Goal: Task Accomplishment & Management: Complete application form

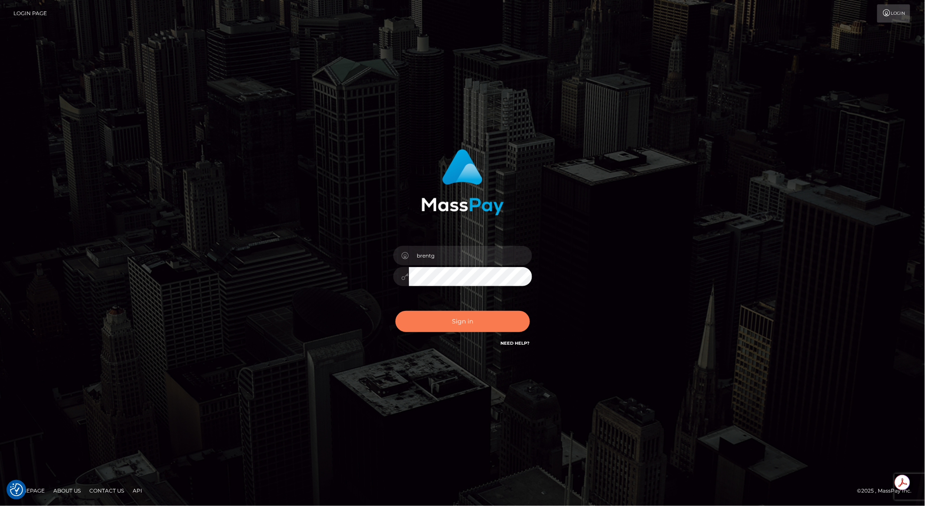
click at [463, 330] on button "Sign in" at bounding box center [462, 321] width 134 height 21
checkbox input "true"
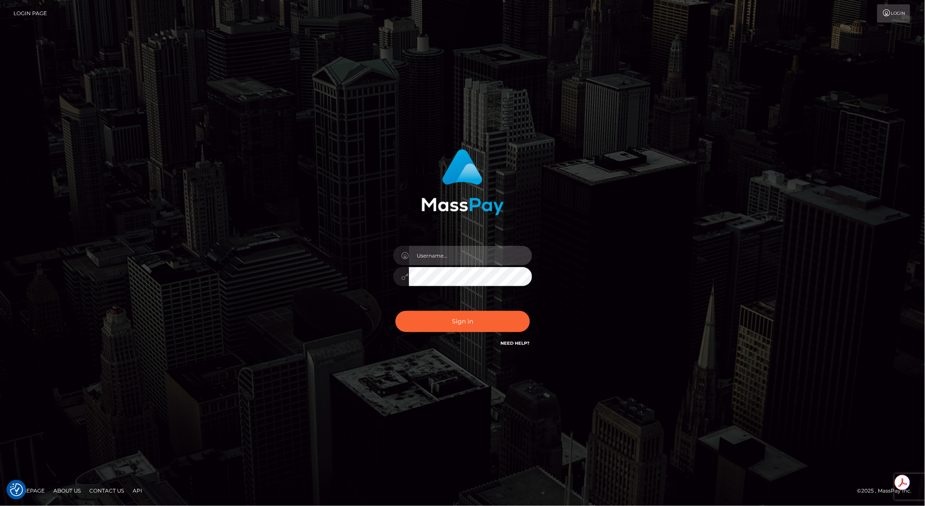
type input "brentg"
click at [457, 323] on button "Sign in" at bounding box center [462, 321] width 134 height 21
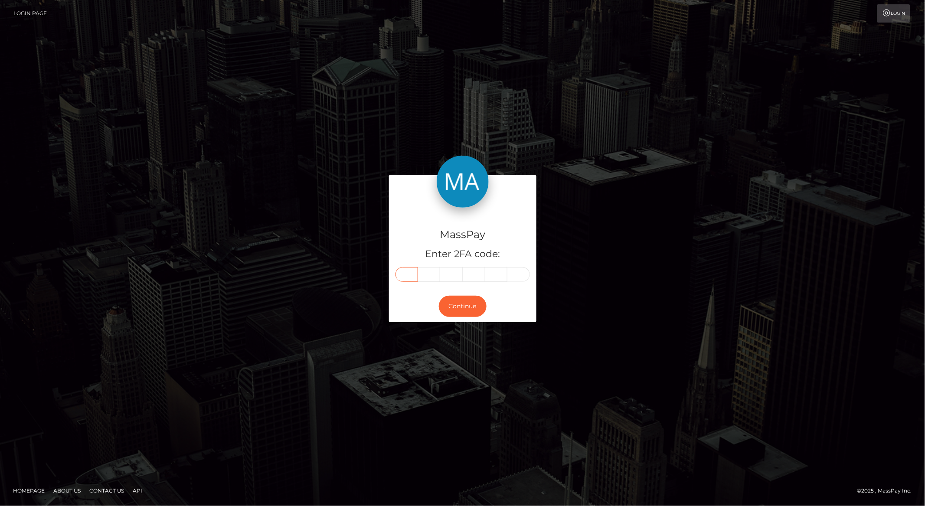
paste input "8"
type input "8"
type input "9"
type input "3"
type input "7"
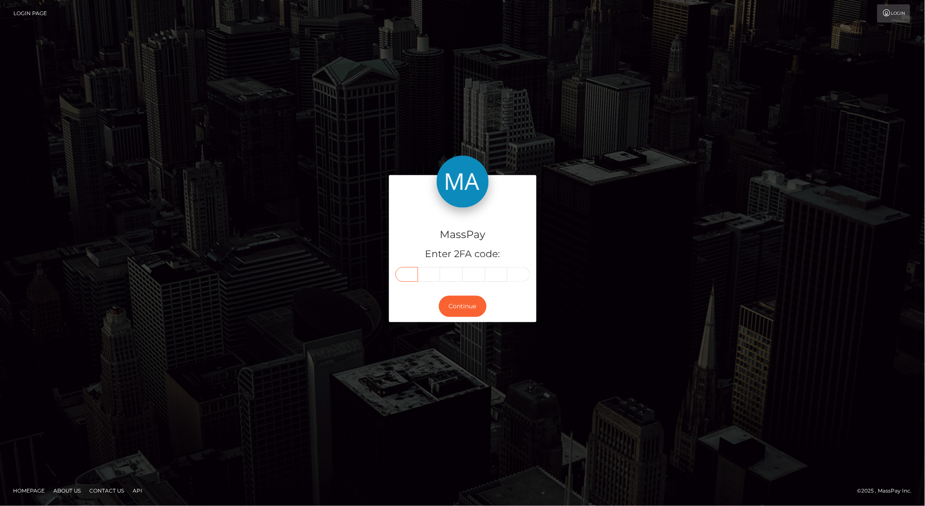
type input "4"
type input "7"
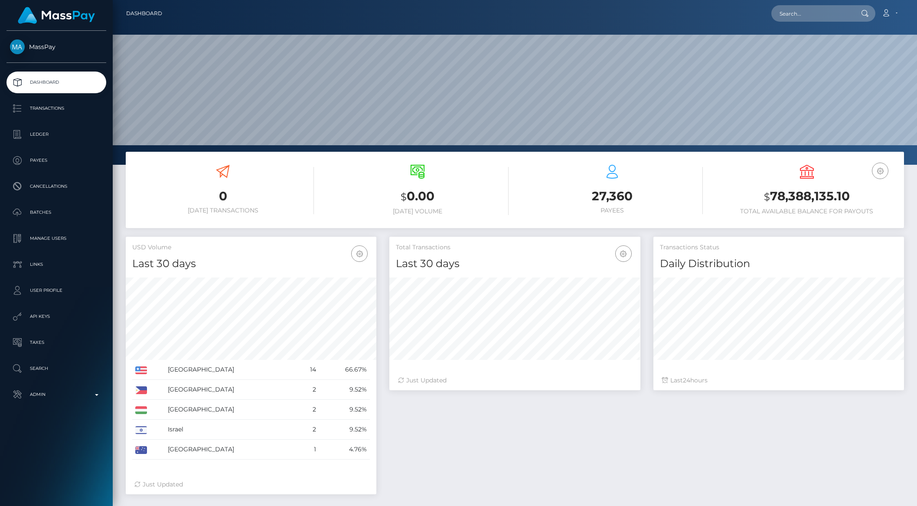
scroll to position [153, 250]
click at [827, 12] on input "text" at bounding box center [811, 13] width 81 height 16
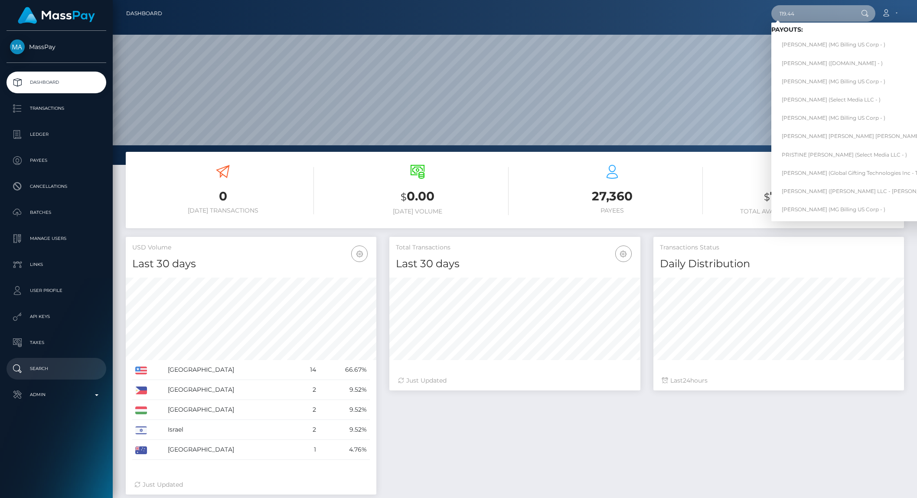
type input "119.44"
click at [58, 367] on p "Search" at bounding box center [56, 368] width 93 height 13
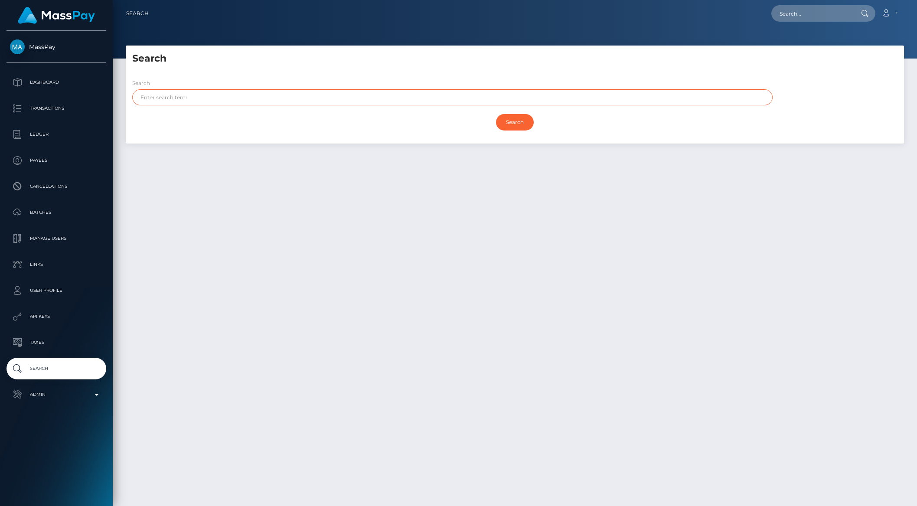
click at [192, 99] on input "text" at bounding box center [452, 97] width 640 height 16
type input "119.44"
click at [518, 122] on input "Search" at bounding box center [515, 122] width 38 height 16
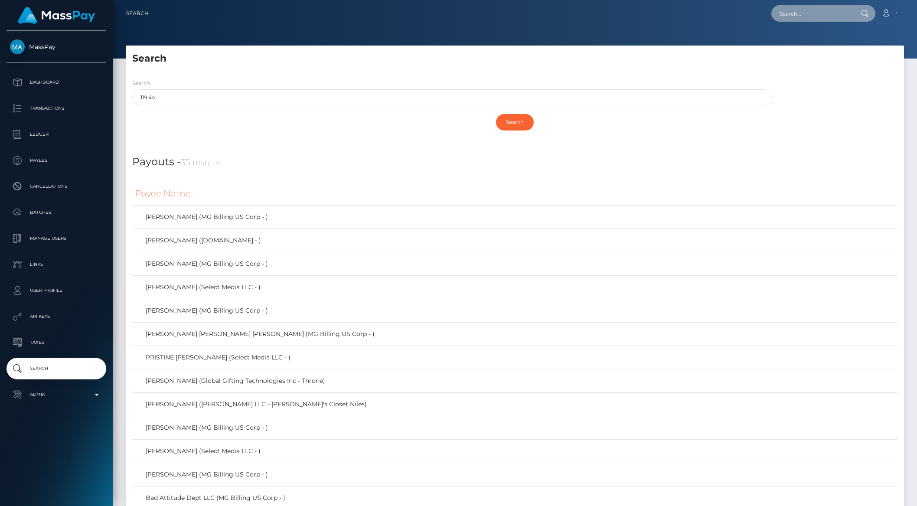
click at [797, 21] on input "text" at bounding box center [811, 13] width 81 height 16
paste input "pout_8Fc2glSHUdQZB"
type input "pout_8Fc2glSHUdQZB"
click at [797, 40] on link "Secure The Bag Inc (Whop Inc - )" at bounding box center [824, 45] width 106 height 16
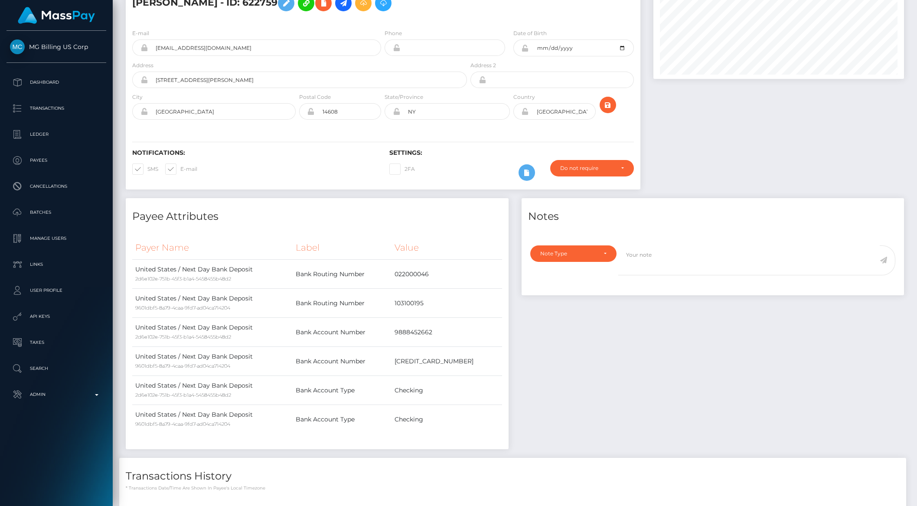
scroll to position [242, 0]
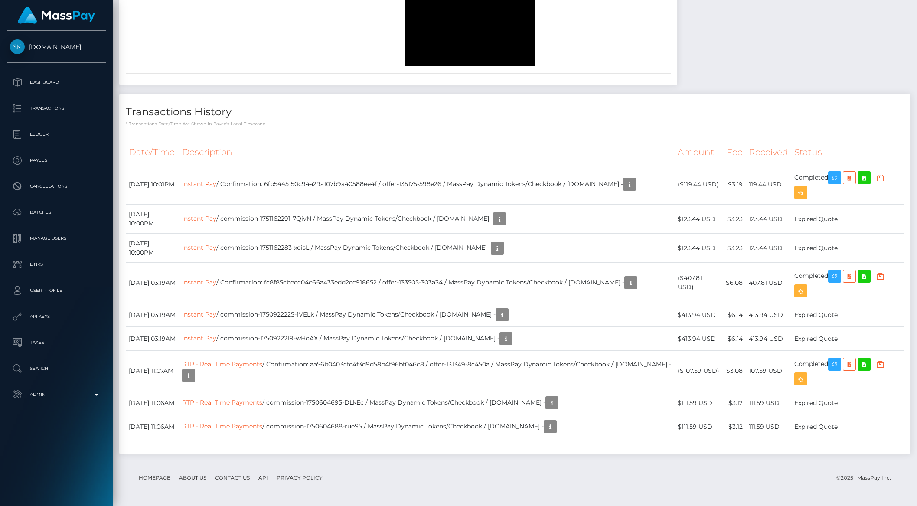
scroll to position [1407, 0]
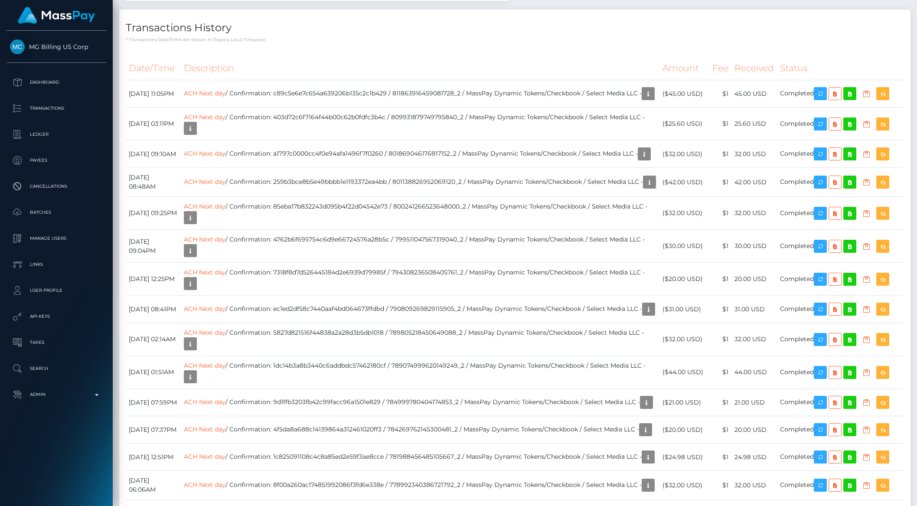
scroll to position [2176, 0]
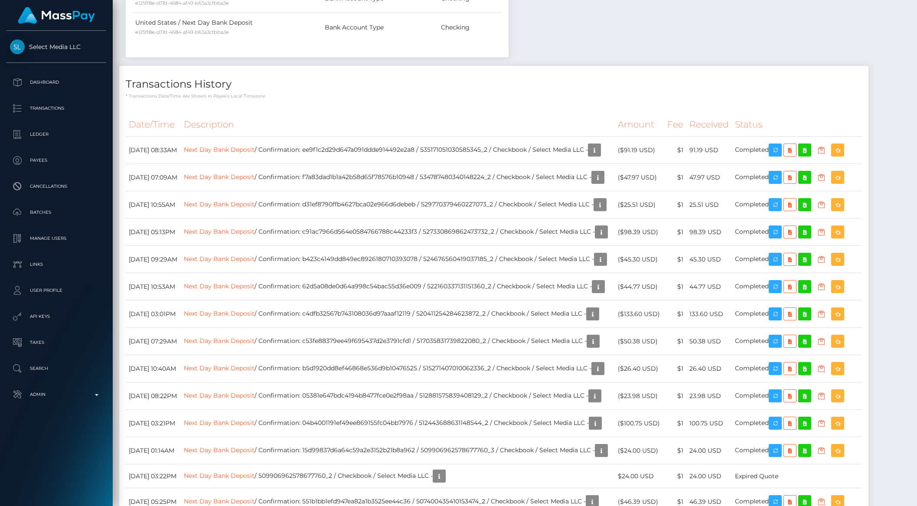
scroll to position [553, 0]
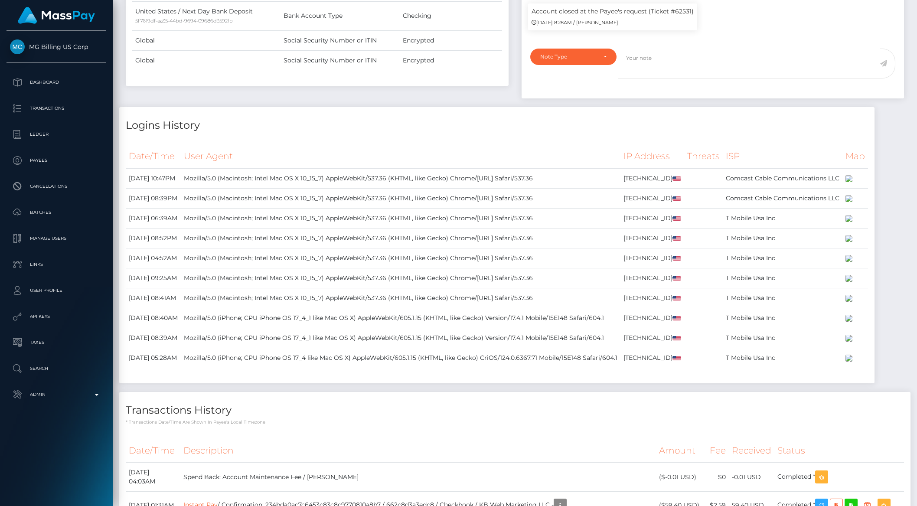
scroll to position [1251, 0]
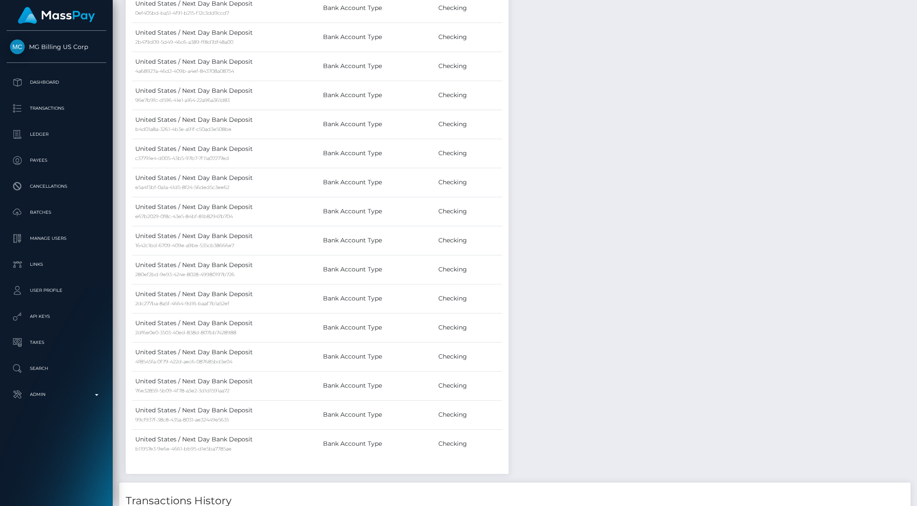
scroll to position [1417, 0]
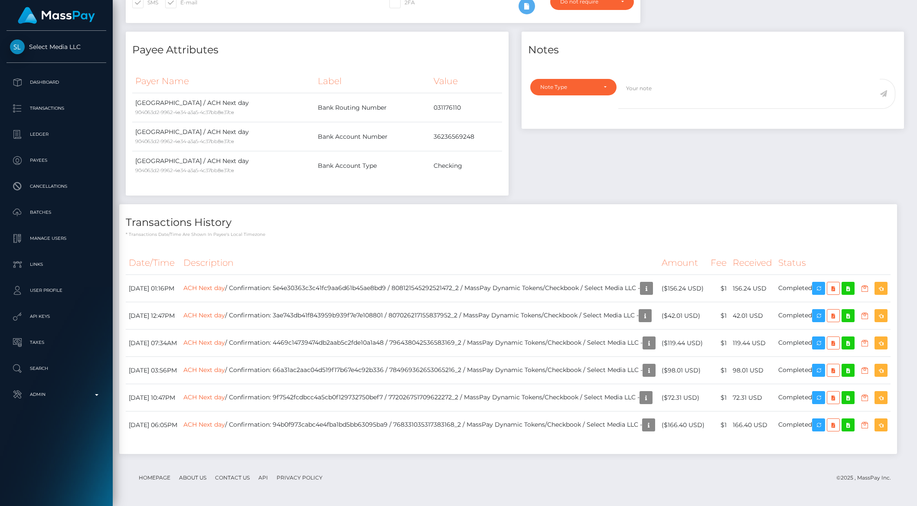
scroll to position [266, 0]
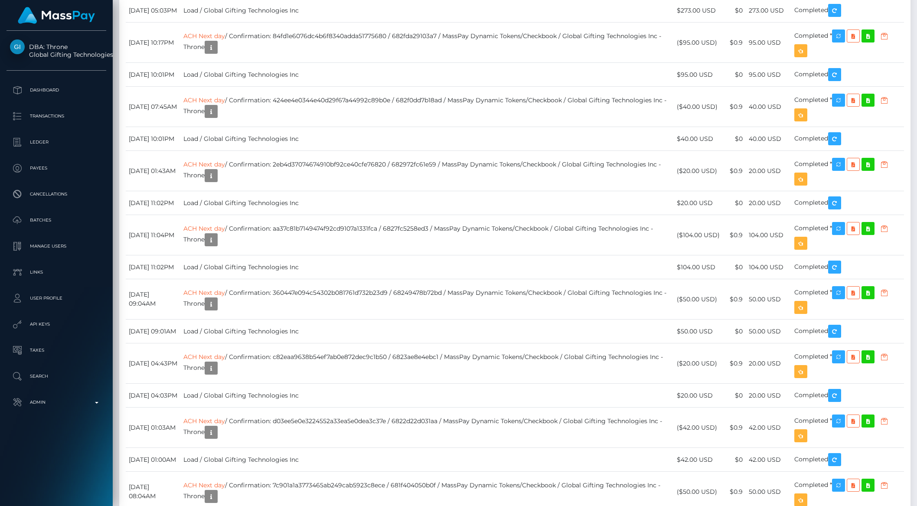
scroll to position [8606, 0]
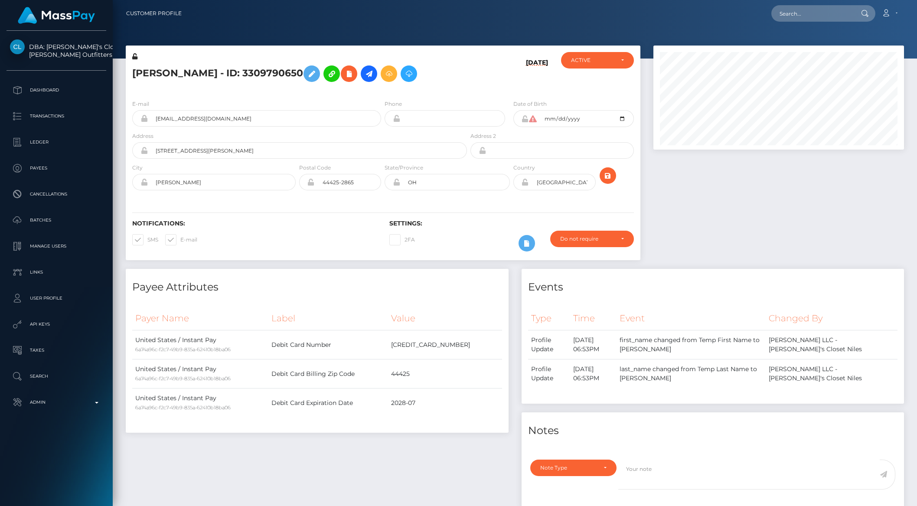
scroll to position [191, 0]
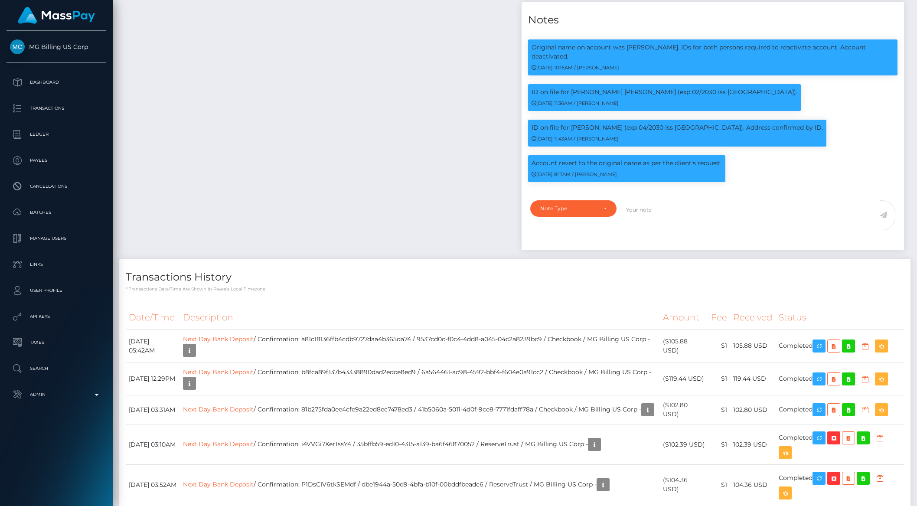
scroll to position [1065, 0]
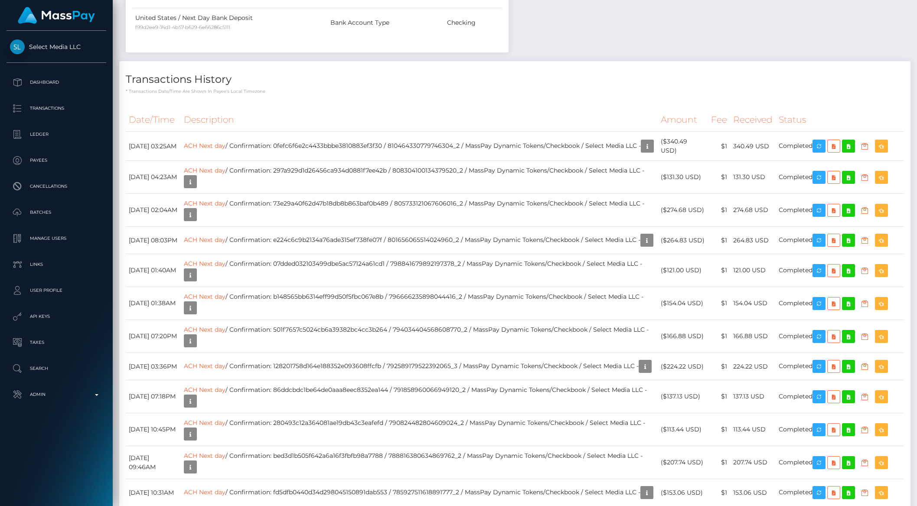
scroll to position [857, 0]
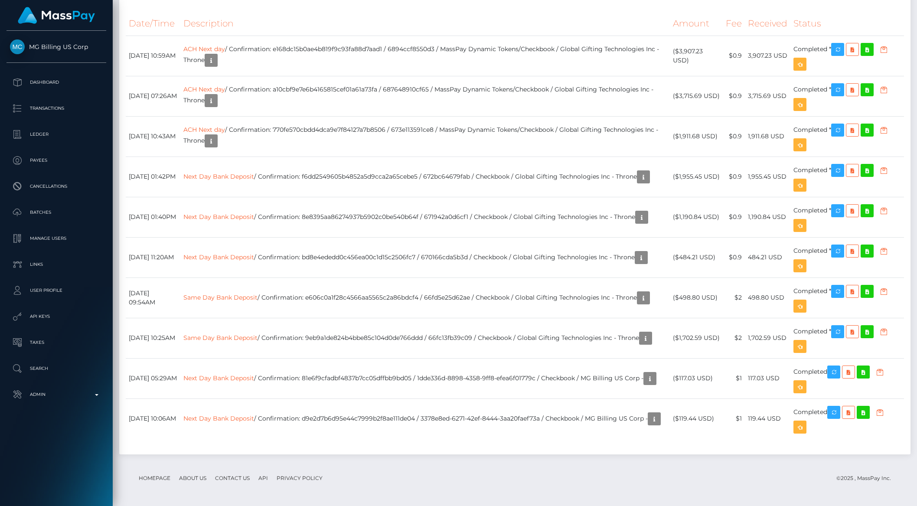
scroll to position [3607, 0]
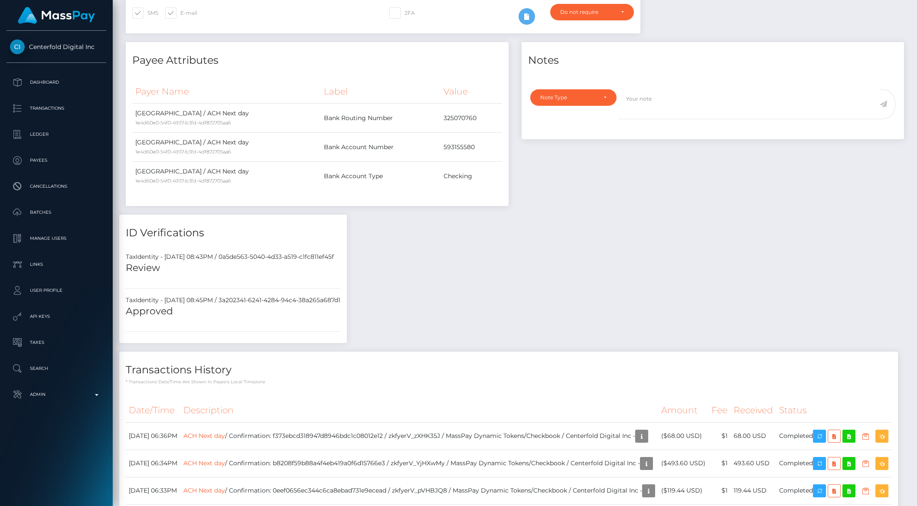
scroll to position [38, 0]
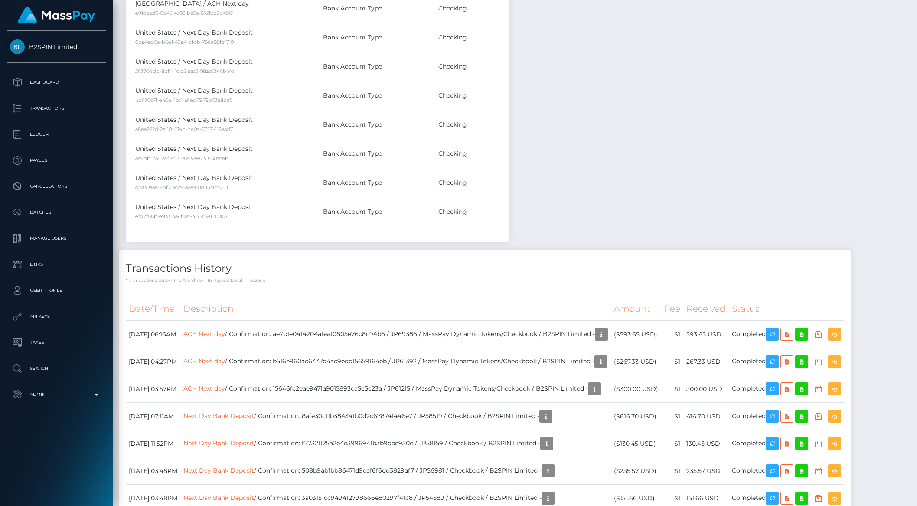
scroll to position [1108, 0]
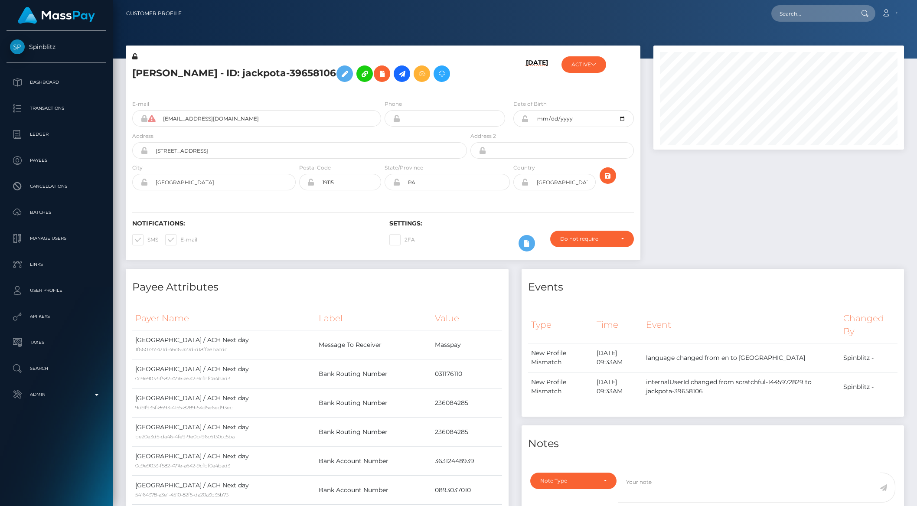
scroll to position [104, 250]
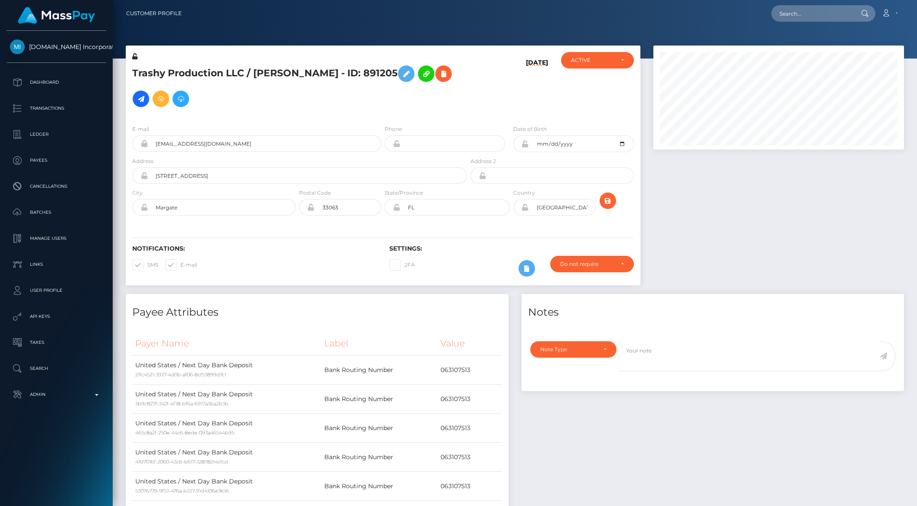
scroll to position [104, 250]
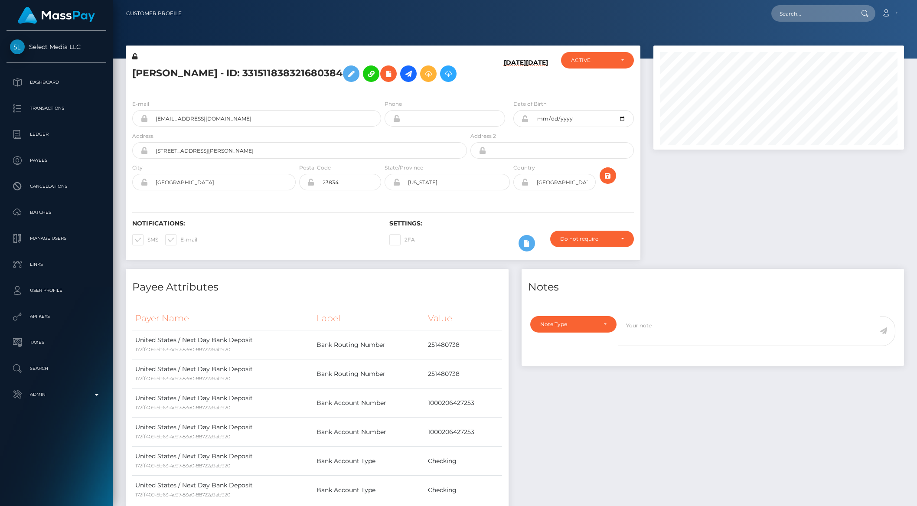
scroll to position [104, 250]
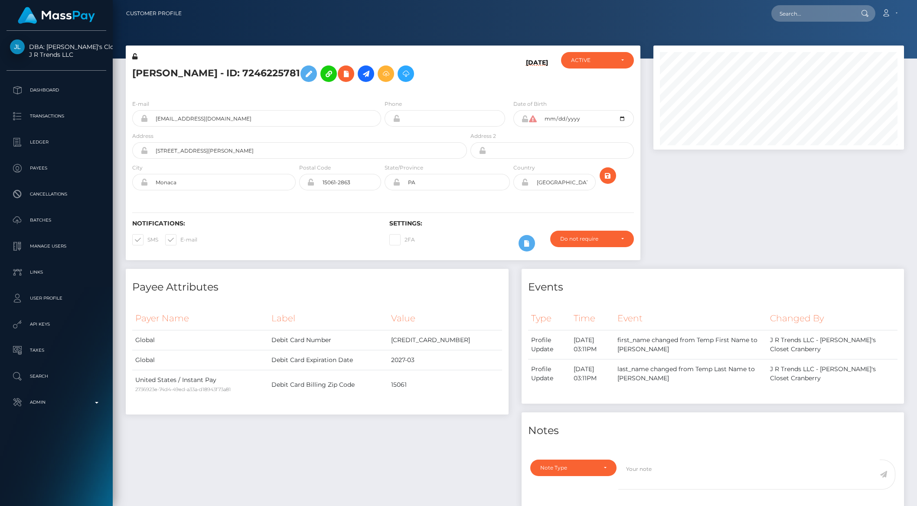
scroll to position [104, 250]
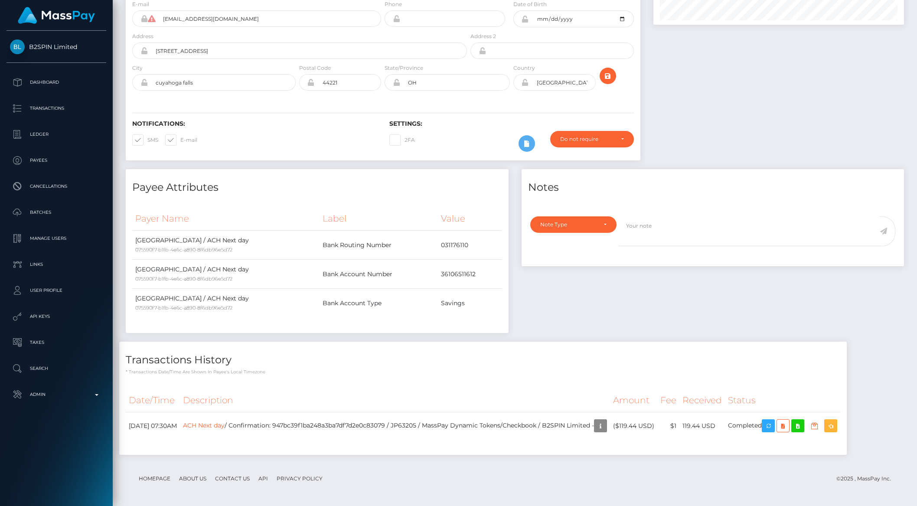
scroll to position [127, 0]
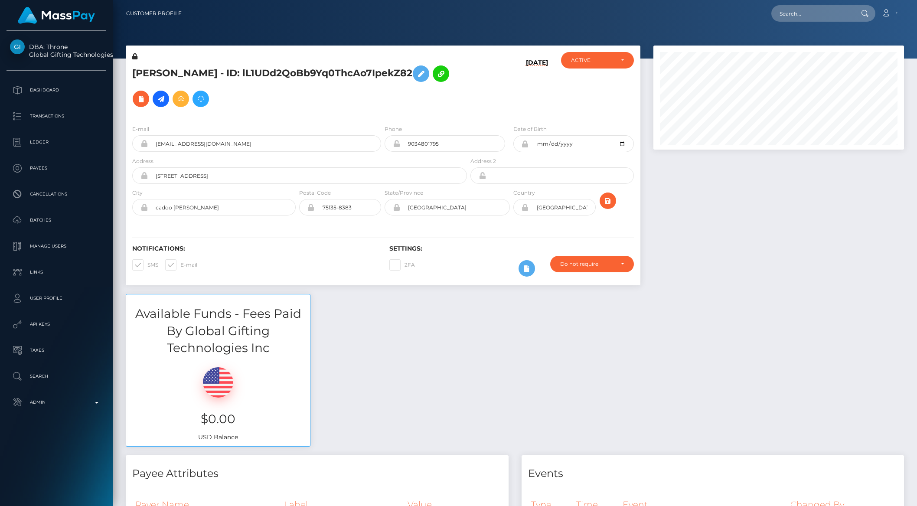
scroll to position [104, 250]
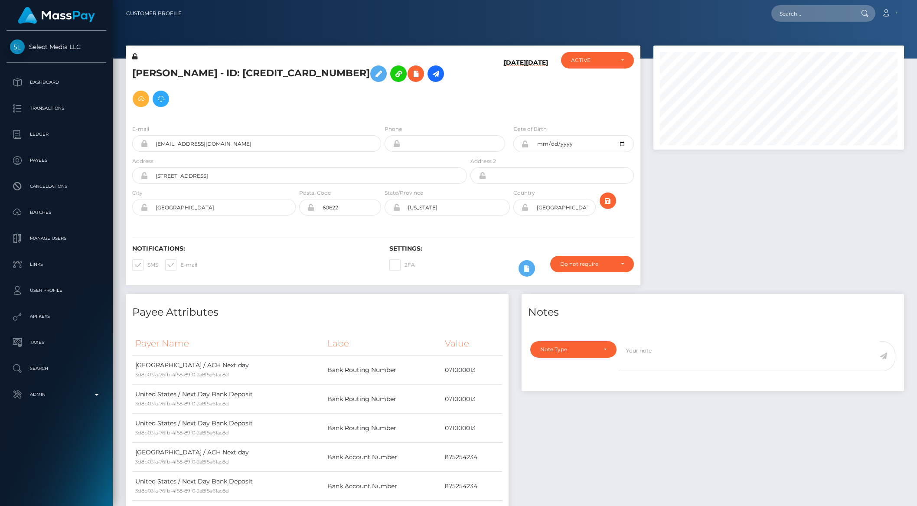
scroll to position [104, 250]
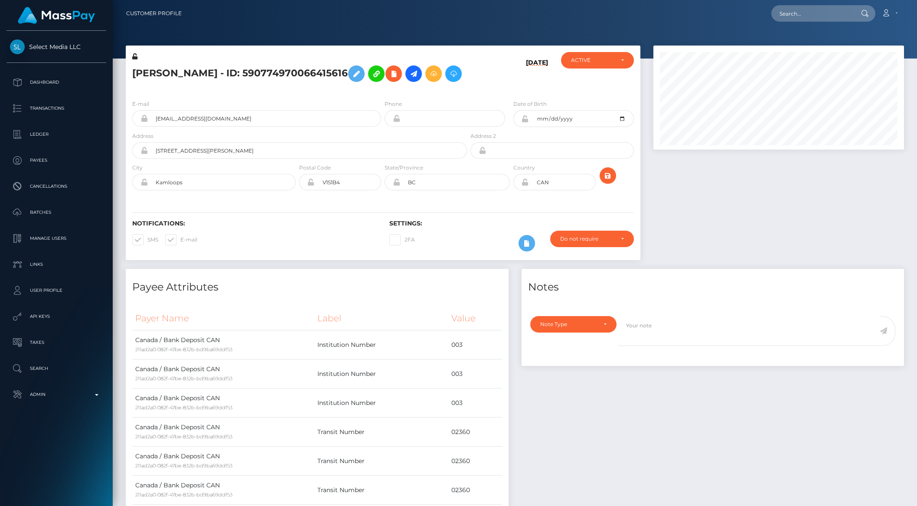
scroll to position [104, 250]
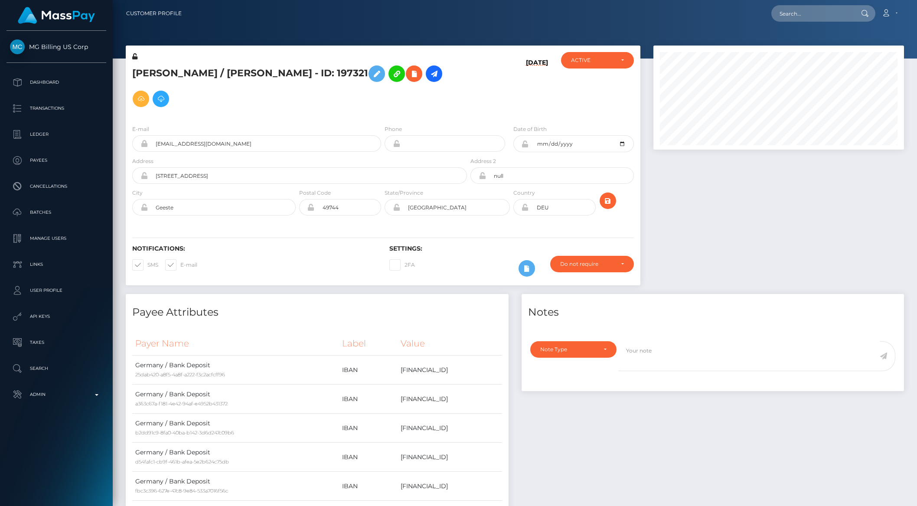
scroll to position [104, 250]
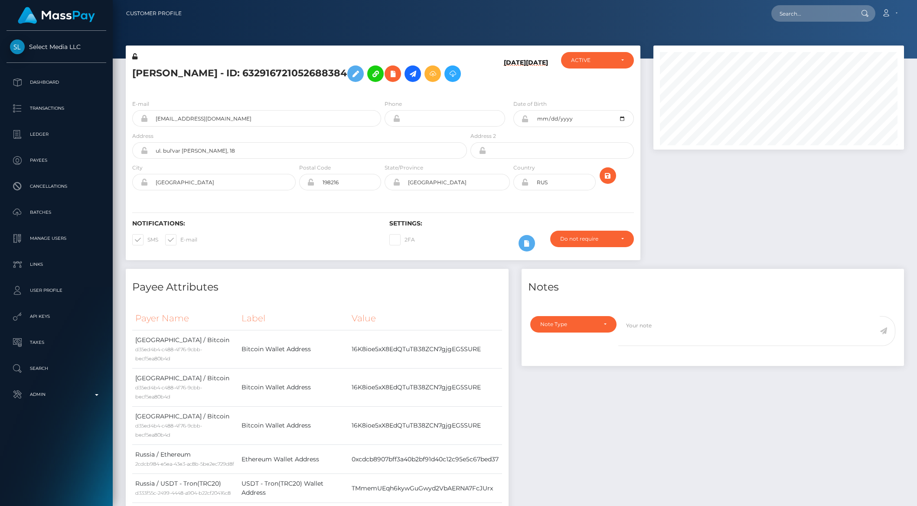
scroll to position [104, 250]
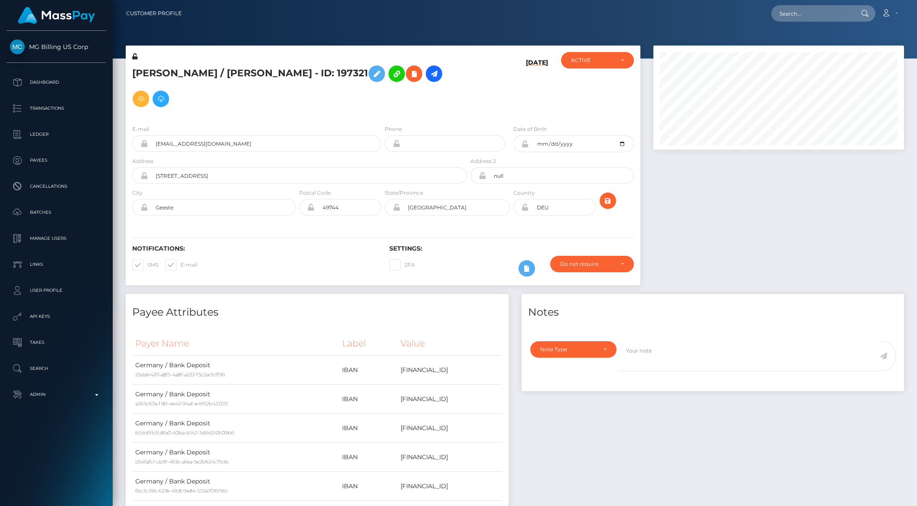
scroll to position [104, 250]
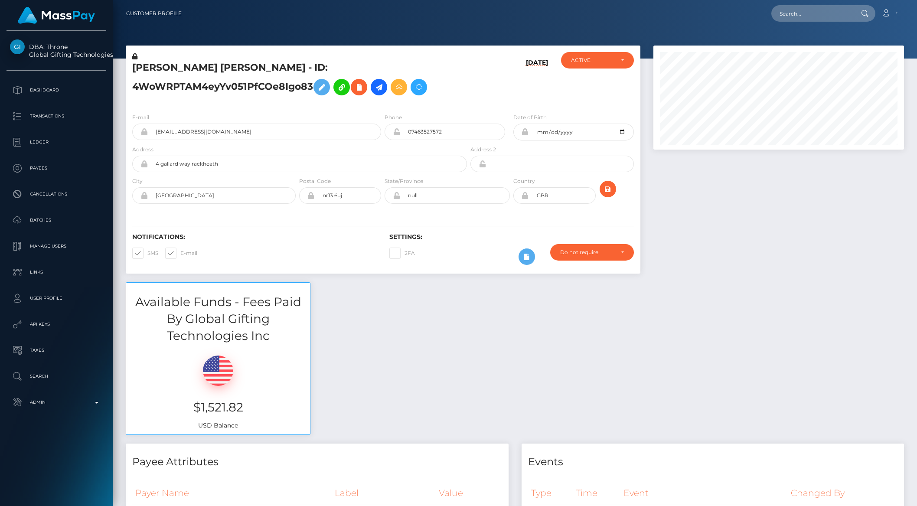
scroll to position [104, 250]
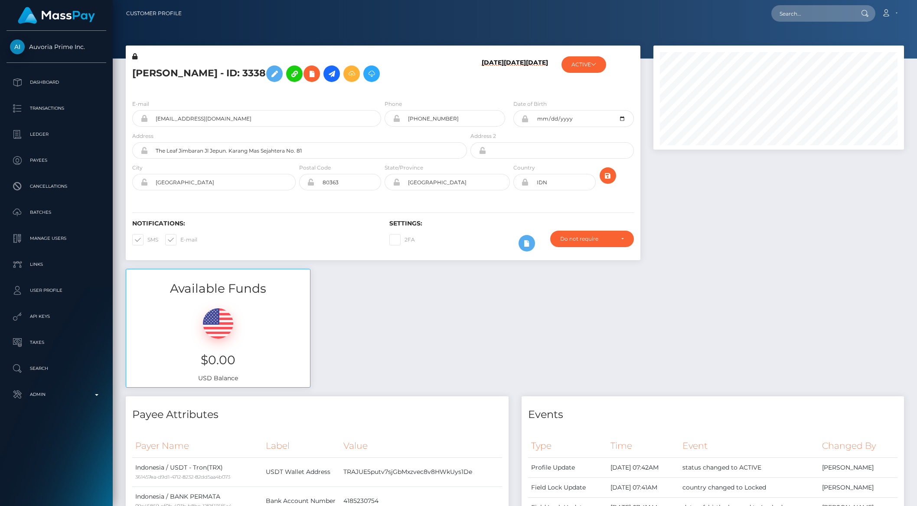
scroll to position [104, 250]
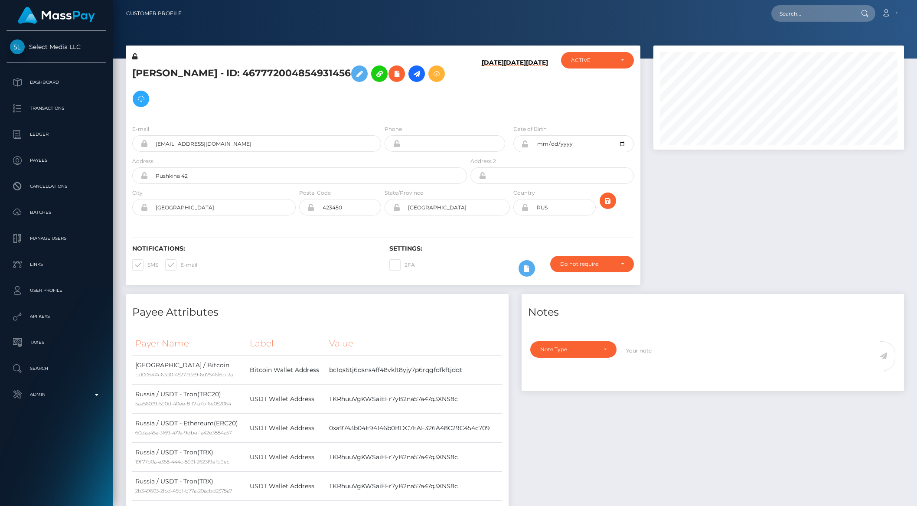
scroll to position [104, 250]
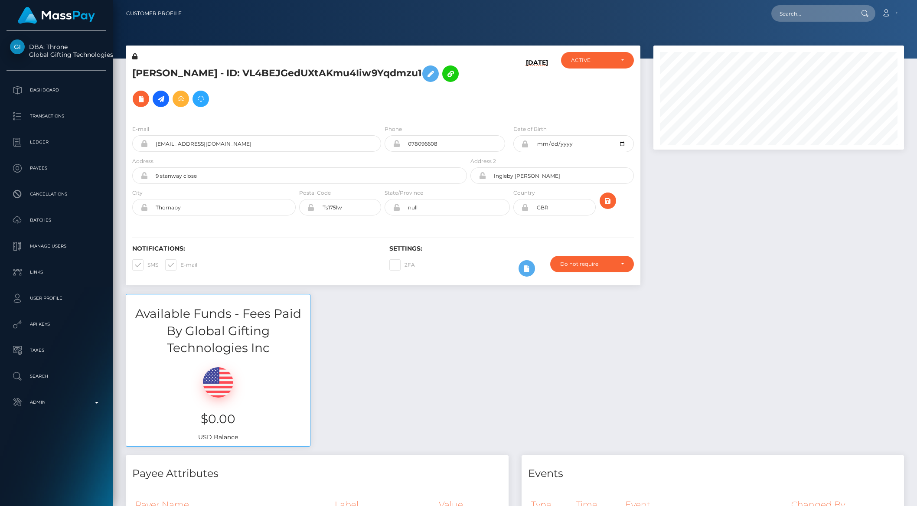
scroll to position [104, 250]
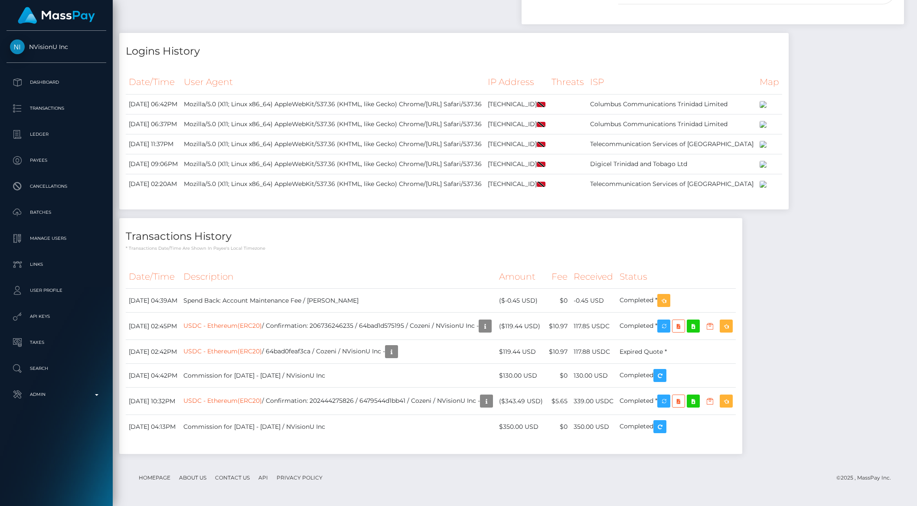
scroll to position [748, 0]
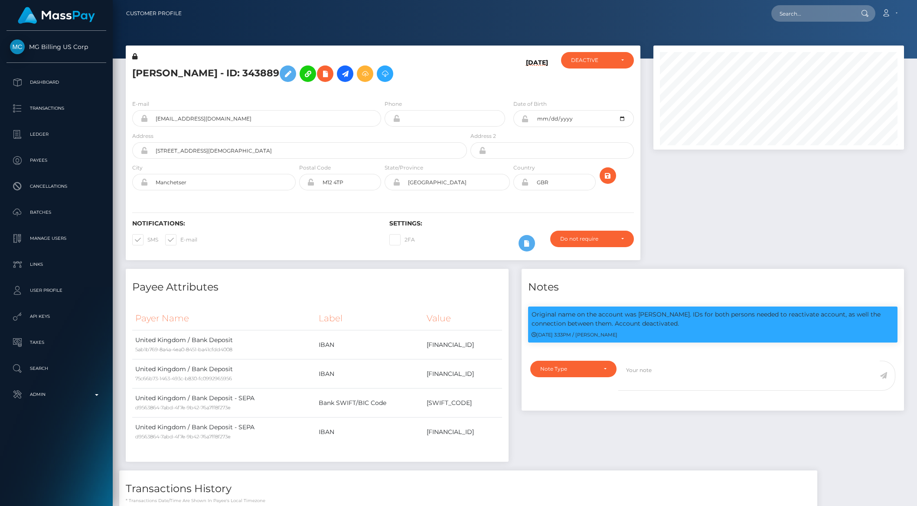
scroll to position [104, 250]
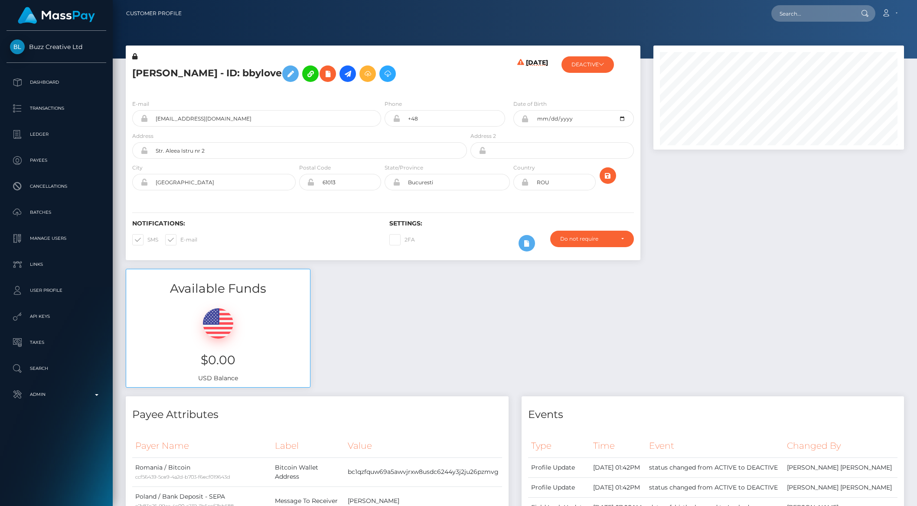
scroll to position [104, 250]
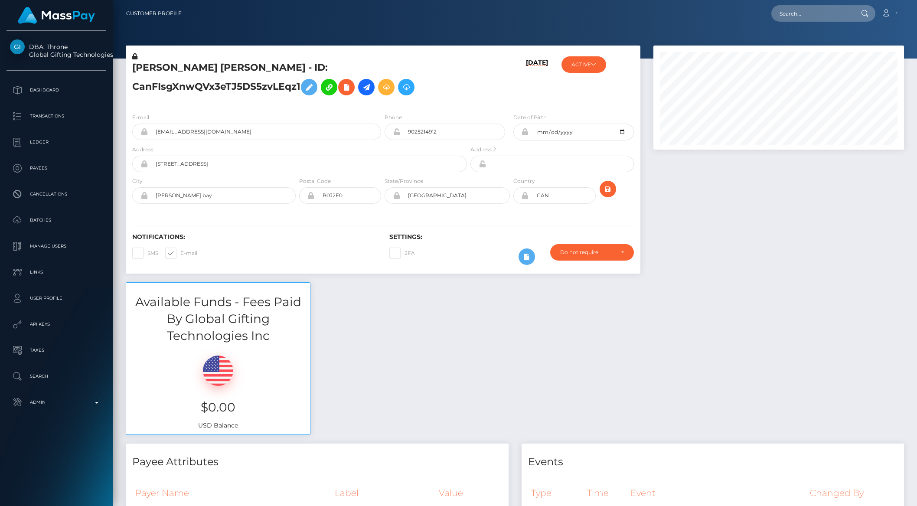
scroll to position [104, 250]
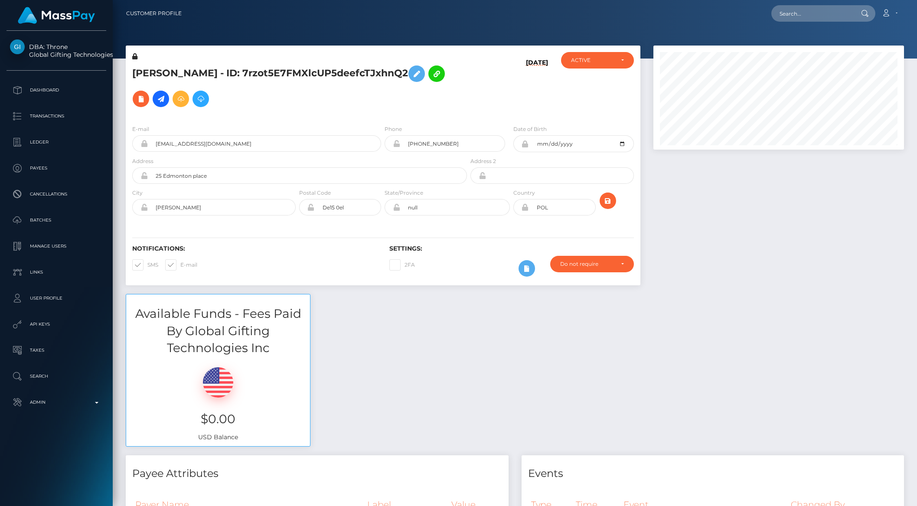
scroll to position [104, 250]
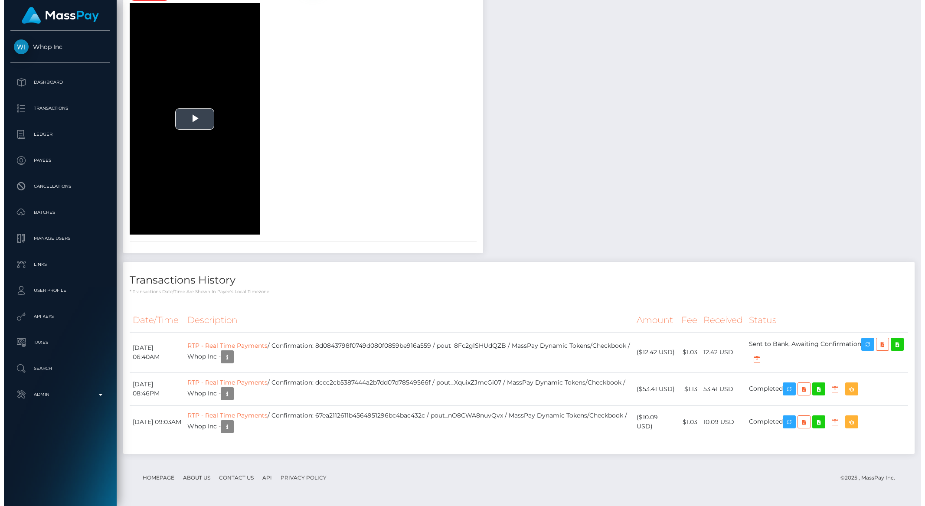
scroll to position [1213, 0]
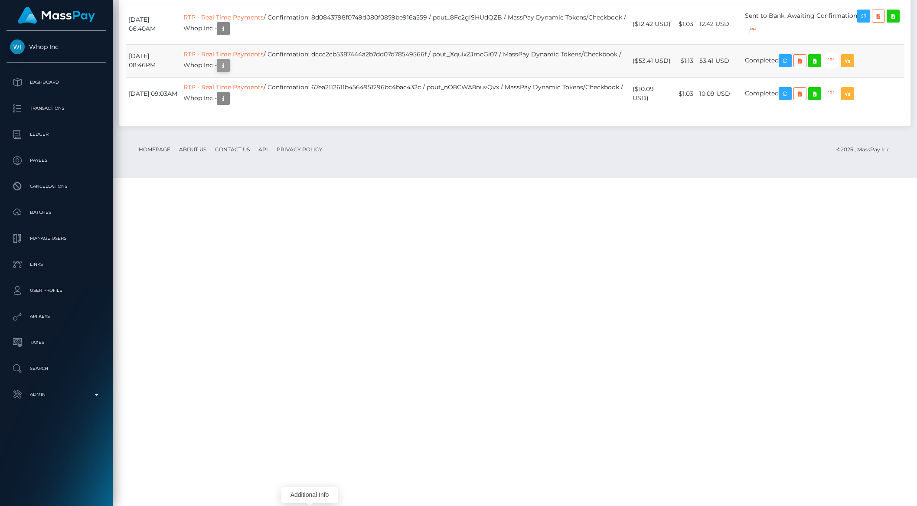
click at [228, 71] on icon "button" at bounding box center [223, 65] width 10 height 11
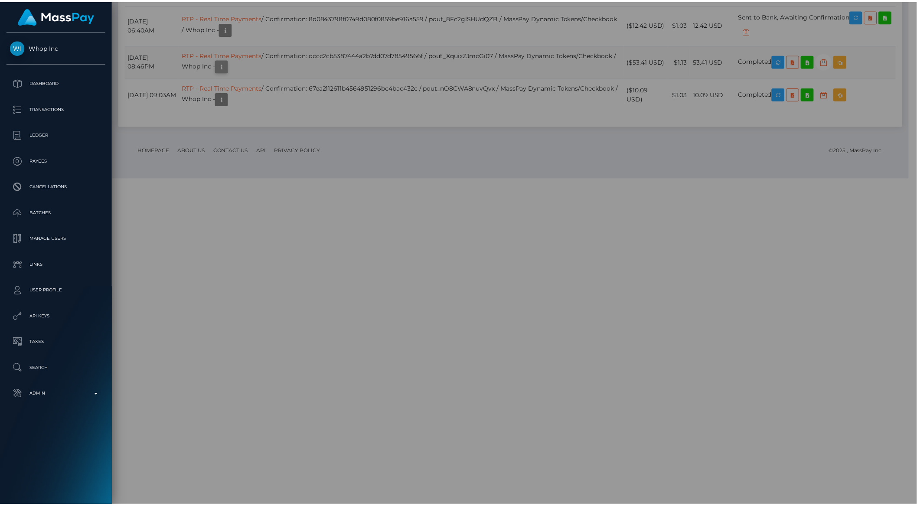
scroll to position [433372, 433225]
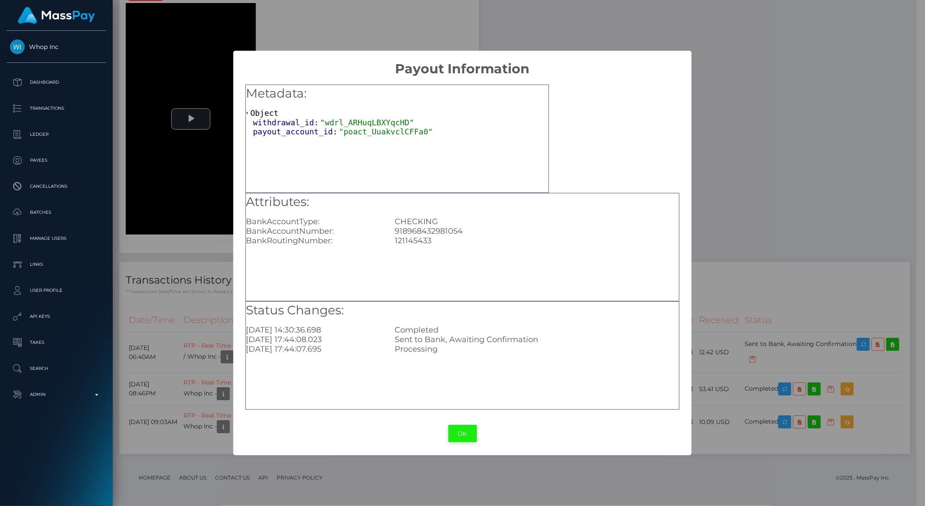
click at [450, 429] on button "OK" at bounding box center [462, 434] width 29 height 18
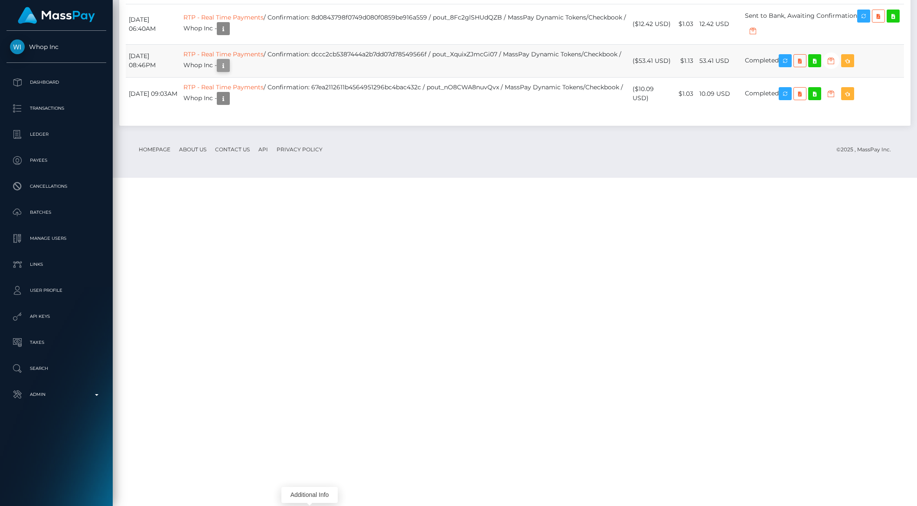
click at [228, 71] on icon "button" at bounding box center [223, 65] width 10 height 11
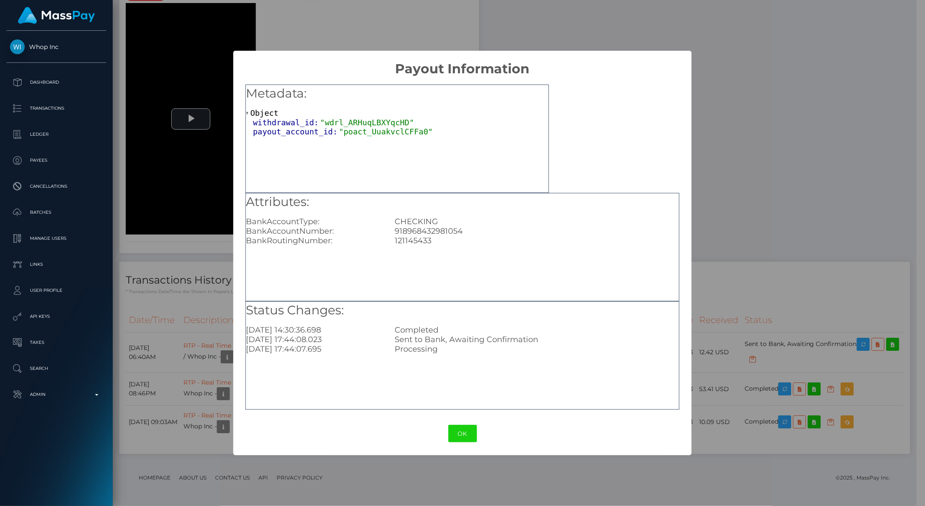
click at [188, 320] on div "× Payout Information Metadata: Object withdrawal_id: "wdrl_ARHuqLBXYqcHD" payou…" at bounding box center [462, 253] width 925 height 506
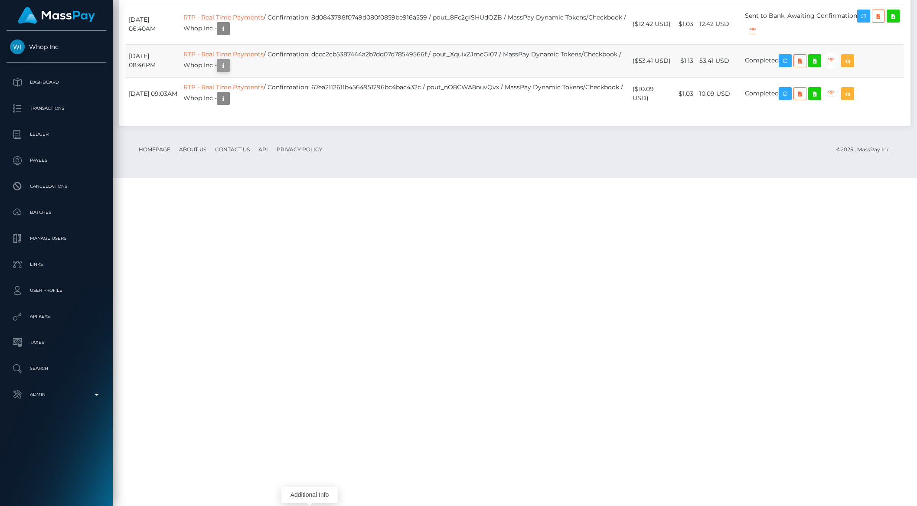
click at [228, 71] on icon "button" at bounding box center [223, 65] width 10 height 11
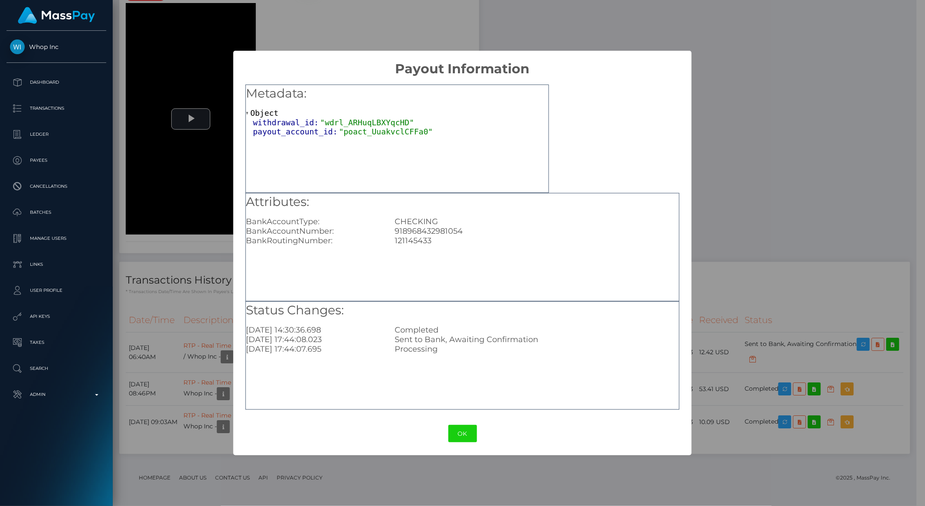
click at [722, 222] on div "× Payout Information Metadata: Object withdrawal_id: "wdrl_ARHuqLBXYqcHD" payou…" at bounding box center [462, 253] width 925 height 506
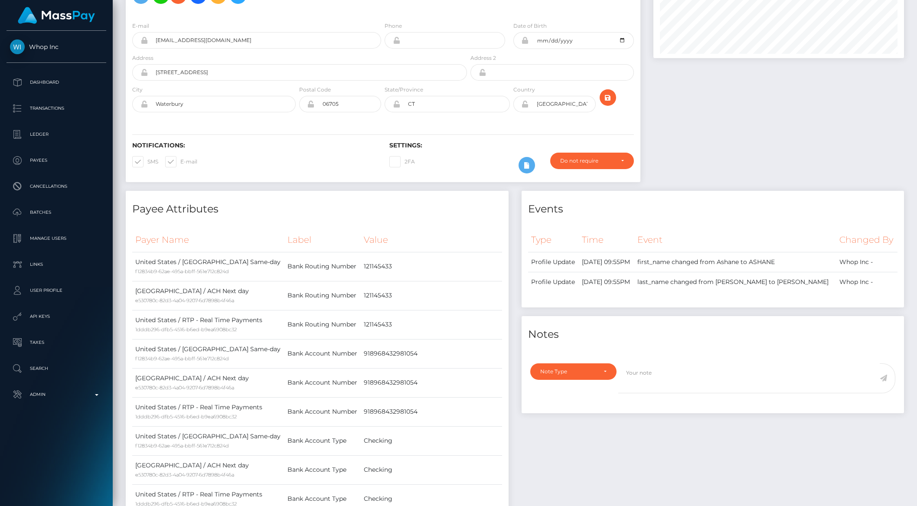
scroll to position [0, 0]
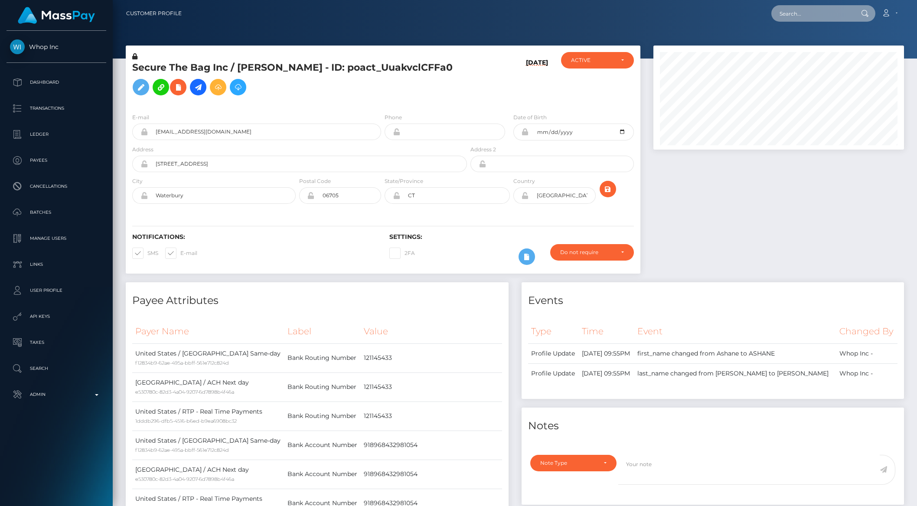
click at [798, 10] on input "text" at bounding box center [811, 13] width 81 height 16
paste input "d3cf6c5f4ab7476e9d914797355376b9"
type input "d3cf6c5f4ab7476e9d914797355376b9"
click at [815, 43] on link "MAYZINE ALETHEA AYALA (Whop Inc - )" at bounding box center [834, 45] width 127 height 16
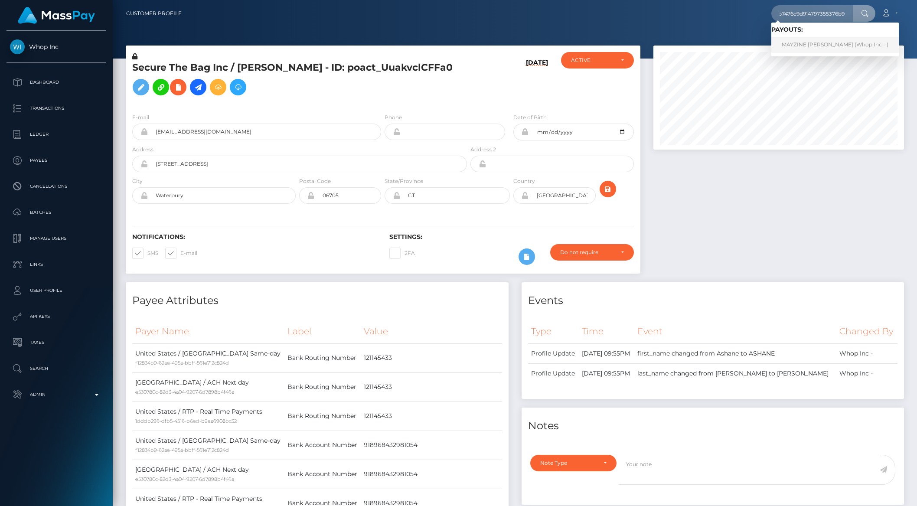
scroll to position [0, 0]
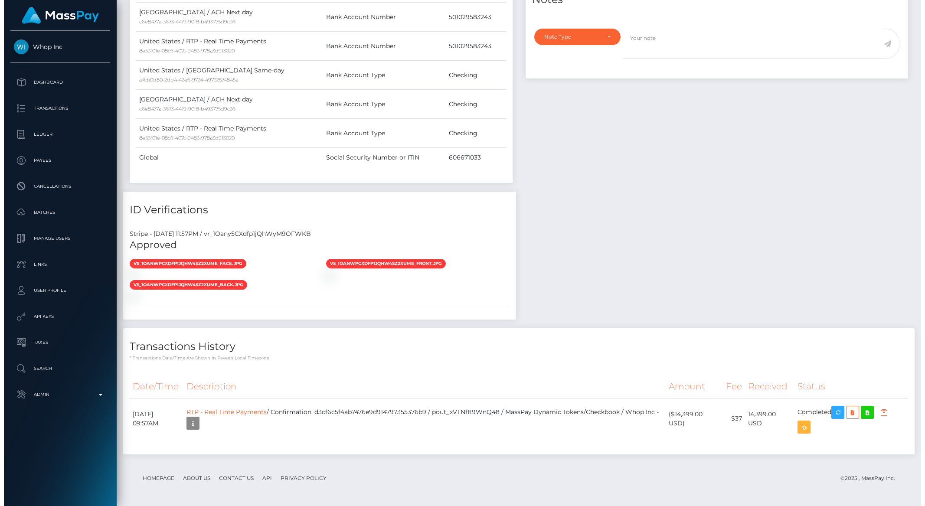
scroll to position [104, 250]
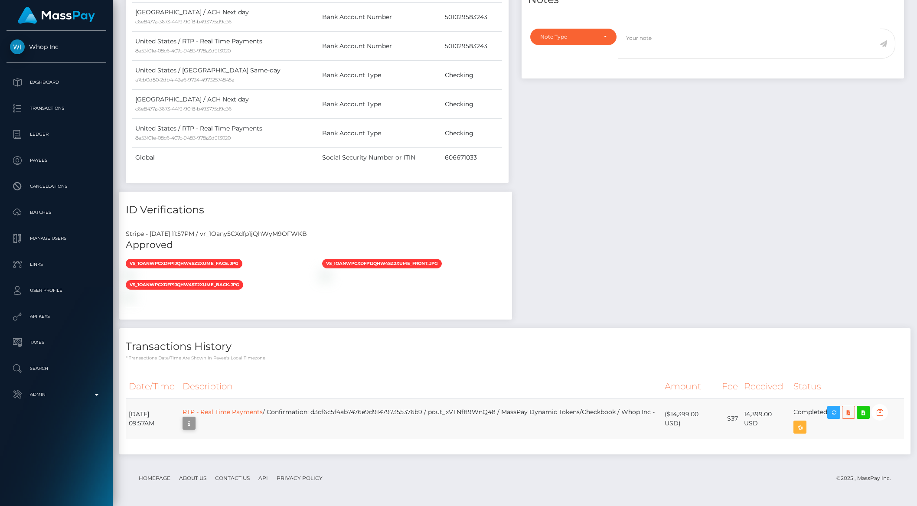
click at [194, 425] on icon "button" at bounding box center [189, 423] width 10 height 11
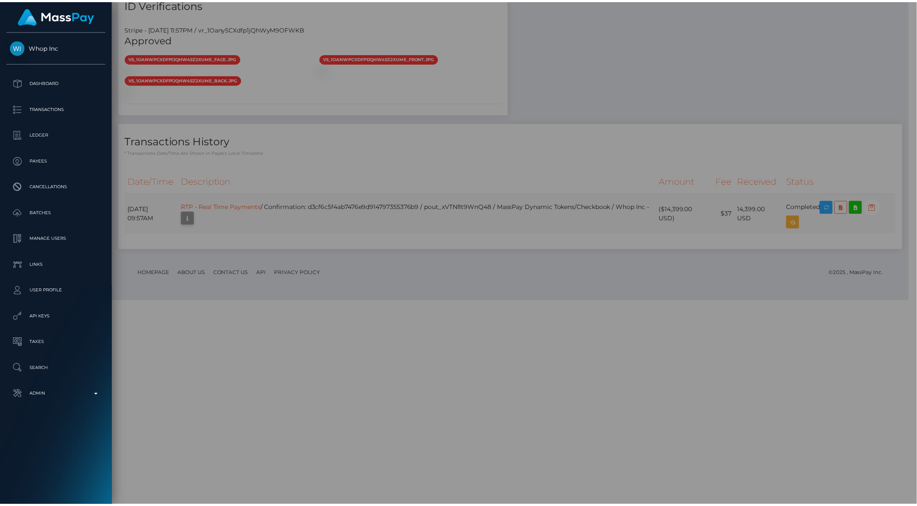
scroll to position [433372, 433225]
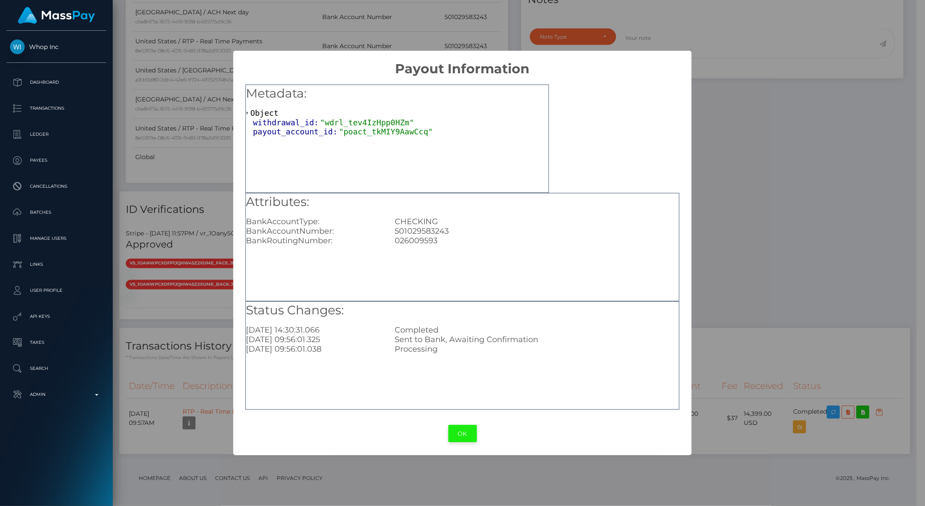
click at [457, 441] on button "OK" at bounding box center [462, 434] width 29 height 18
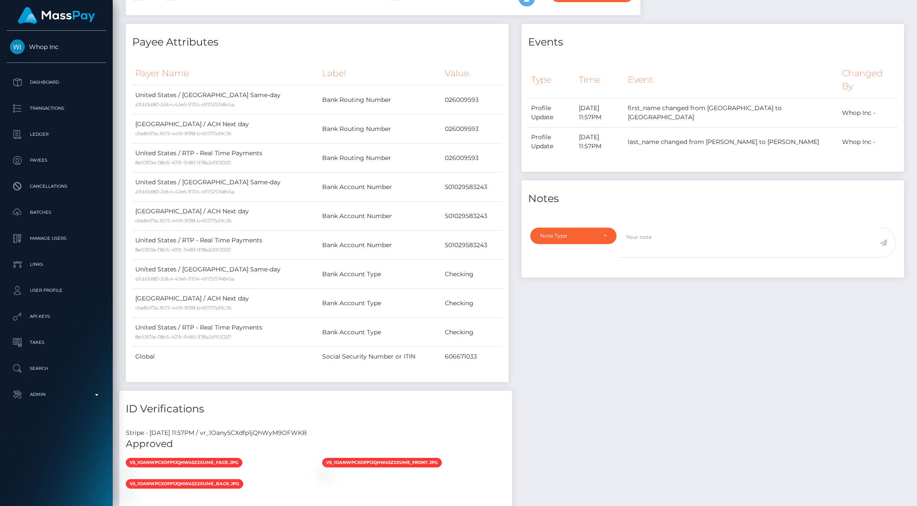
scroll to position [0, 0]
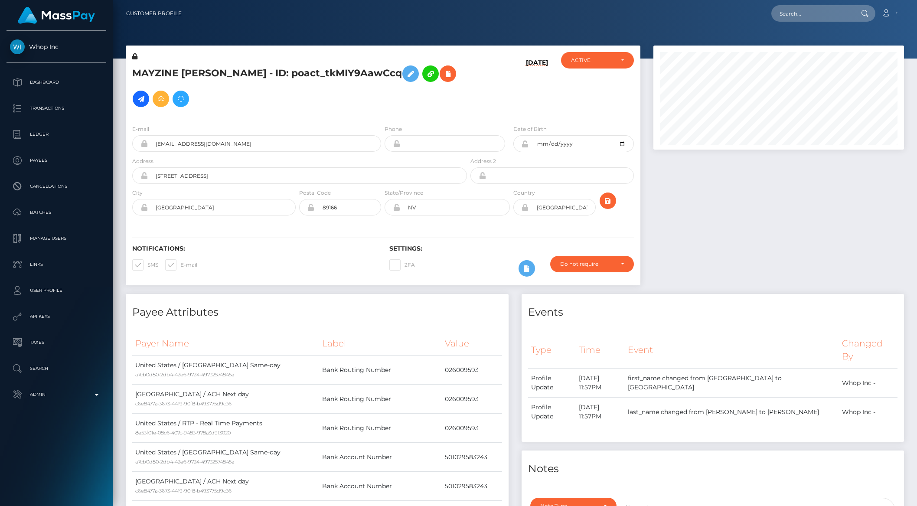
click at [822, 5] on div "Loading... Loading..." at bounding box center [823, 13] width 104 height 16
click at [812, 13] on input "text" at bounding box center [811, 13] width 81 height 16
type input "v"
paste input "pout_8Fc2glSHUdQZB"
type input "pout_8Fc2glSHUdQZB"
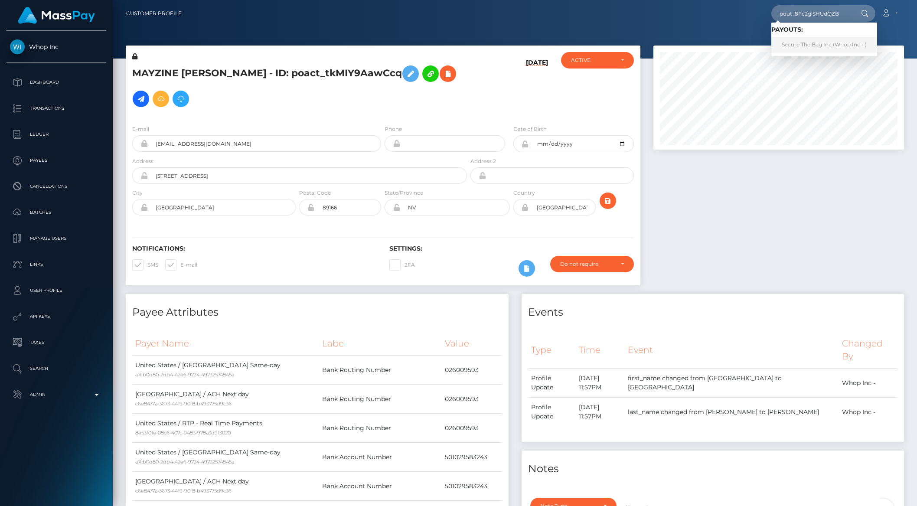
click at [815, 47] on link "Secure The Bag Inc (Whop Inc - )" at bounding box center [824, 45] width 106 height 16
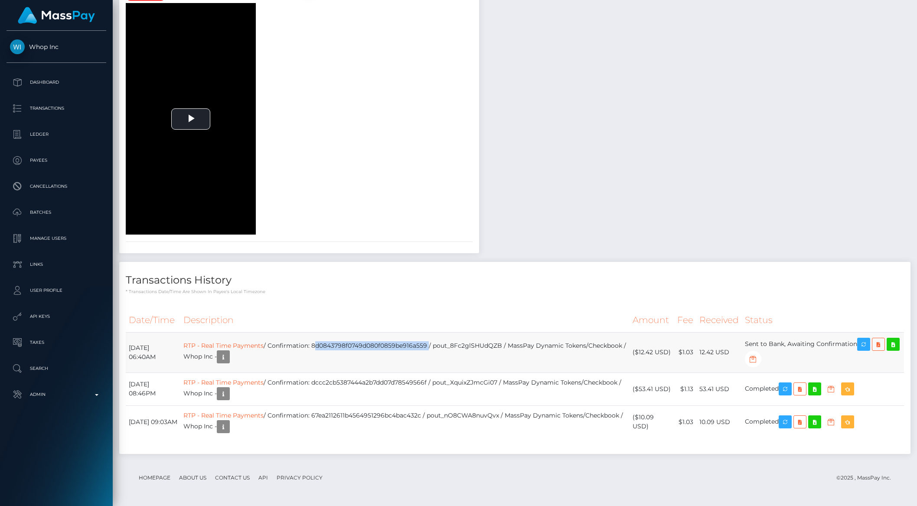
scroll to position [104, 250]
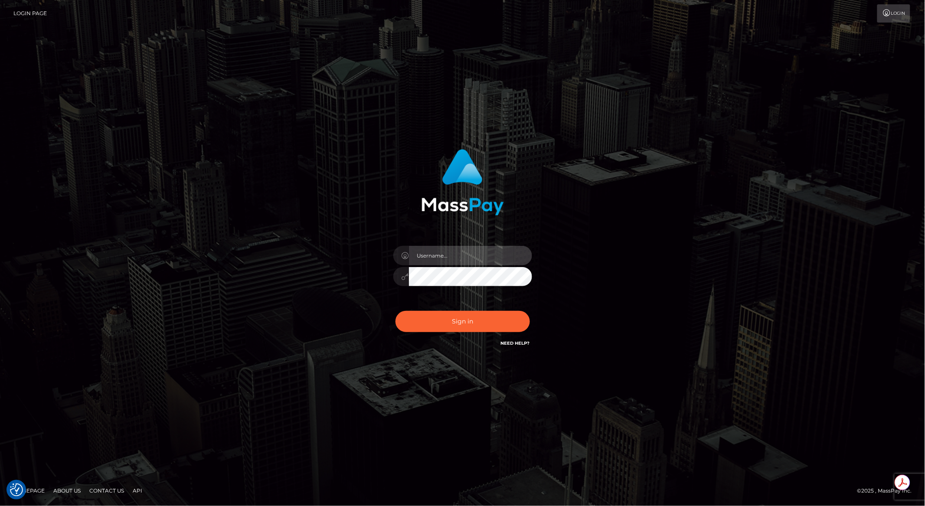
type input "brentg"
click at [464, 319] on button "Sign in" at bounding box center [462, 321] width 134 height 21
type input "brentg"
click at [472, 319] on button "Sign in" at bounding box center [462, 321] width 134 height 21
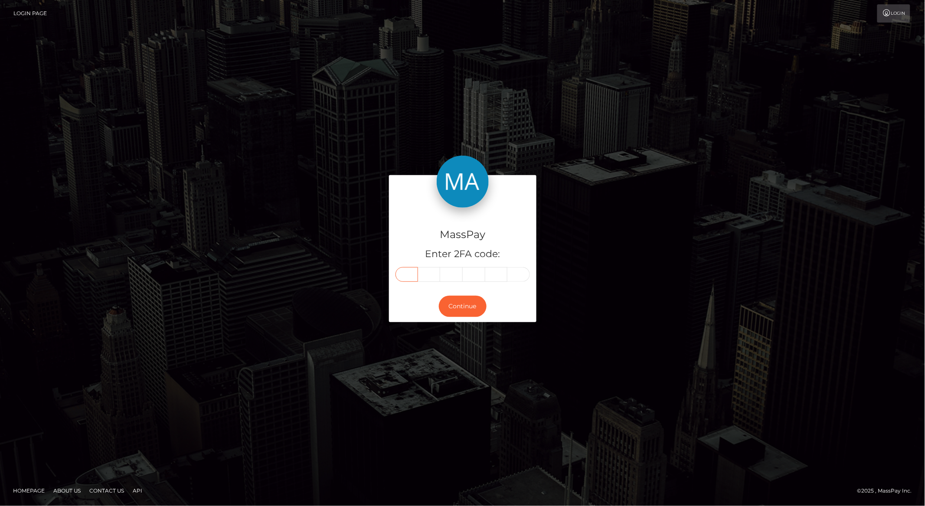
paste input "3"
type input "3"
type input "4"
type input "7"
type input "5"
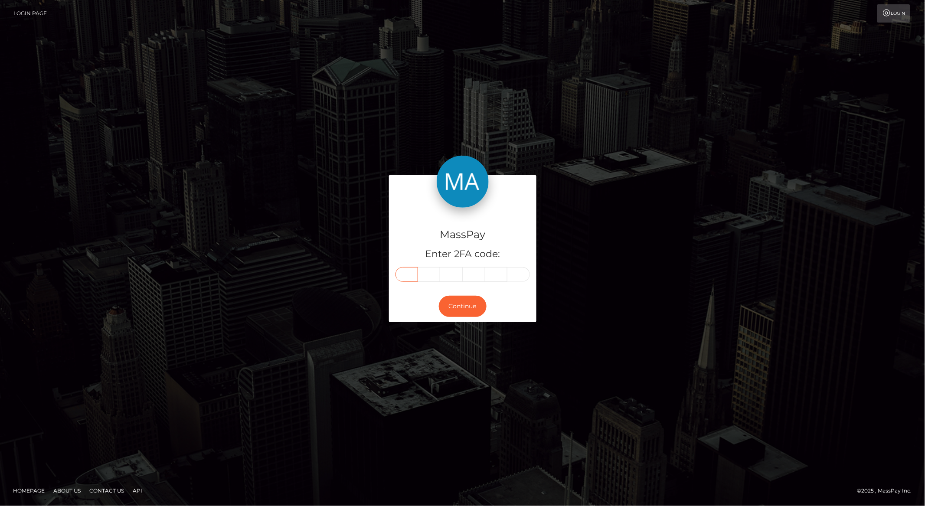
type input "9"
type input "8"
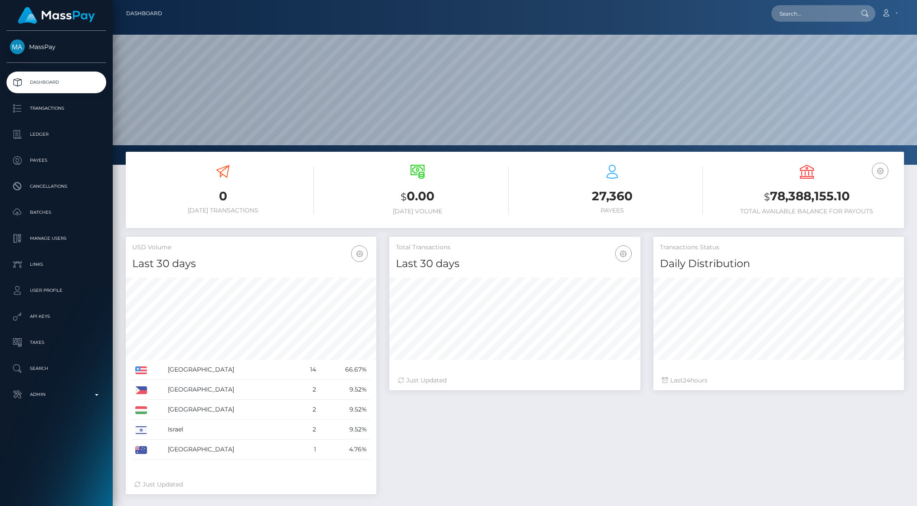
scroll to position [153, 250]
click at [803, 18] on input "text" at bounding box center [811, 13] width 81 height 16
paste input "usr_975c594b-f4af-11ef-a28c-06b8f39c6781"
type input "usr_975c594b-f4af-11ef-a28c-06b8f39c6781"
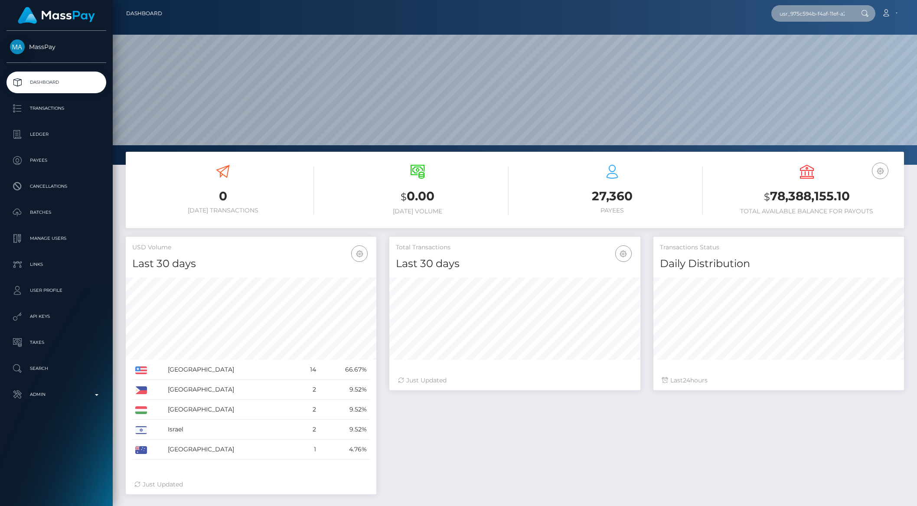
scroll to position [0, 51]
click at [814, 16] on input "usr_975c594b-f4af-11ef-a28c-06b8f39c6781" at bounding box center [811, 13] width 81 height 16
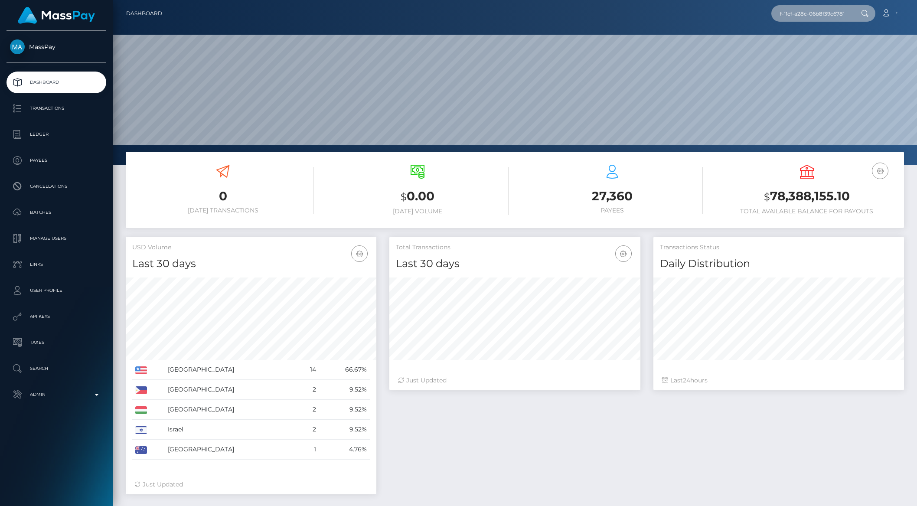
click at [814, 16] on input "usr_975c594b-f4af-11ef-a28c-06b8f39c6781" at bounding box center [811, 13] width 81 height 16
paste input "usr_975c594b-f4af-11ef-a28c-06b8f39c6781"
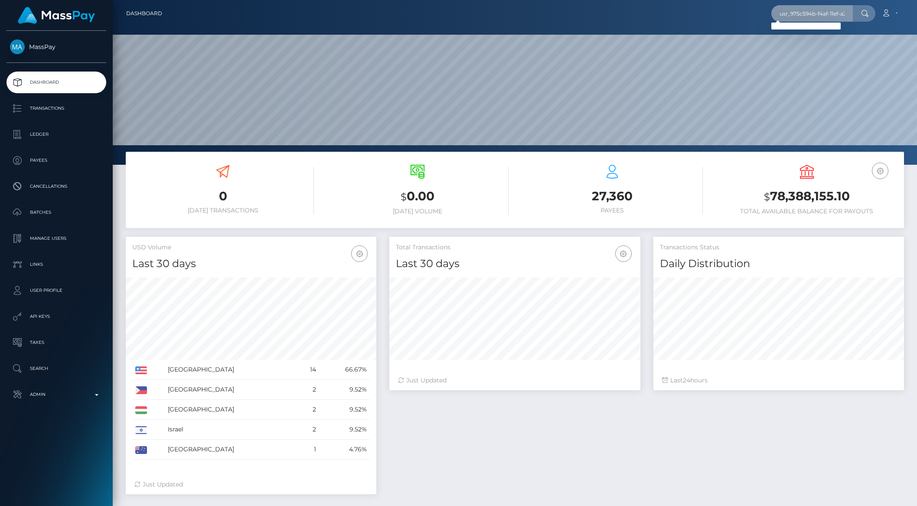
click at [795, 16] on input "usr_975c594b-f4af-11ef-a28c-06b8f39c6781" at bounding box center [811, 13] width 81 height 16
click at [795, 15] on input "usr_975c594b-f4af-11ef-a28c-06b8f39c6781" at bounding box center [811, 13] width 81 height 16
type input "975c594b-f4af-11ef-a28c-06b8f39c6781"
click at [805, 43] on link "Guy Holtzman" at bounding box center [805, 45] width 69 height 16
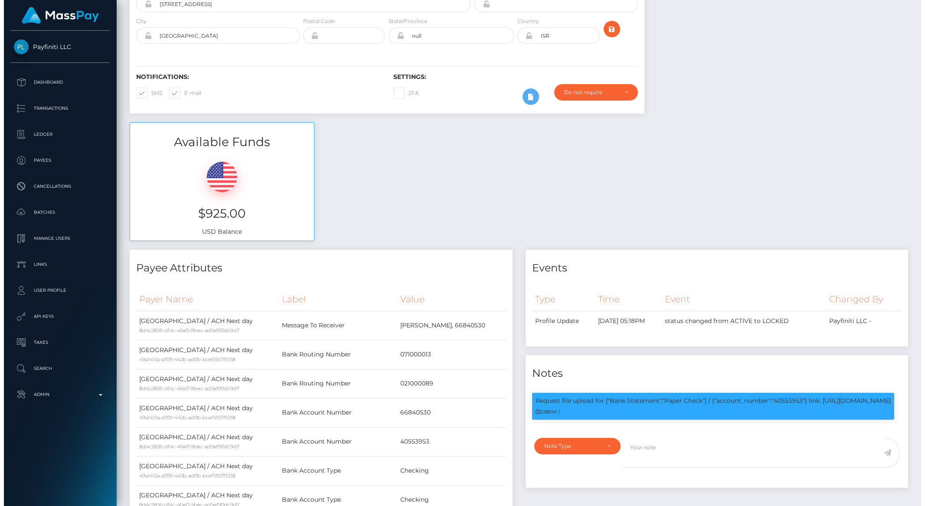
scroll to position [725, 0]
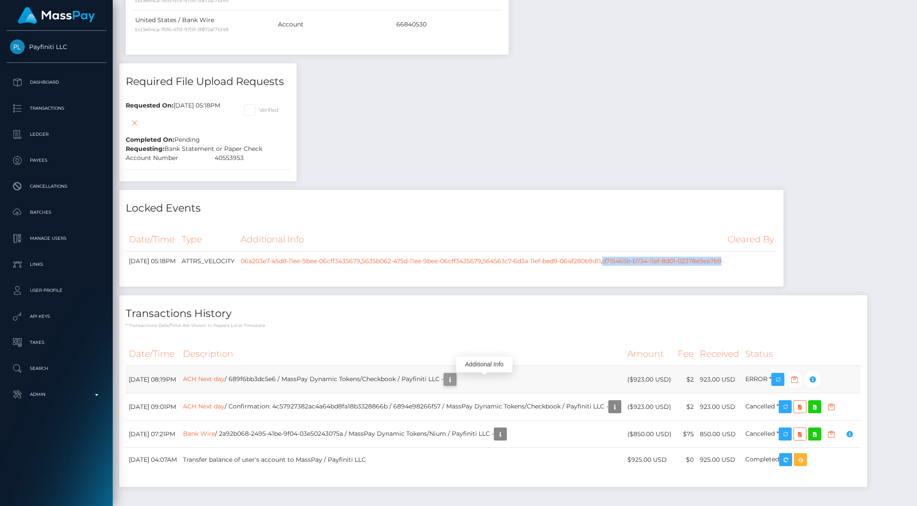
click at [456, 375] on button "button" at bounding box center [449, 379] width 13 height 13
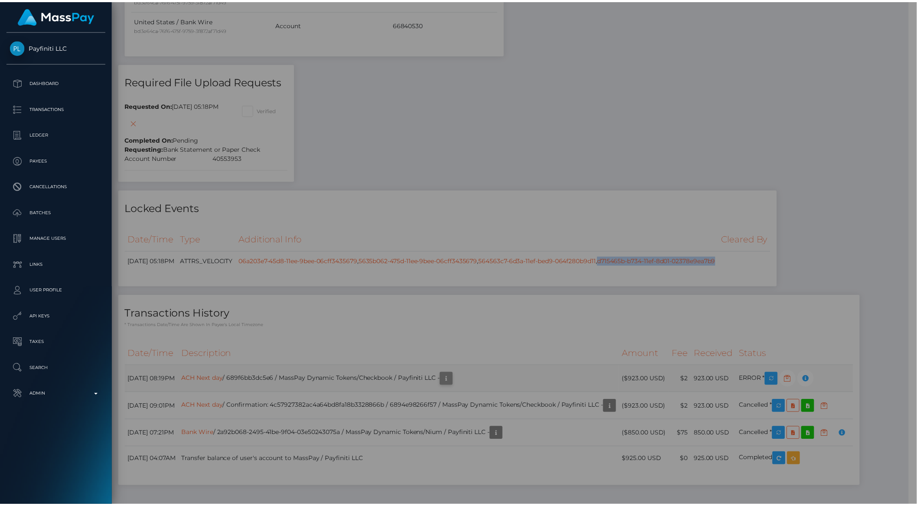
scroll to position [433372, 433225]
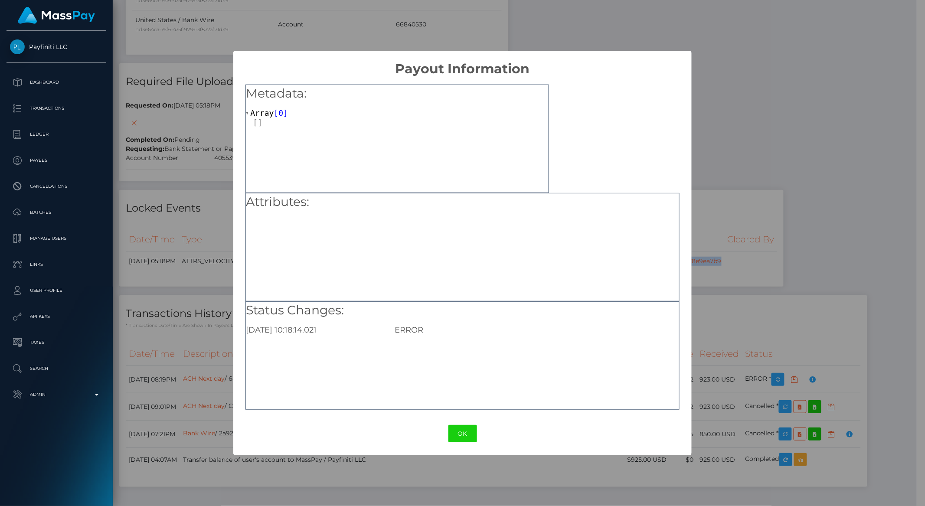
click at [448, 426] on button "OK" at bounding box center [462, 434] width 29 height 18
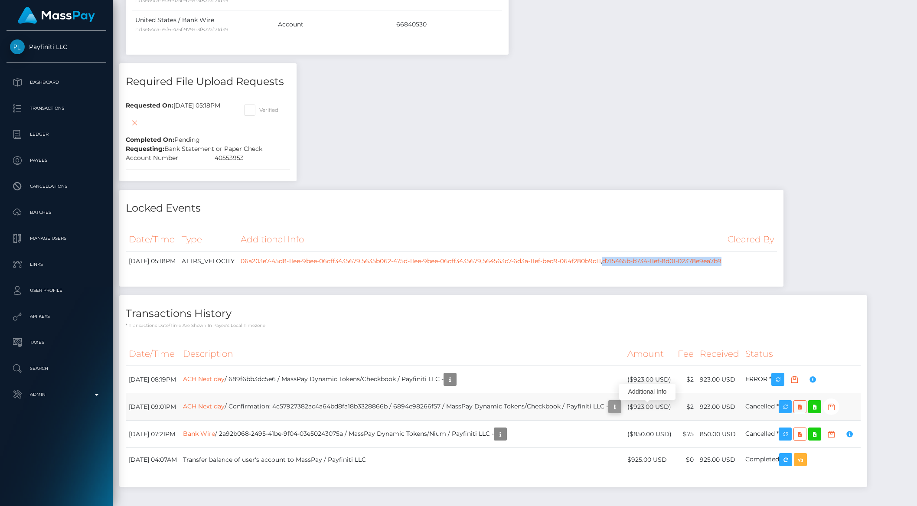
click at [620, 409] on icon "button" at bounding box center [614, 406] width 10 height 11
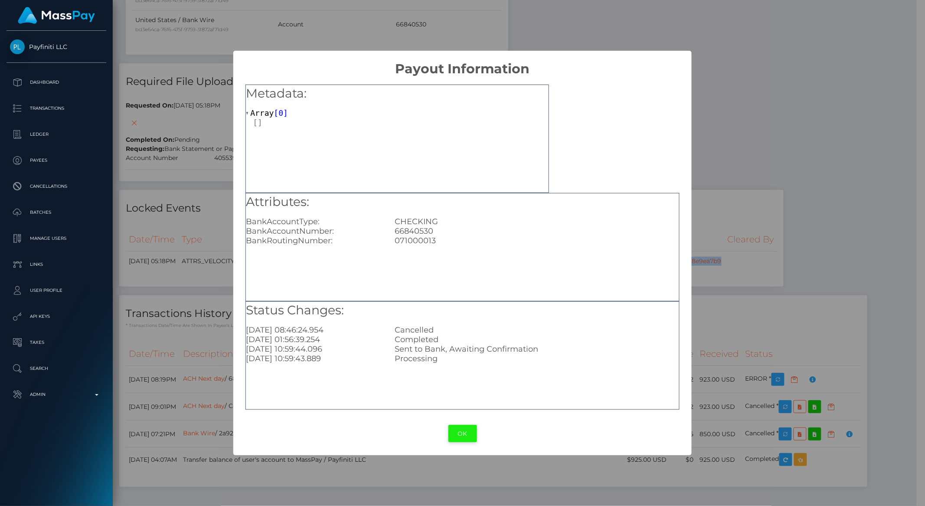
click at [470, 438] on button "OK" at bounding box center [462, 434] width 29 height 18
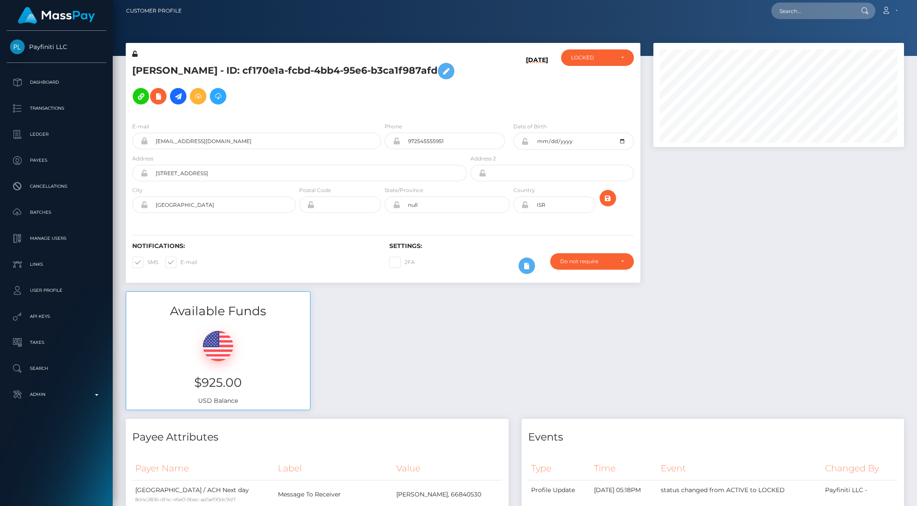
scroll to position [0, 0]
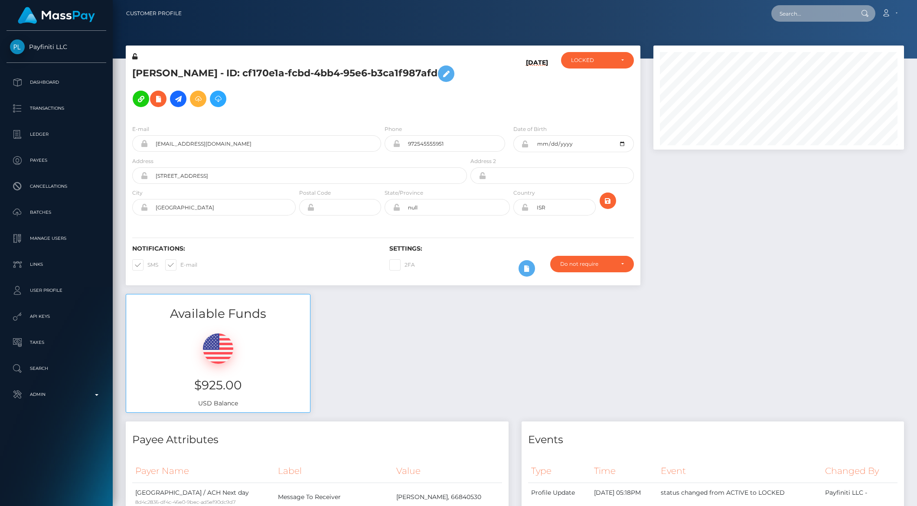
click at [829, 17] on input "text" at bounding box center [811, 13] width 81 height 16
paste input "[EMAIL_ADDRESS][DOMAIN_NAME]"
type input "[EMAIL_ADDRESS][DOMAIN_NAME]"
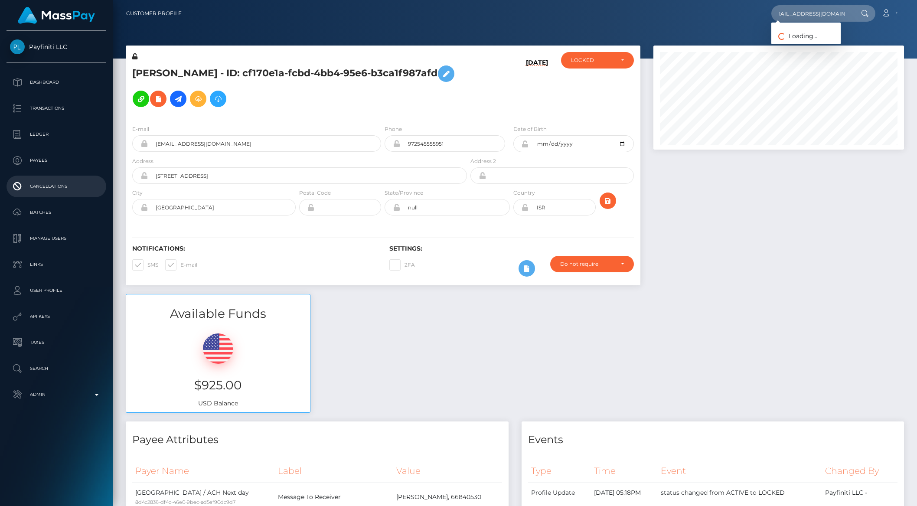
scroll to position [0, 0]
click at [809, 37] on link "[PERSON_NAME]" at bounding box center [805, 45] width 69 height 16
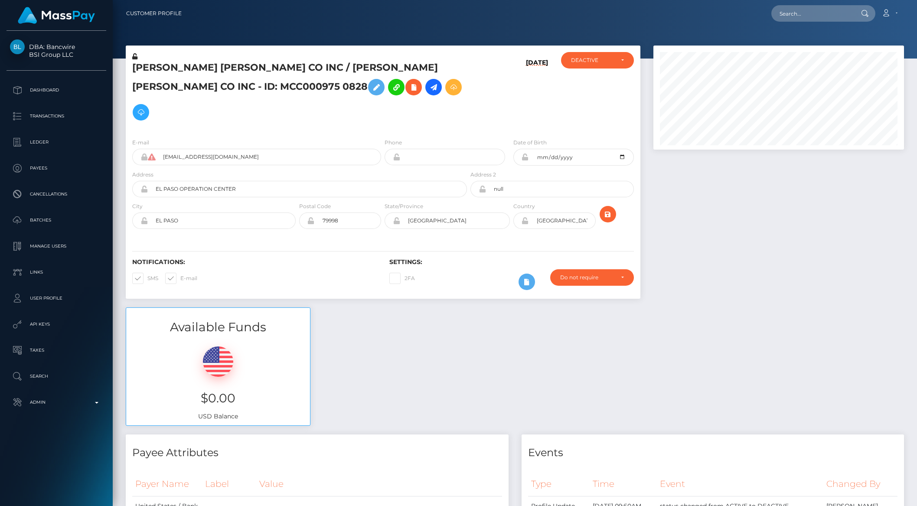
scroll to position [104, 250]
click at [430, 386] on div "Available Funds $0.00 USD Balance" at bounding box center [514, 370] width 791 height 127
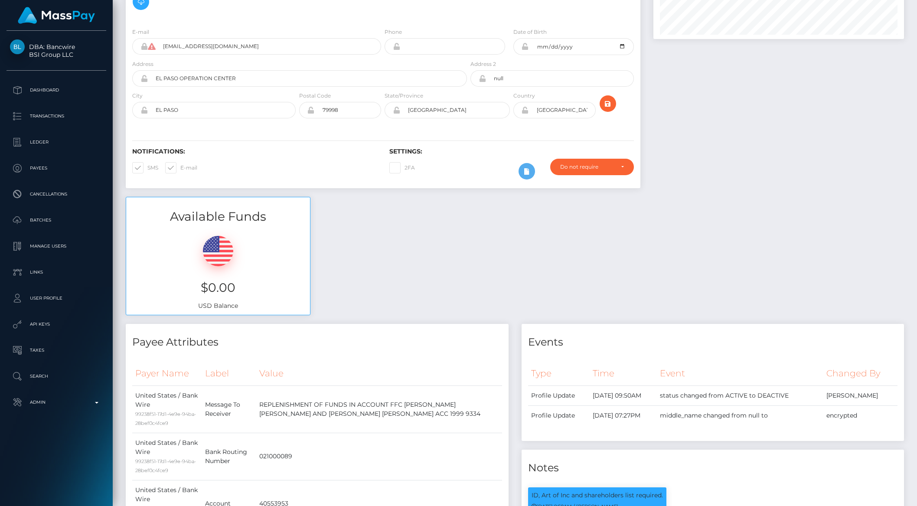
scroll to position [356, 0]
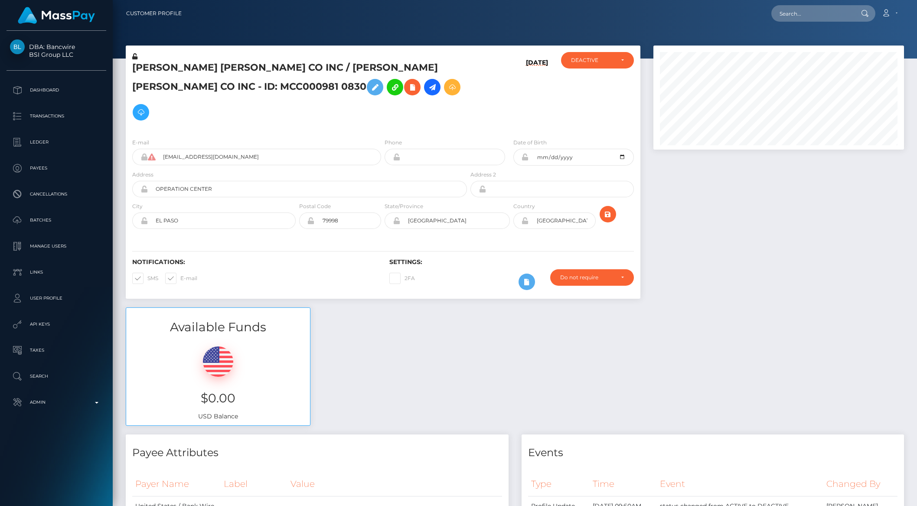
scroll to position [221, 0]
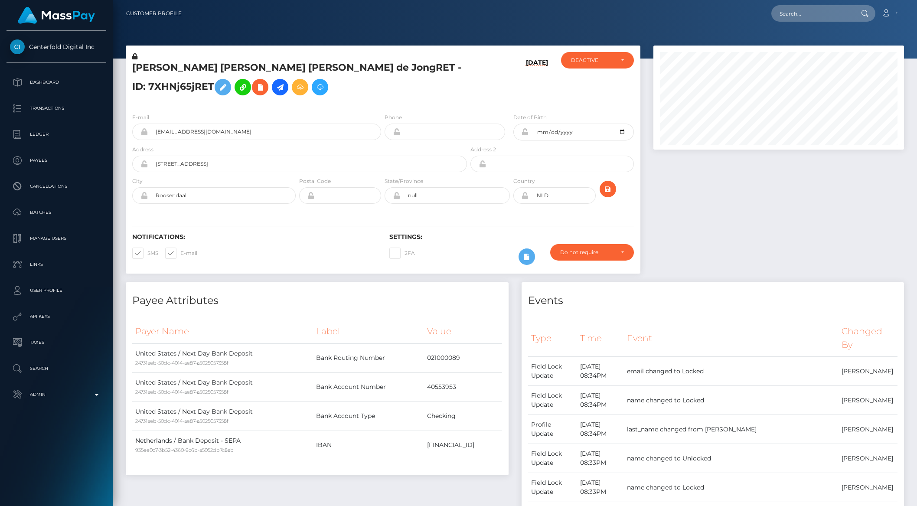
scroll to position [104, 250]
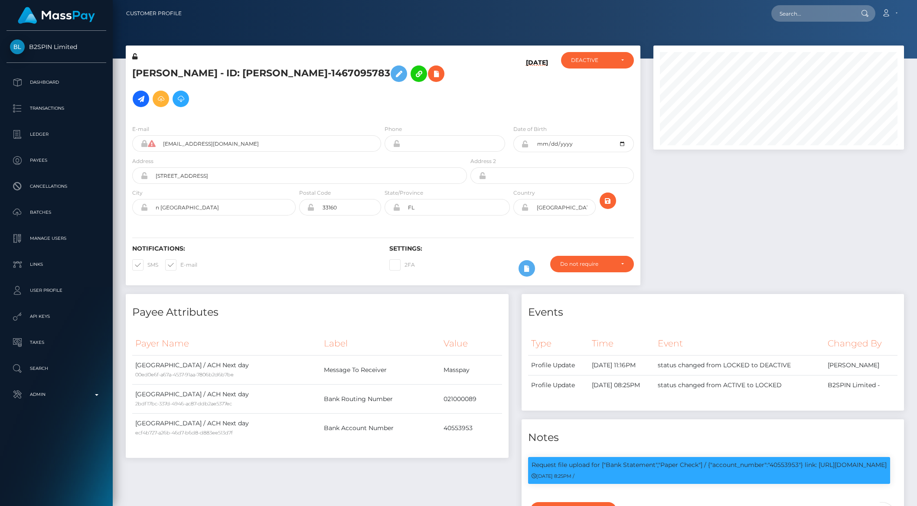
scroll to position [104, 250]
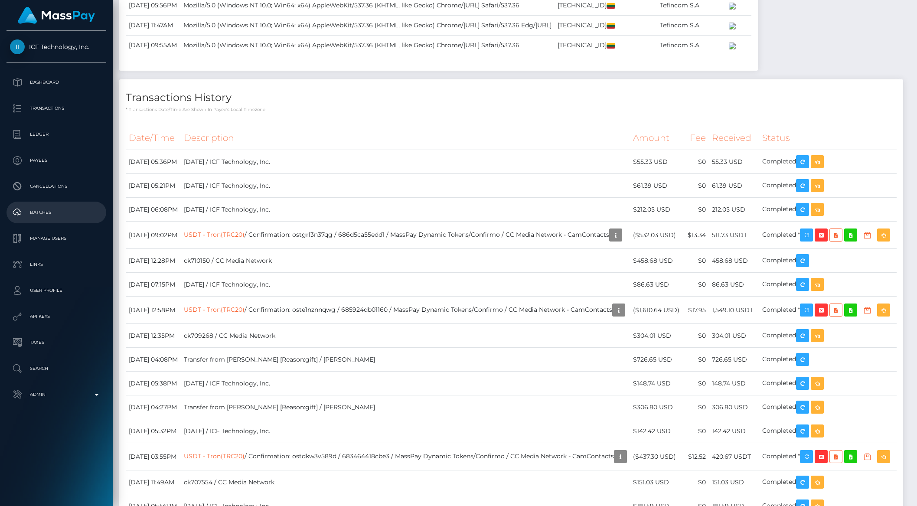
scroll to position [1526, 0]
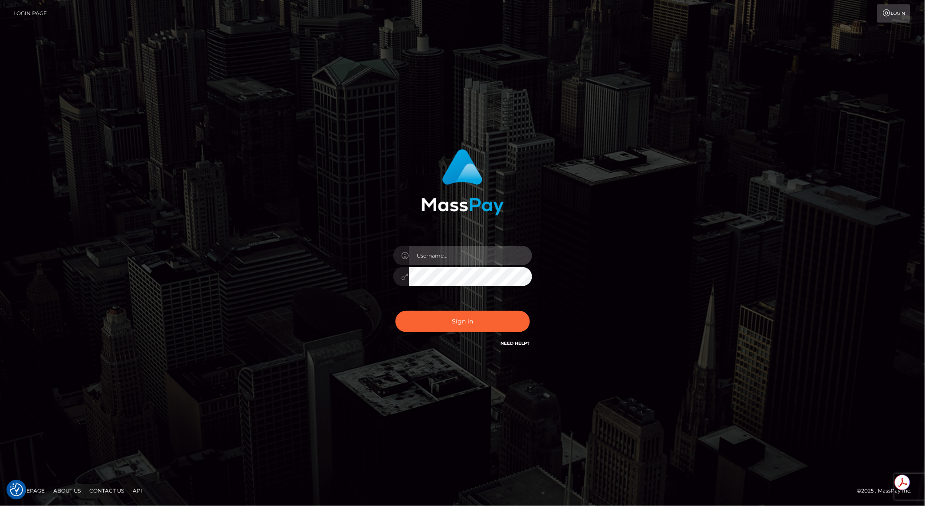
type input "brentg"
click at [460, 323] on button "Sign in" at bounding box center [462, 321] width 134 height 21
type input "brentg"
click at [492, 329] on button "Sign in" at bounding box center [462, 321] width 134 height 21
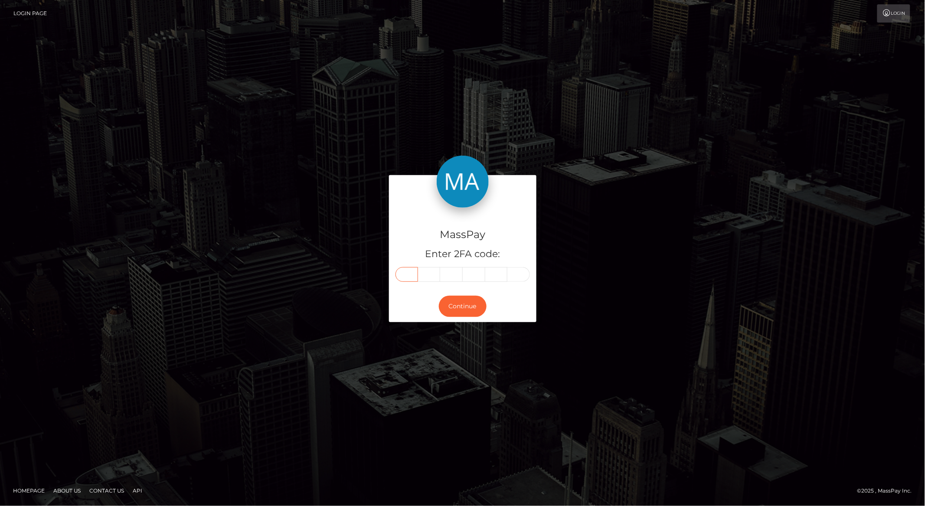
paste input "1"
type input "1"
type input "9"
type input "8"
type input "0"
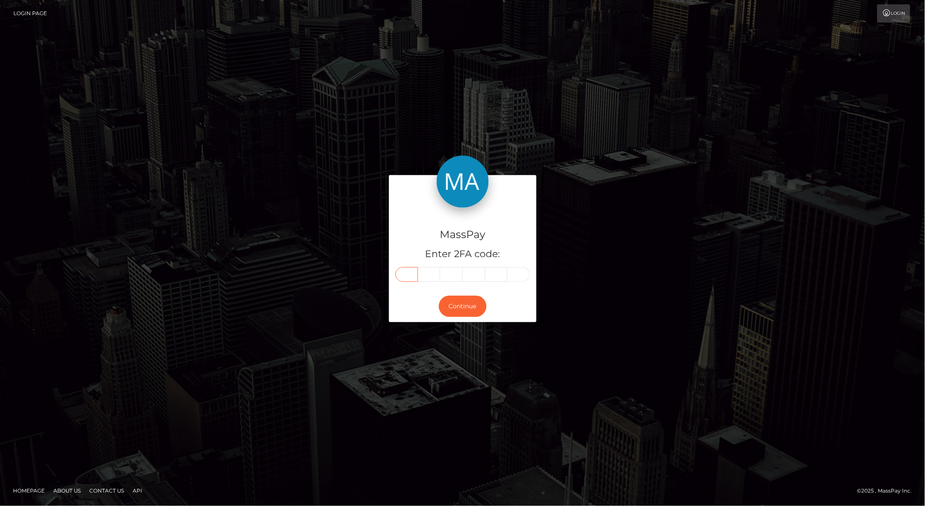
type input "8"
type input "5"
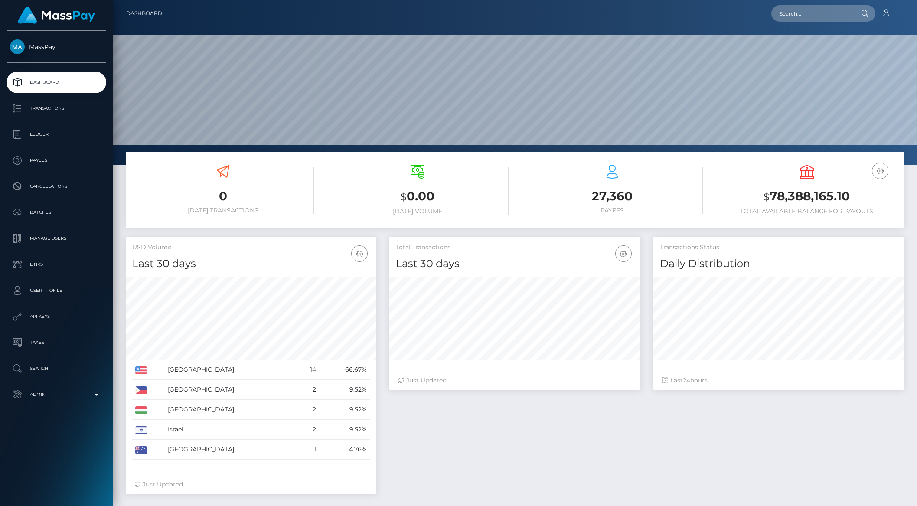
scroll to position [153, 250]
click at [63, 110] on p "Transactions" at bounding box center [56, 108] width 93 height 13
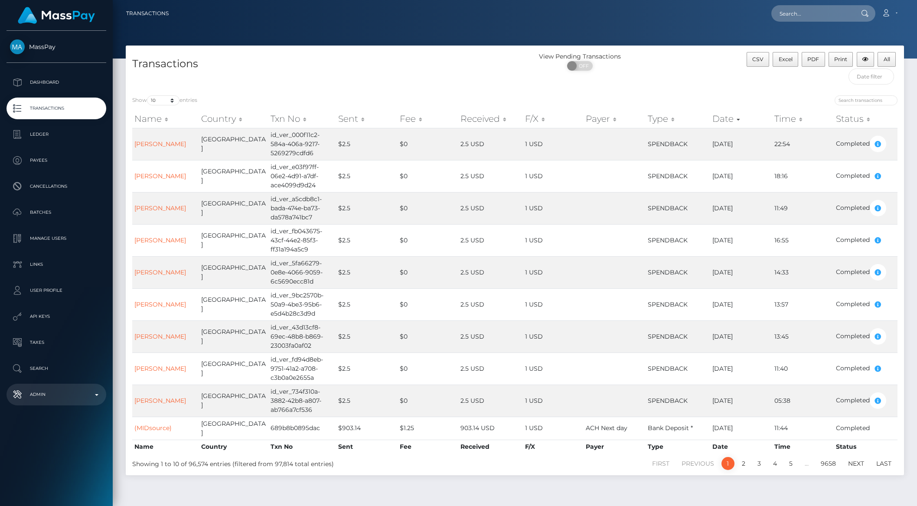
click at [75, 390] on p "Admin" at bounding box center [56, 394] width 93 height 13
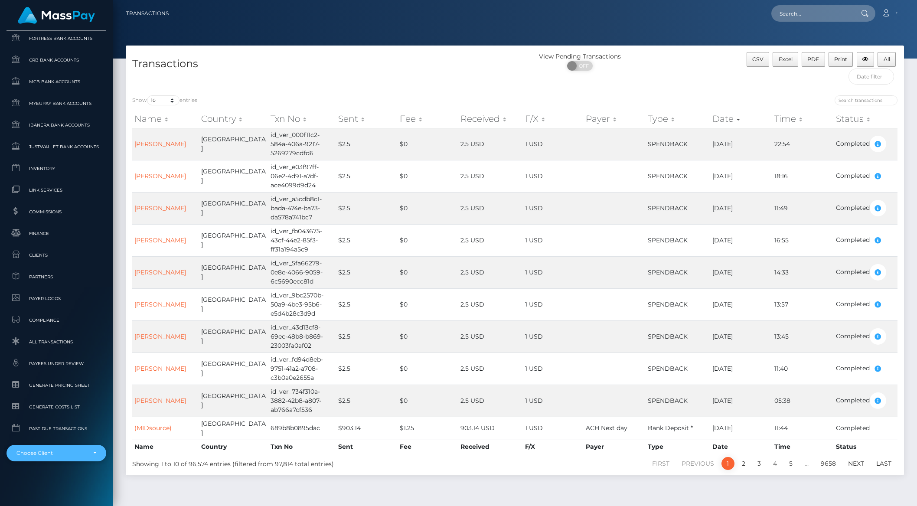
click at [49, 451] on div "Choose Client" at bounding box center [51, 453] width 70 height 7
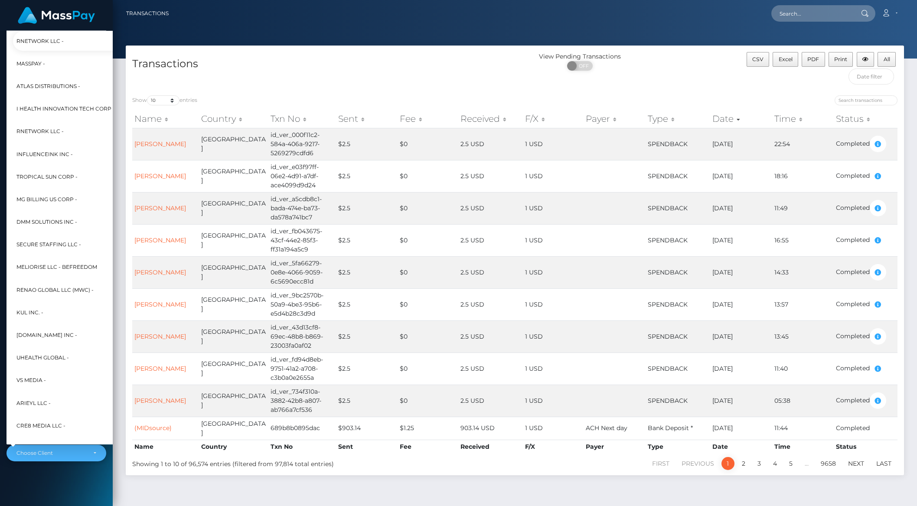
scroll to position [185, 10]
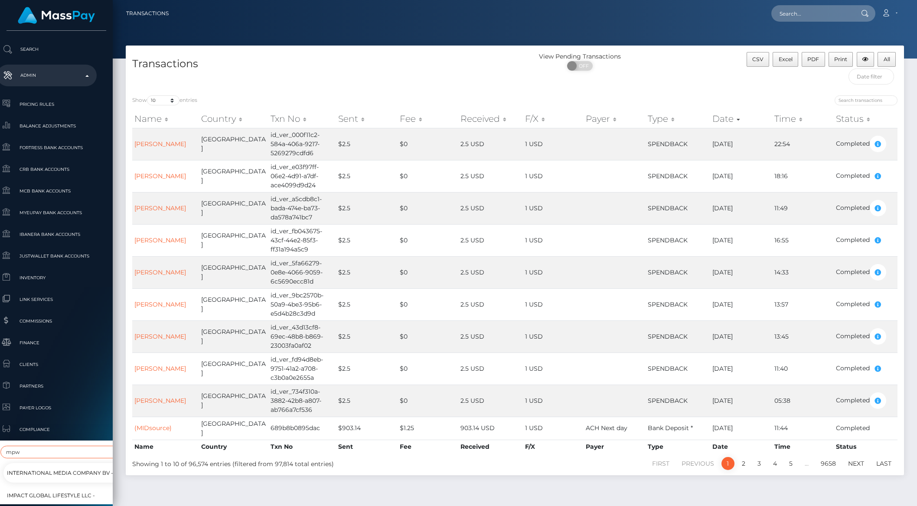
type input "mpw"
select select "263"
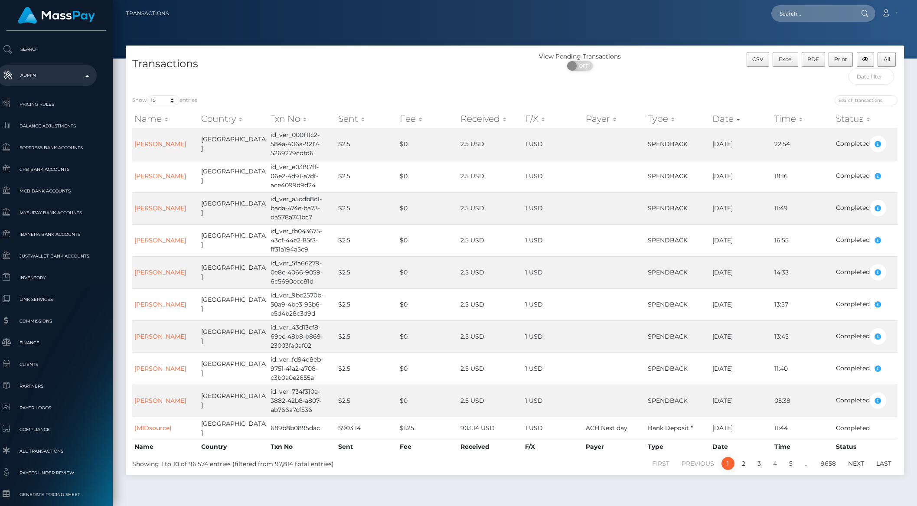
scroll to position [437, 10]
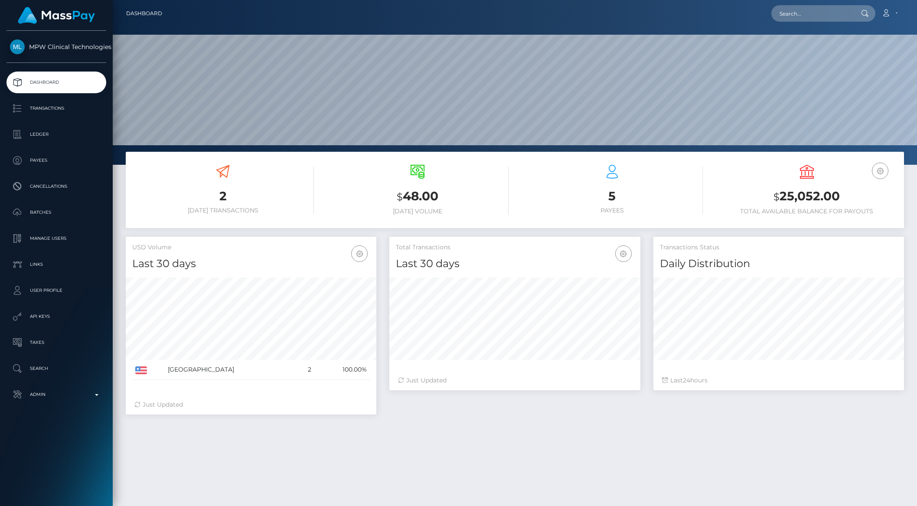
scroll to position [153, 250]
click at [45, 114] on p "Transactions" at bounding box center [56, 108] width 93 height 13
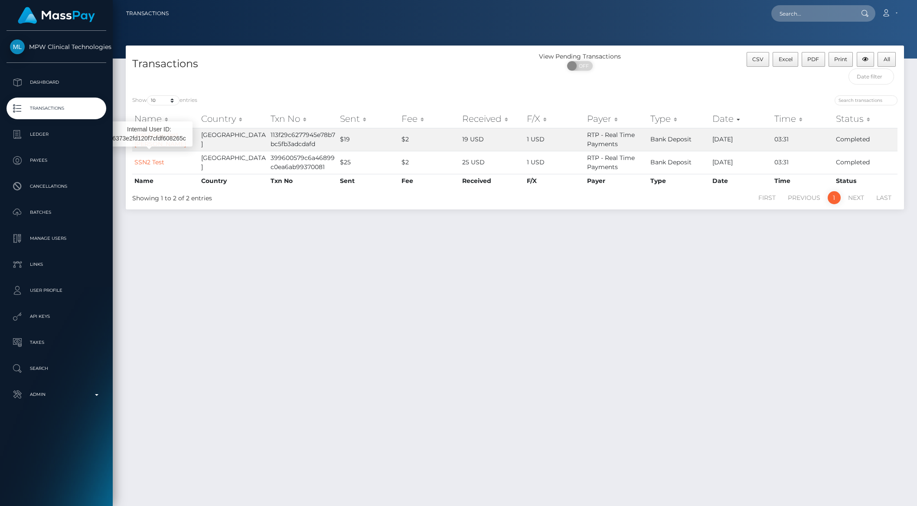
click at [170, 254] on div "Transactions View Pending Transactions ON OFF CSV Excel PDF Print All Show 10 2…" at bounding box center [515, 272] width 804 height 453
click at [143, 135] on link "Test Drew Test [PERSON_NAME]" at bounding box center [160, 139] width 52 height 17
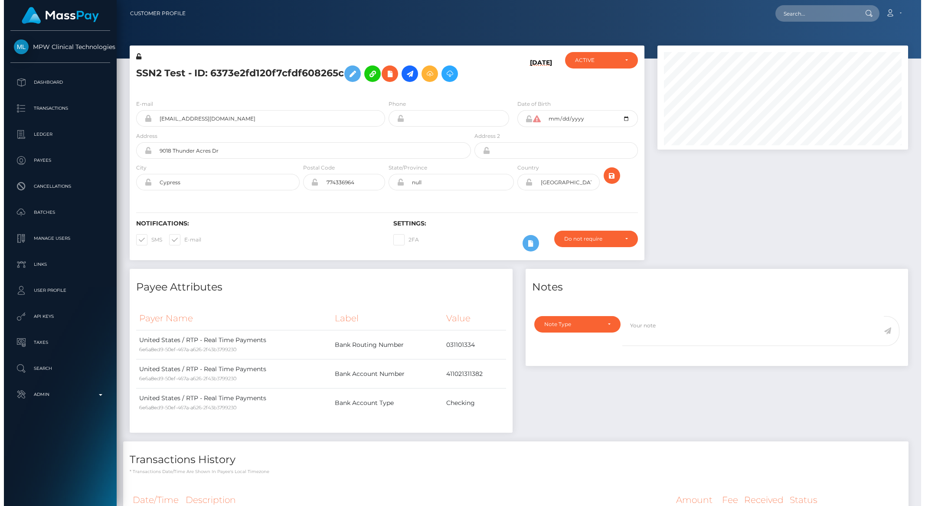
scroll to position [114, 0]
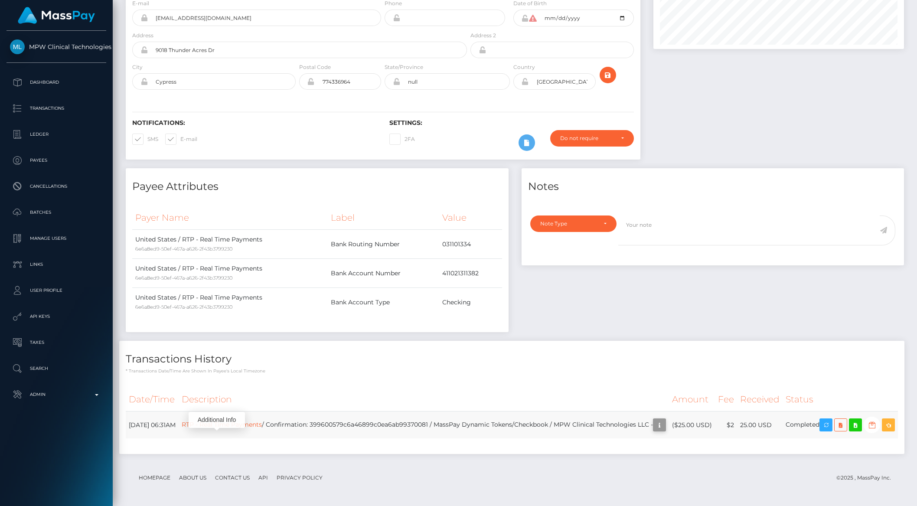
click at [654, 427] on icon "button" at bounding box center [659, 425] width 10 height 11
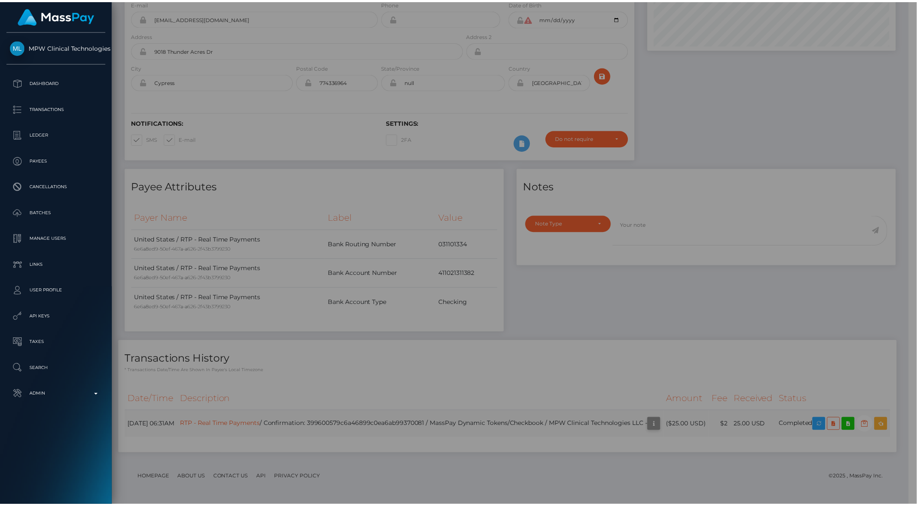
scroll to position [433372, 433225]
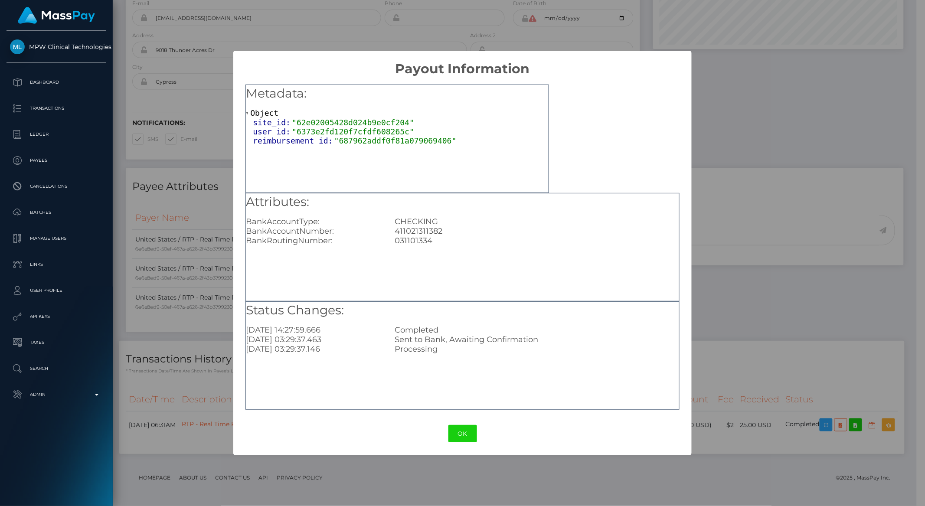
click at [231, 347] on div "× Payout Information Metadata: Object site_id: "62e02005428d024b9e0cf204" user_…" at bounding box center [462, 253] width 925 height 506
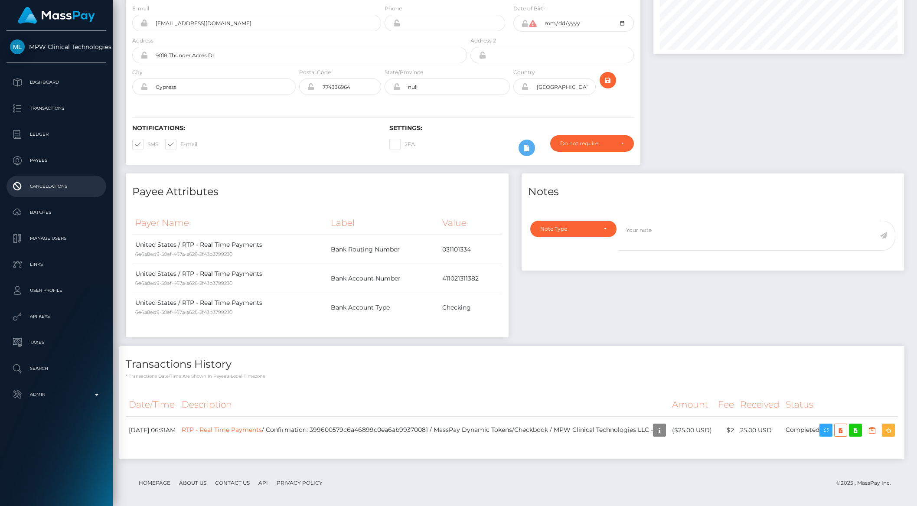
scroll to position [114, 0]
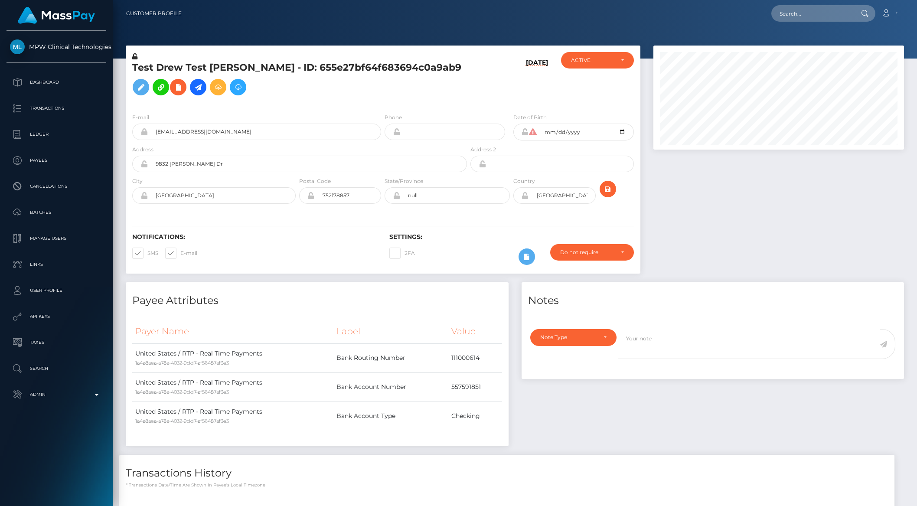
scroll to position [104, 250]
click at [532, 135] on icon at bounding box center [532, 131] width 7 height 7
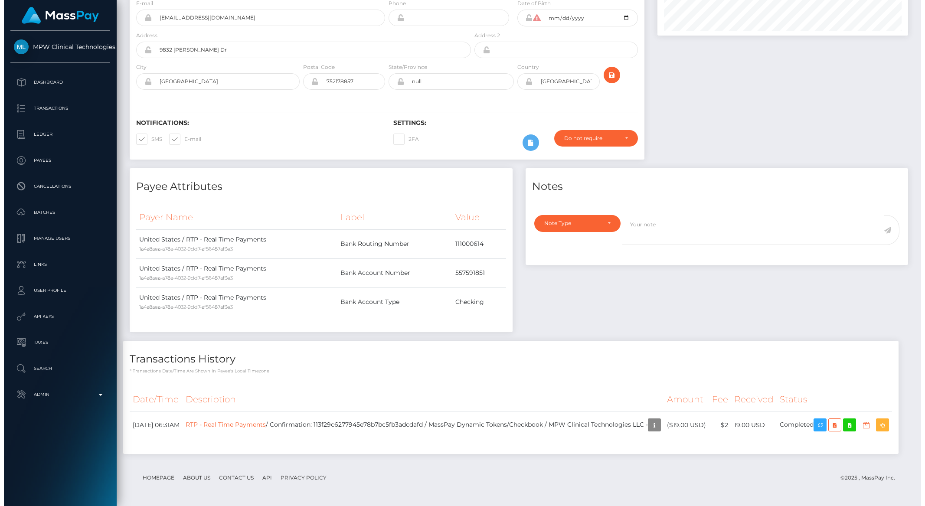
scroll to position [140, 0]
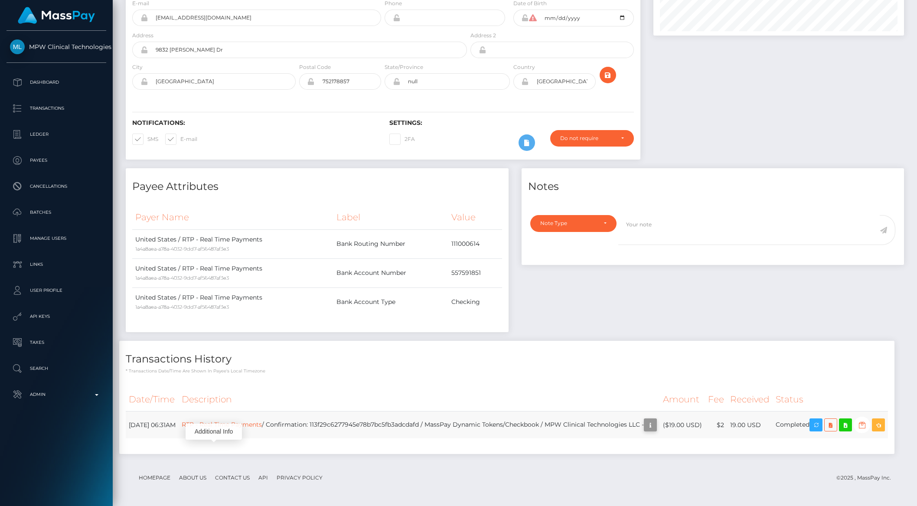
click at [645, 423] on icon "button" at bounding box center [650, 425] width 10 height 11
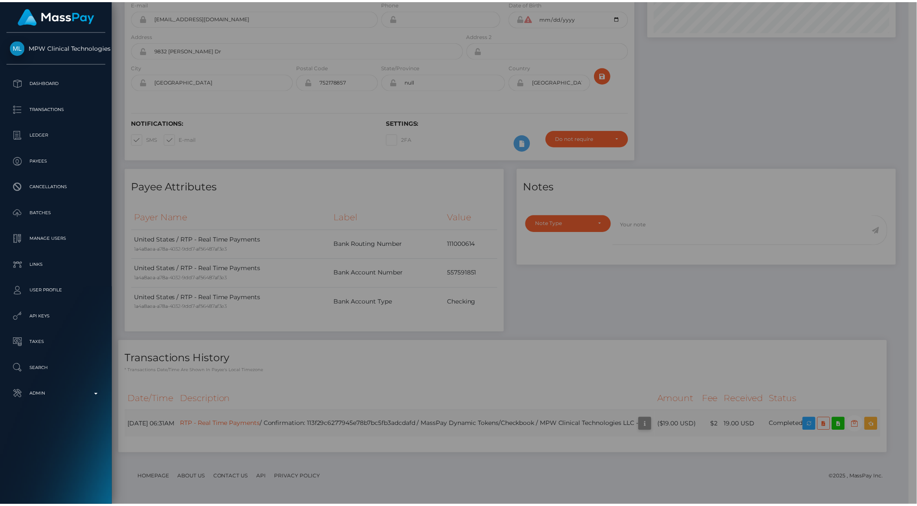
scroll to position [433372, 433225]
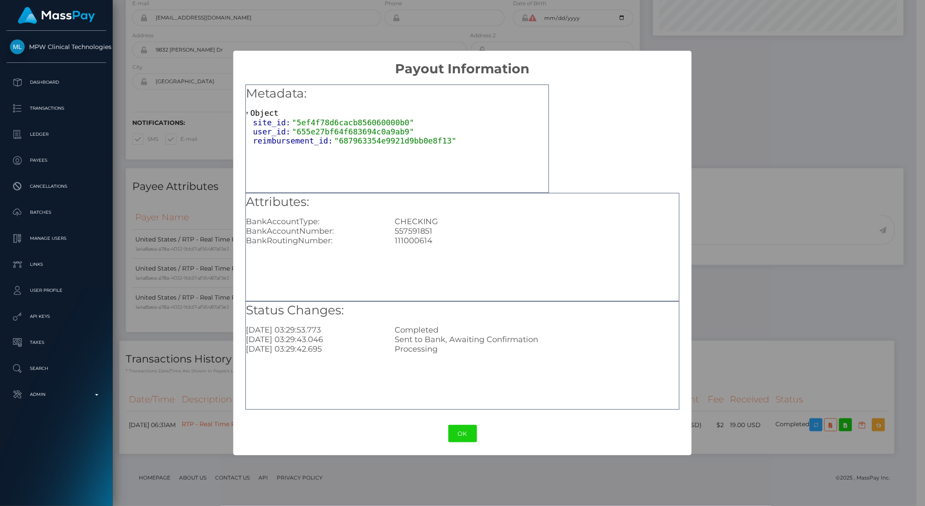
click at [182, 261] on div "× Payout Information Metadata: Object site_id: "5ef4f78d6cacb856060000b0" user_…" at bounding box center [462, 253] width 925 height 506
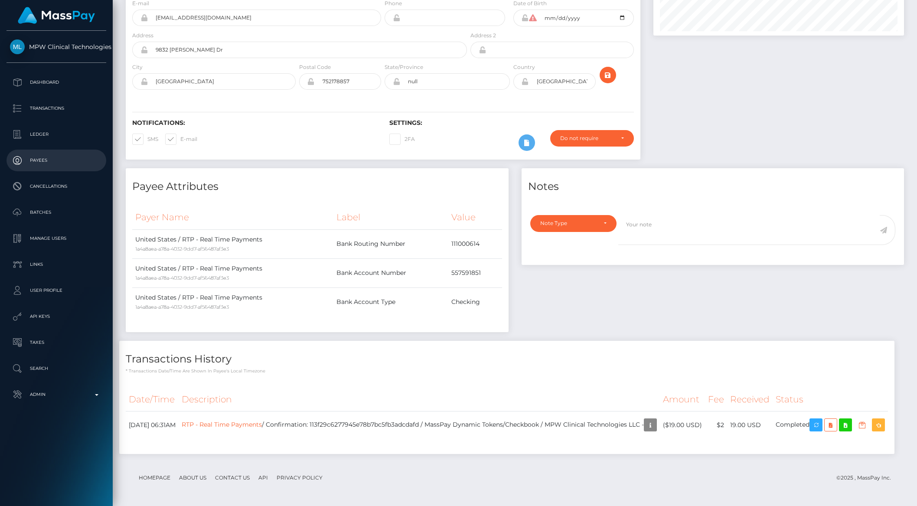
click at [45, 160] on p "Payees" at bounding box center [56, 160] width 93 height 13
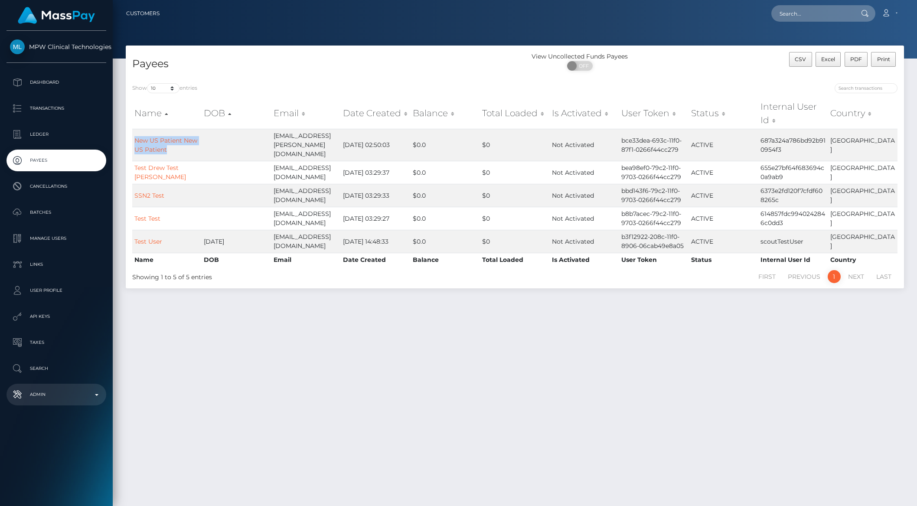
click at [74, 397] on p "Admin" at bounding box center [56, 394] width 93 height 13
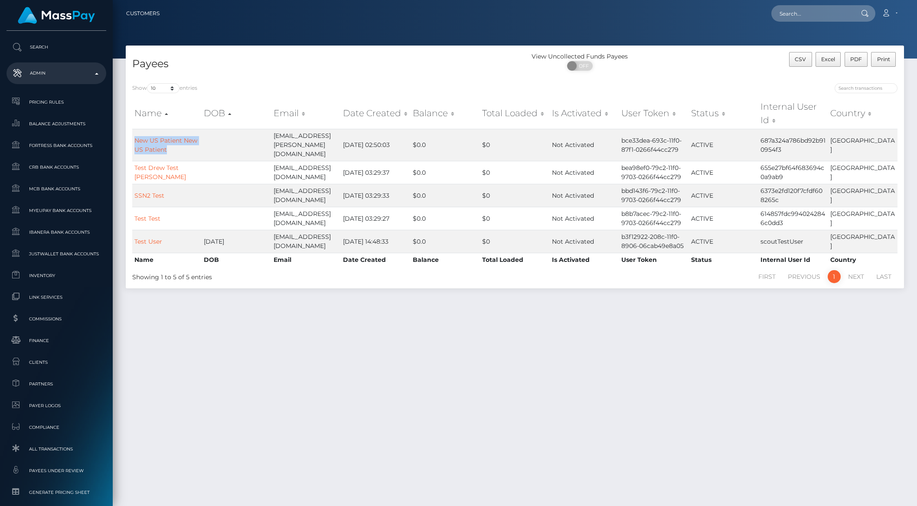
scroll to position [437, 0]
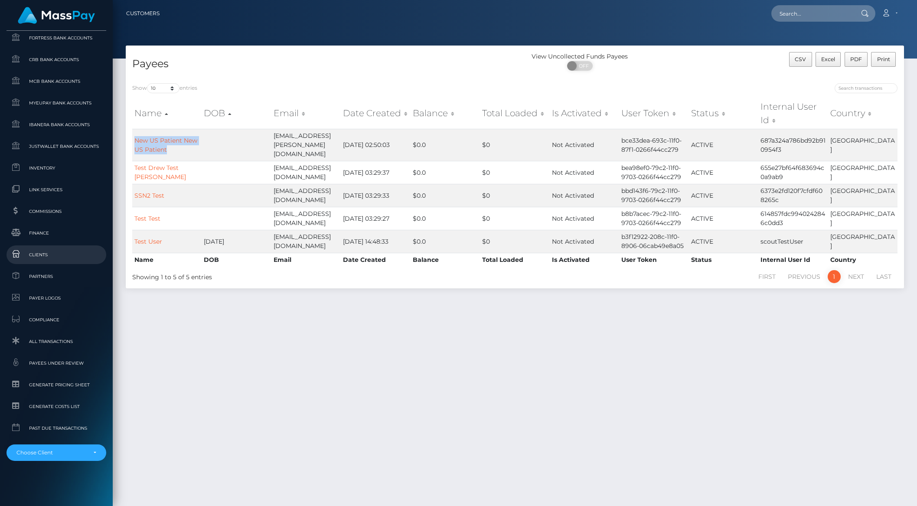
click at [35, 250] on span "Clients" at bounding box center [56, 255] width 93 height 10
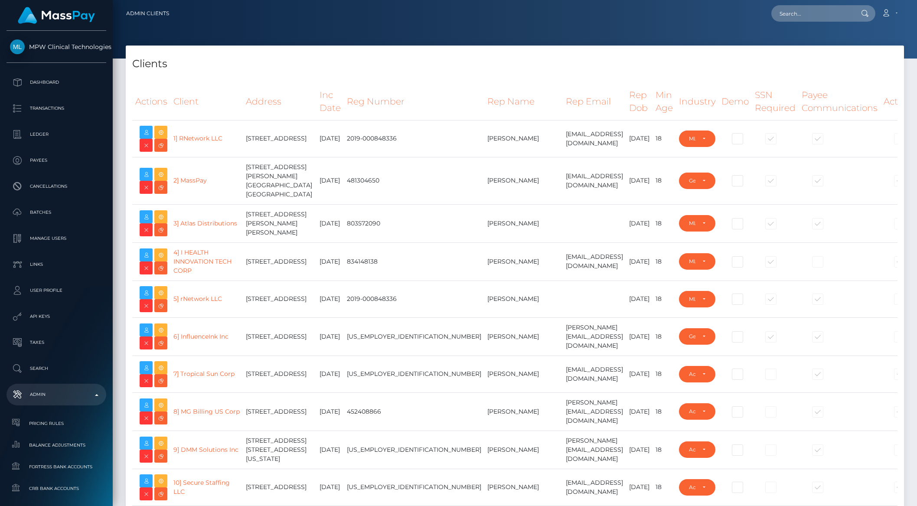
select select "223"
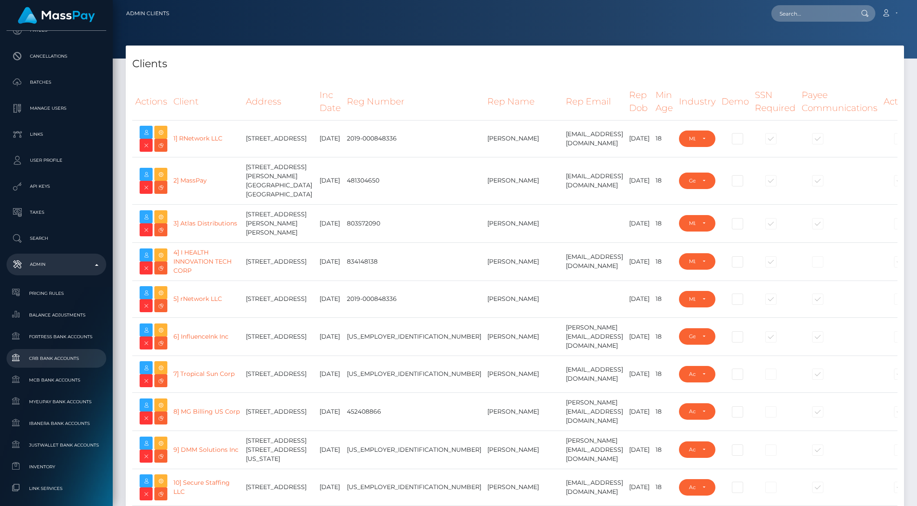
scroll to position [437, 0]
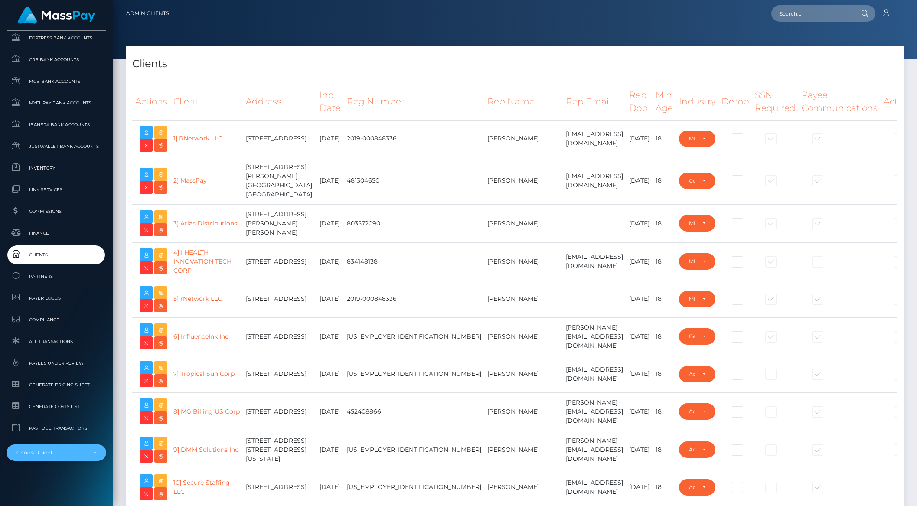
click at [63, 444] on div "Choose Client" at bounding box center [57, 452] width 100 height 16
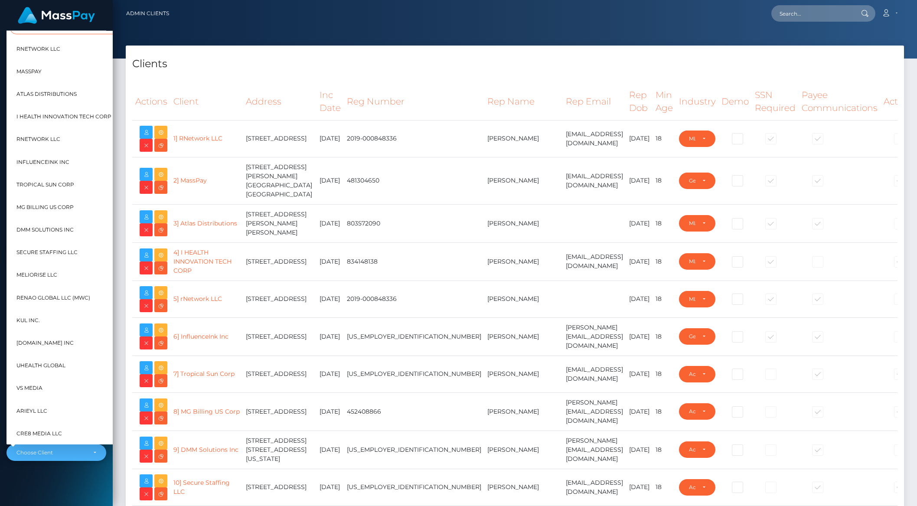
scroll to position [193, 10]
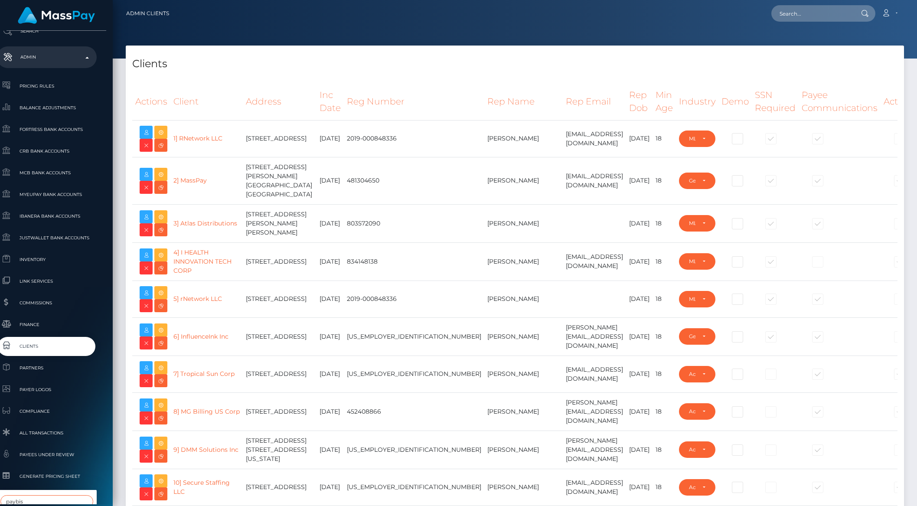
type input "paybis"
select select "314"
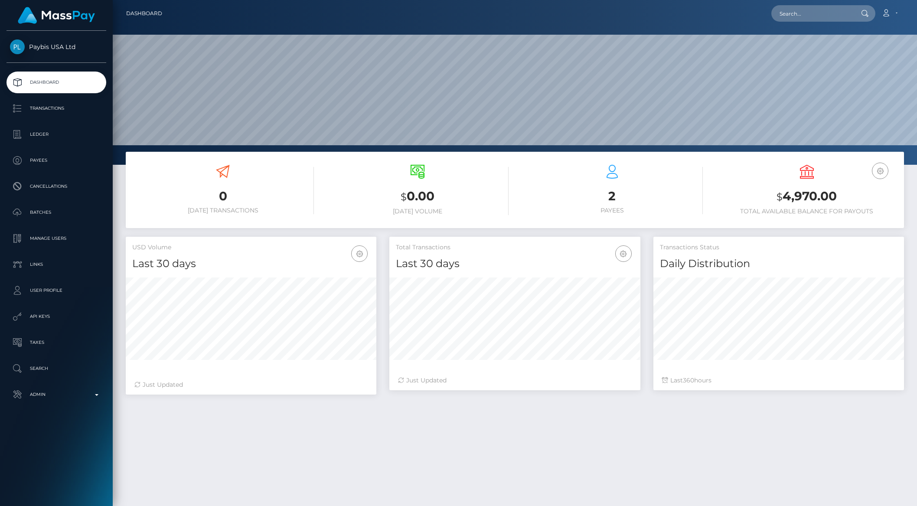
scroll to position [153, 250]
click at [57, 396] on p "Admin" at bounding box center [56, 394] width 93 height 13
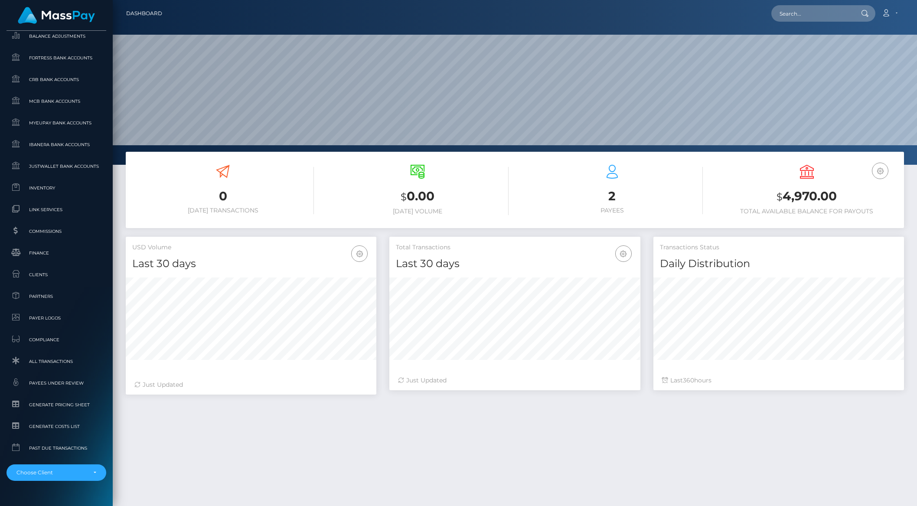
scroll to position [428, 0]
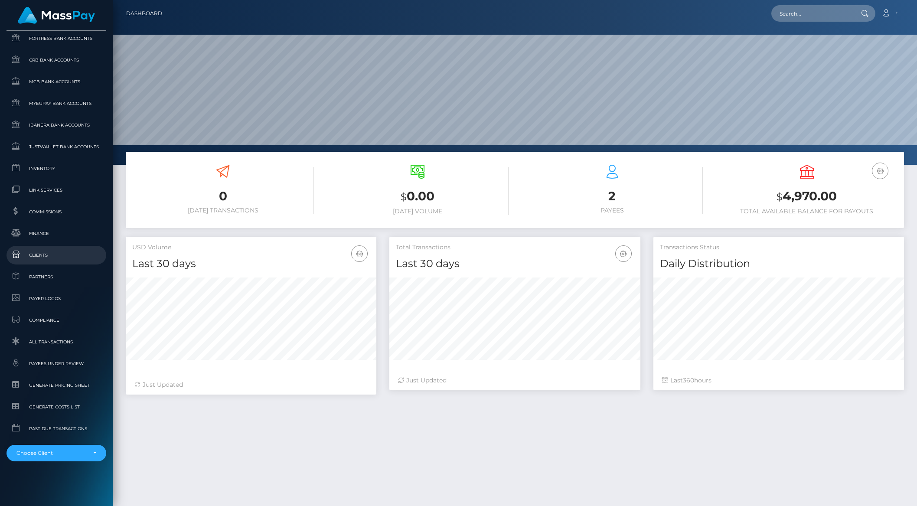
click at [36, 256] on span "Clients" at bounding box center [56, 255] width 93 height 10
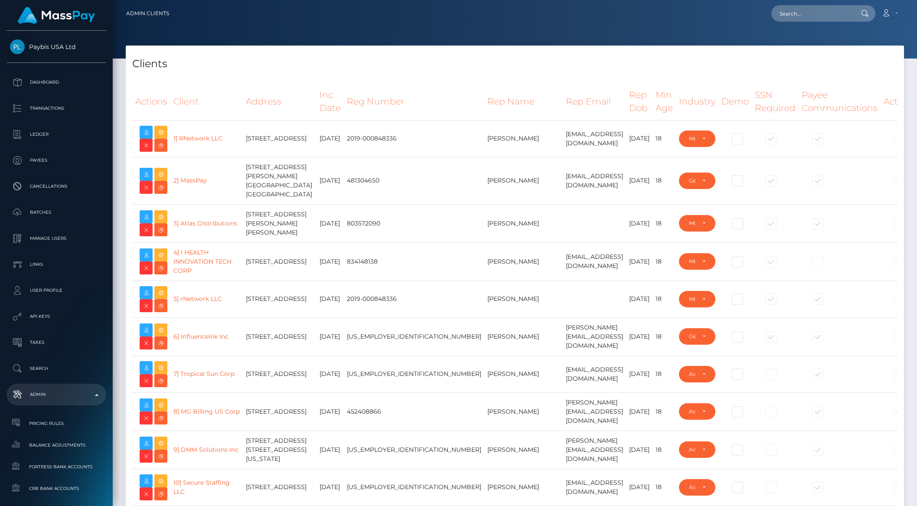
select select "223"
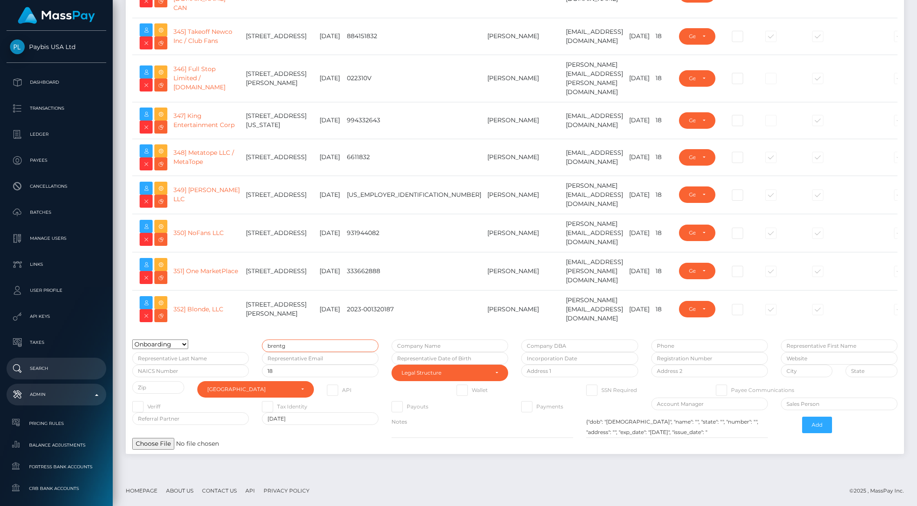
scroll to position [14564, 0]
click at [272, 344] on input "brentg" at bounding box center [320, 345] width 117 height 13
type input "abarry.sika"
type input "Africa Remittance Company LLC"
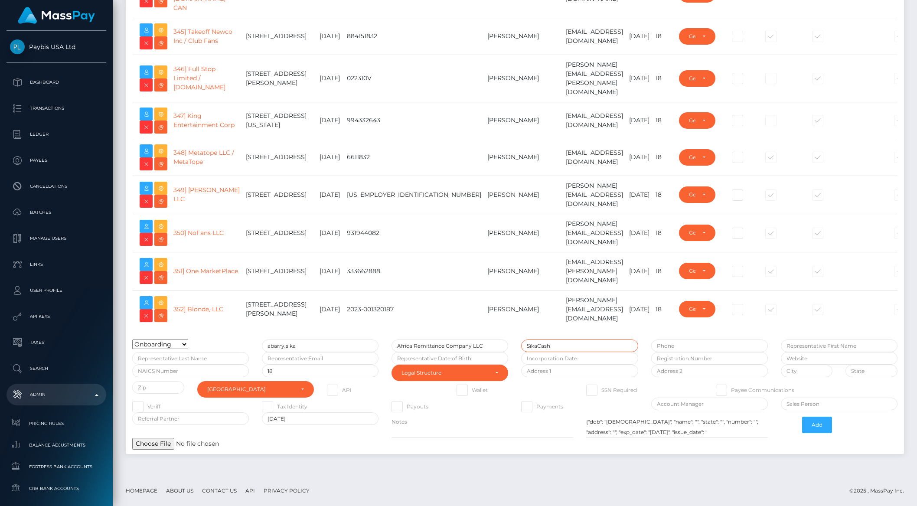
type input "SikaCash"
type input "2013603404"
type input "Adama"
type input "Barry"
paste input "For the pending transaction, could you provide some clarity on what might cause…"
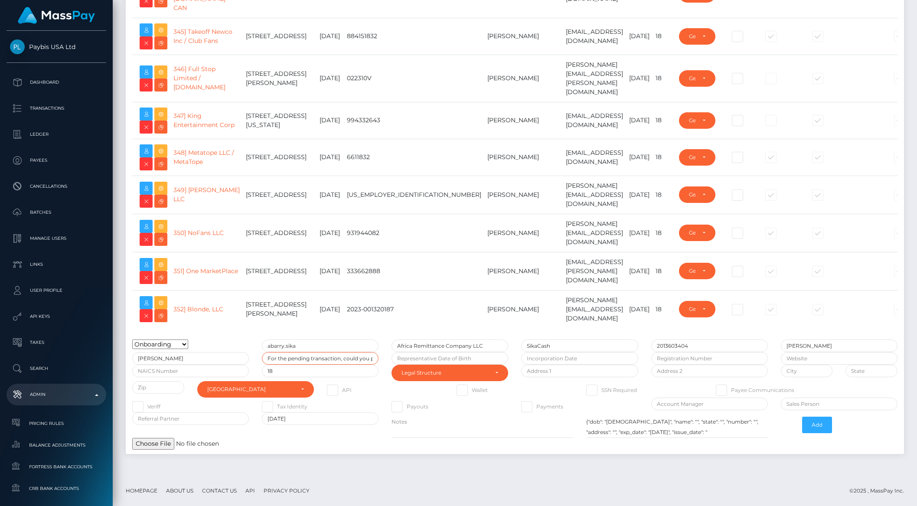
scroll to position [0, 1328]
type input "For the pending transaction, could you provide some clarity on what might cause…"
click at [471, 360] on input "text" at bounding box center [449, 358] width 117 height 13
type input "[DATE]"
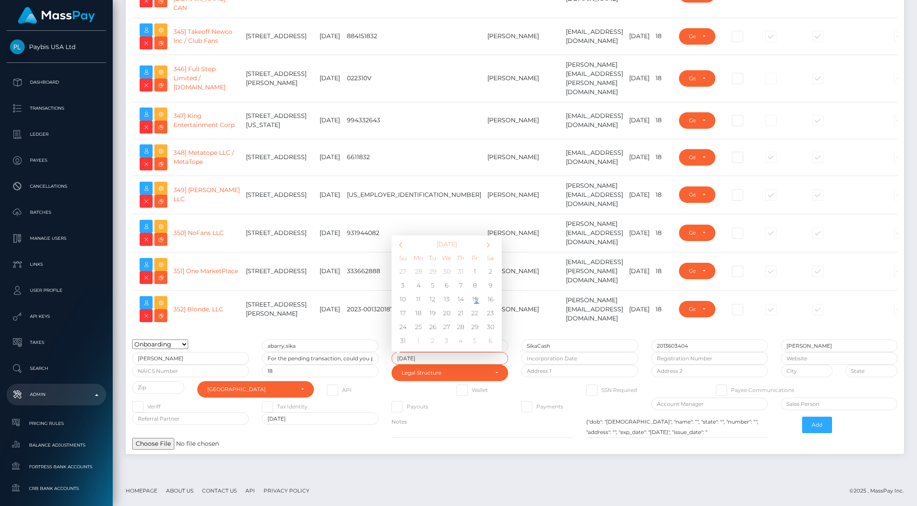
type input "1979-12-24"
type input "[DATE]"
click at [606, 360] on input "[DATE]" at bounding box center [579, 358] width 117 height 13
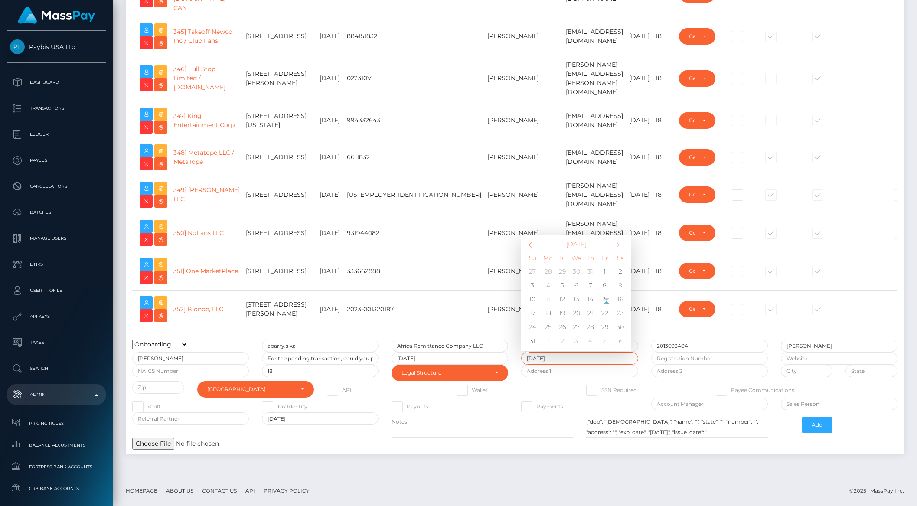
type input "[DATE]"
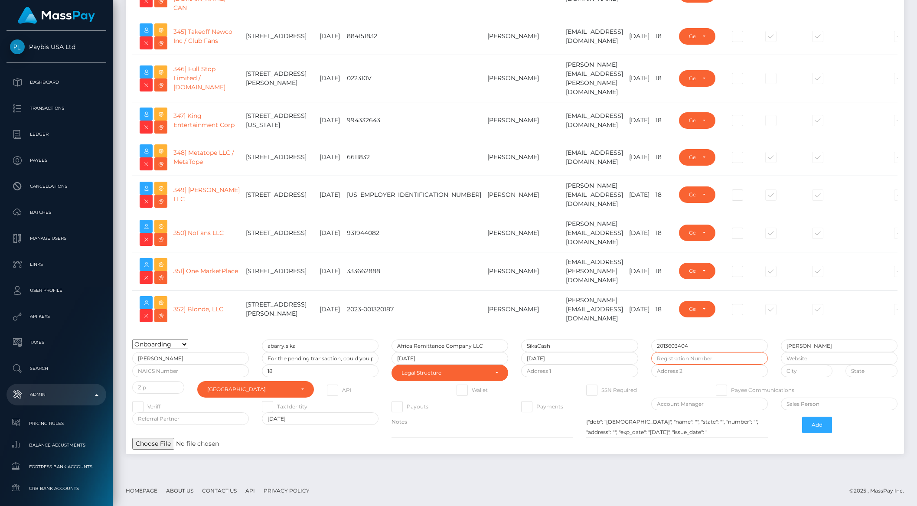
click at [718, 360] on input "text" at bounding box center [709, 358] width 117 height 13
paste input "264422572"
type input "264422572"
click at [559, 368] on input "text" at bounding box center [579, 371] width 117 height 13
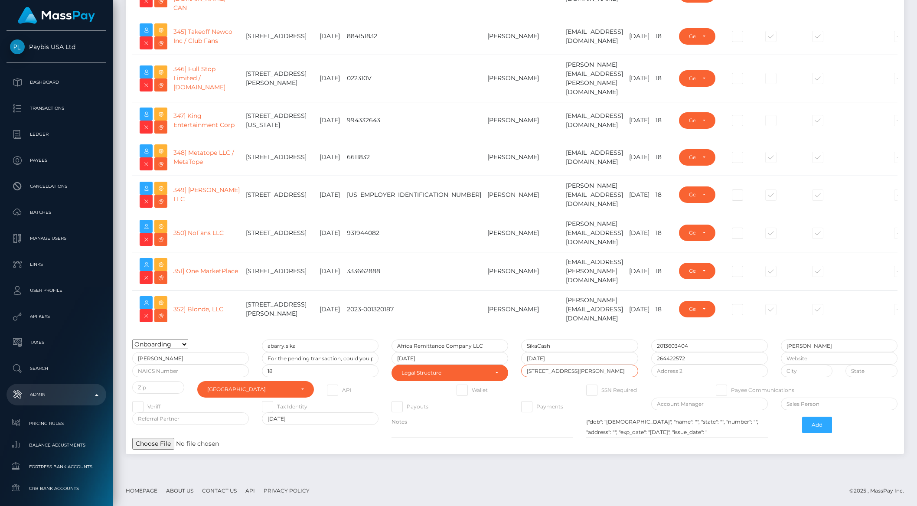
type input "2828 John F Kennedy Blvd"
type input "Suite 203"
type input "Jersey City"
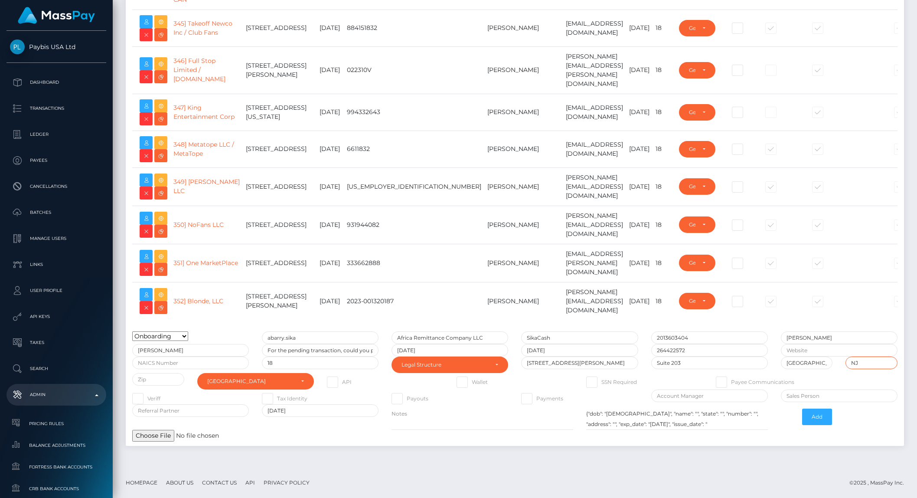
type input "NJ"
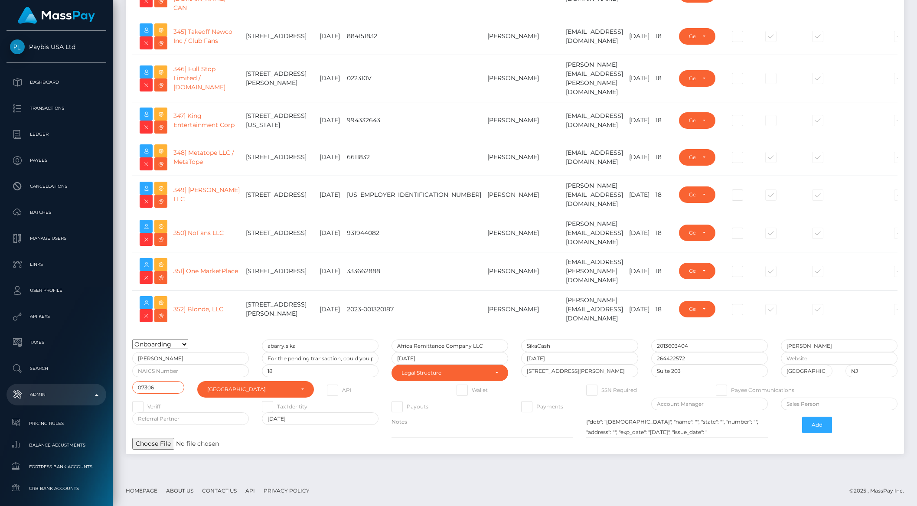
type input "07306"
click at [821, 428] on button "Add" at bounding box center [817, 425] width 30 height 16
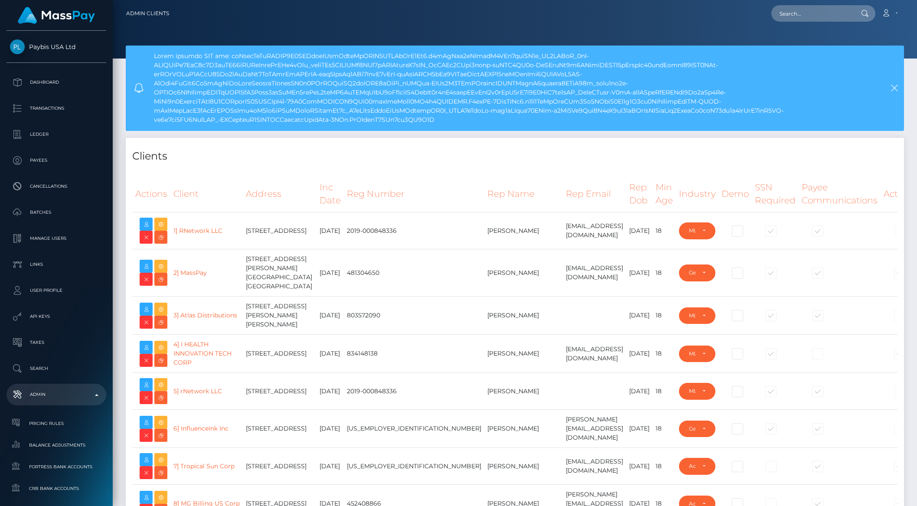
select select "223"
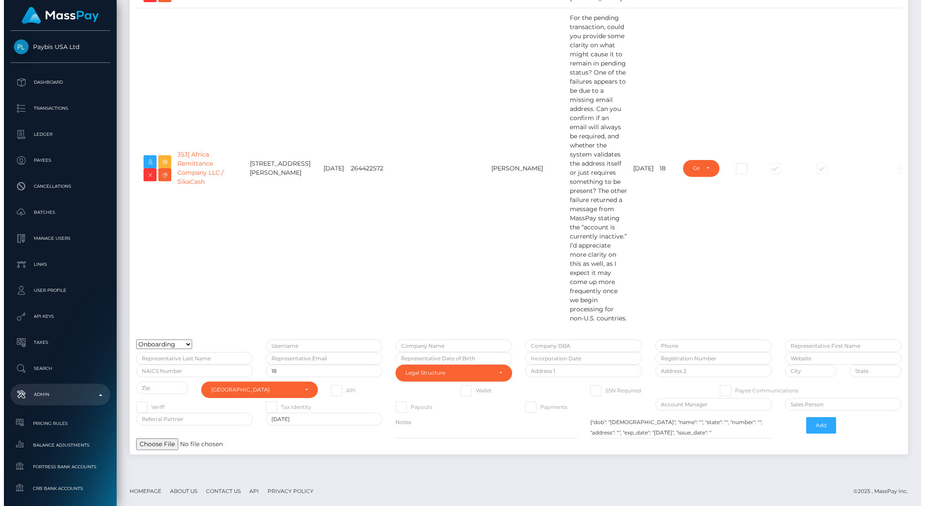
scroll to position [14795, 0]
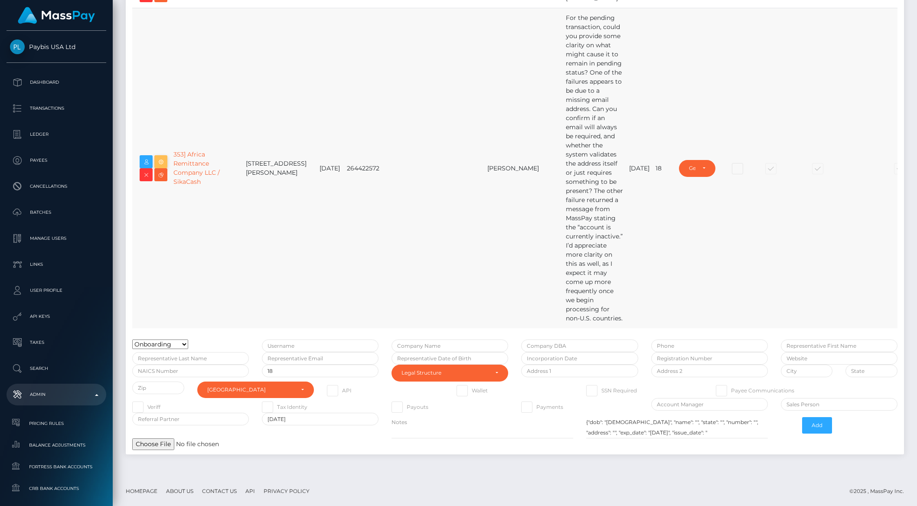
click at [163, 167] on icon at bounding box center [161, 161] width 10 height 11
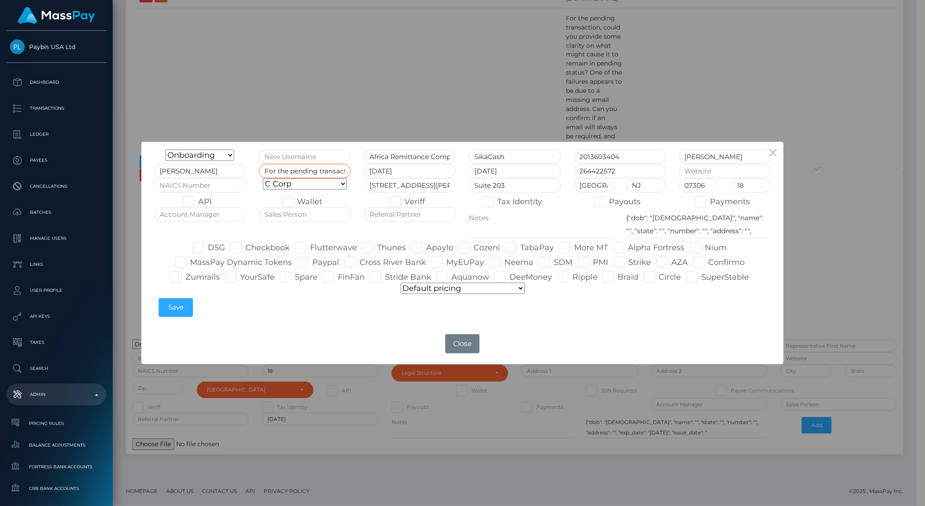
click at [283, 175] on input "For the pending transaction, could you provide some clarity on what might cause…" at bounding box center [305, 171] width 92 height 14
type input "brentg"
paste input "522390"
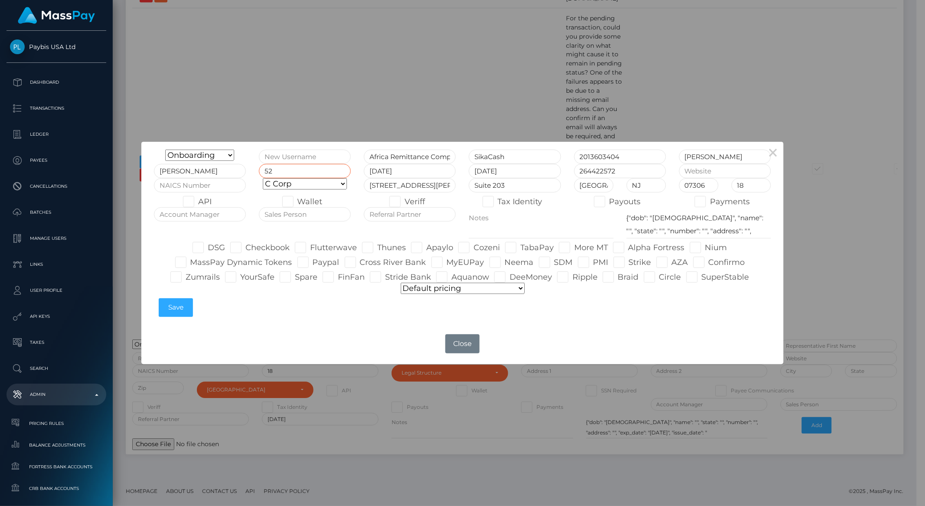
type input "5"
click at [202, 187] on input "text" at bounding box center [200, 185] width 92 height 14
paste input "522390"
type input "522390"
drag, startPoint x: 285, startPoint y: 170, endPoint x: 296, endPoint y: 171, distance: 10.5
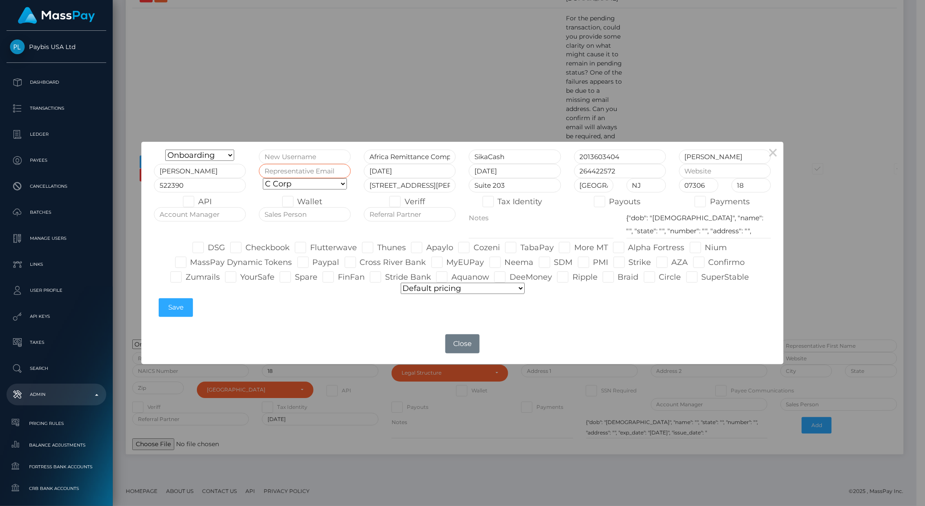
click at [286, 170] on input "text" at bounding box center [305, 171] width 92 height 14
type input "[PERSON_NAME][EMAIL_ADDRESS][PERSON_NAME][DOMAIN_NAME]"
paste input "www.sikacash.com"
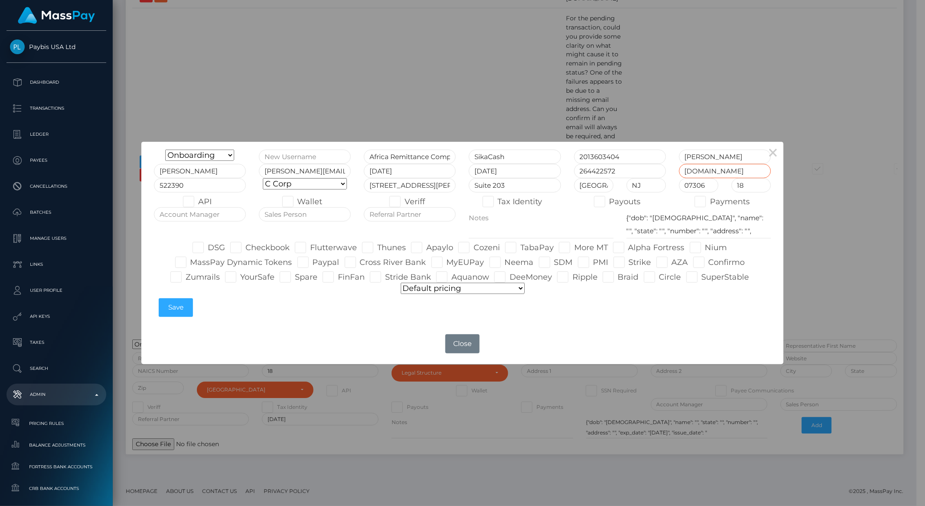
type input "www.sikacash.com"
click at [594, 208] on textarea at bounding box center [541, 223] width 144 height 32
click at [609, 206] on span at bounding box center [609, 202] width 0 height 10
click at [609, 202] on input "Payouts" at bounding box center [612, 199] width 6 height 6
checkbox input "true"
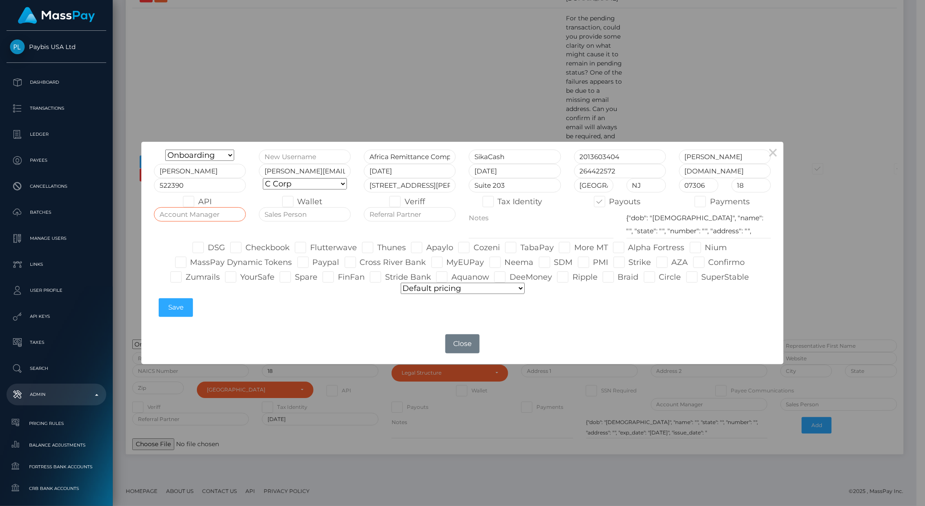
click at [188, 218] on input "text" at bounding box center [200, 214] width 92 height 14
type input "Brent"
type input "Dennis"
click at [216, 248] on label "DSG" at bounding box center [208, 247] width 33 height 11
click at [213, 248] on input "DSG" at bounding box center [211, 245] width 6 height 6
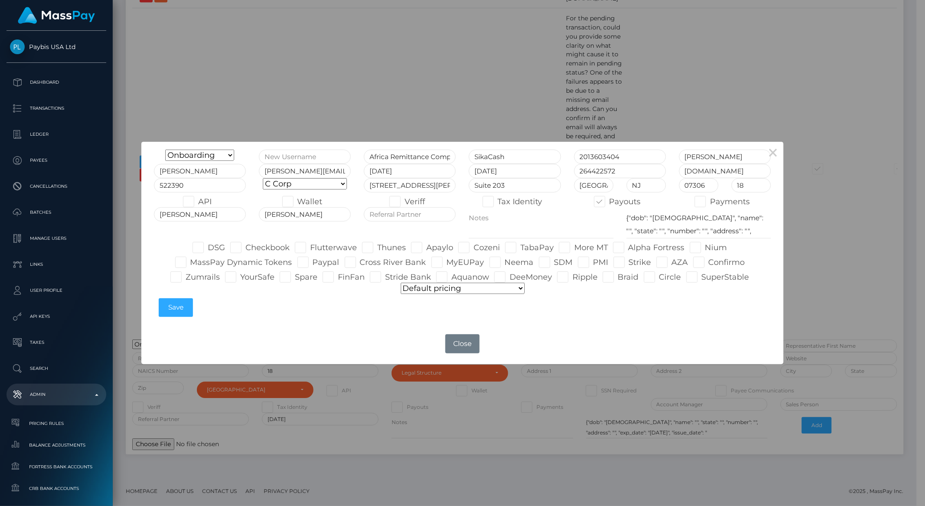
checkbox input "true"
click at [248, 251] on label "Checkbook" at bounding box center [259, 247] width 59 height 11
click at [248, 248] on input "Checkbook" at bounding box center [248, 245] width 6 height 6
checkbox input "true"
click at [377, 249] on span at bounding box center [377, 248] width 0 height 10
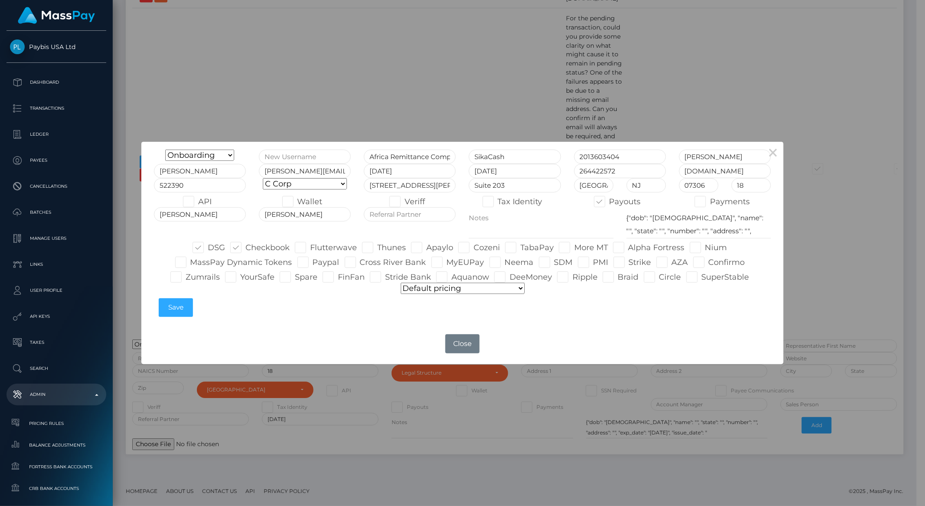
click at [377, 248] on input "Thunes" at bounding box center [380, 245] width 6 height 6
checkbox input "true"
click at [341, 249] on label "Flutterwave" at bounding box center [326, 247] width 62 height 11
click at [316, 248] on input "Flutterwave" at bounding box center [313, 245] width 6 height 6
checkbox input "true"
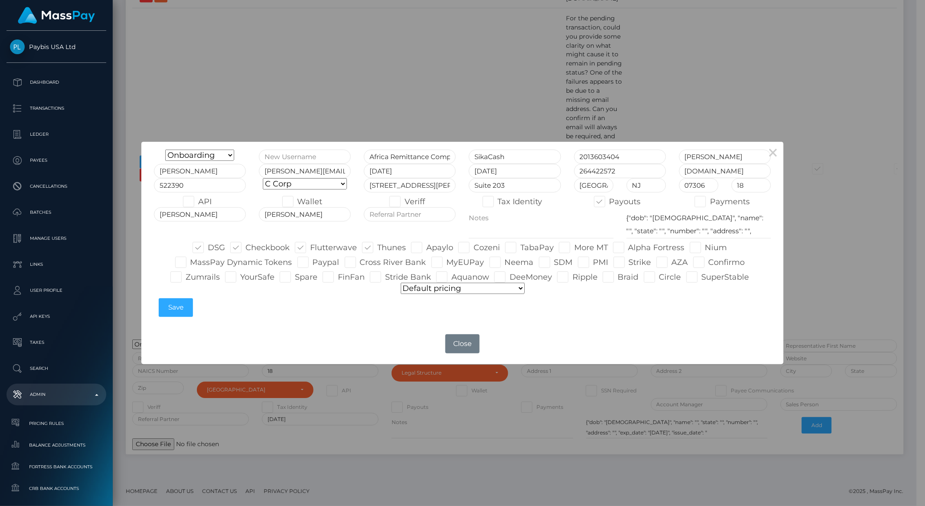
click at [433, 251] on label "Apaylo" at bounding box center [432, 247] width 42 height 11
click at [432, 248] on input "Apaylo" at bounding box center [429, 245] width 6 height 6
checkbox input "true"
click at [471, 249] on label "Cozeni" at bounding box center [479, 247] width 42 height 11
click at [473, 248] on input "Cozeni" at bounding box center [476, 245] width 6 height 6
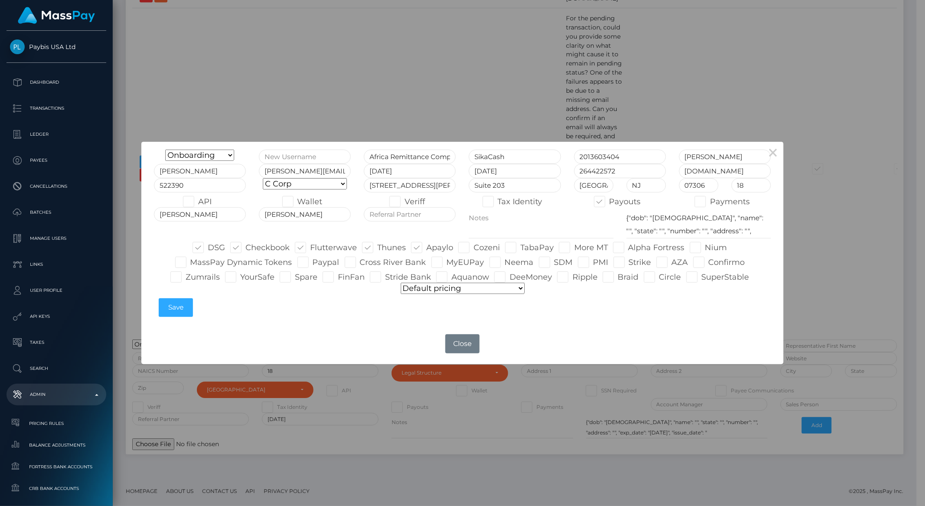
checkbox input "true"
click at [628, 247] on span at bounding box center [628, 248] width 0 height 10
click at [628, 247] on input "Alpha Fortress" at bounding box center [631, 245] width 6 height 6
checkbox input "true"
click at [708, 263] on span at bounding box center [708, 262] width 0 height 10
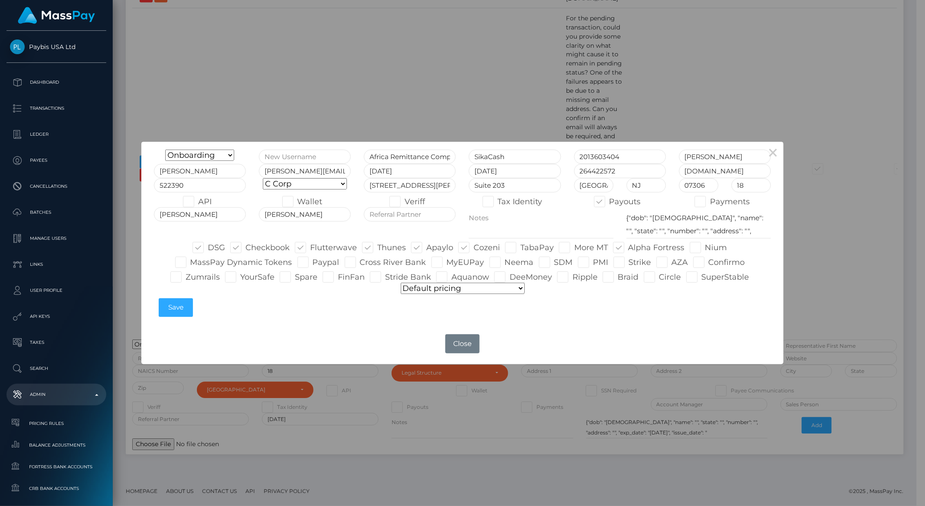
click at [708, 262] on input "Confirmo" at bounding box center [711, 260] width 6 height 6
checkbox input "true"
click at [641, 265] on label "Strike" at bounding box center [632, 262] width 38 height 11
click at [634, 262] on input "Strike" at bounding box center [632, 260] width 6 height 6
checkbox input "true"
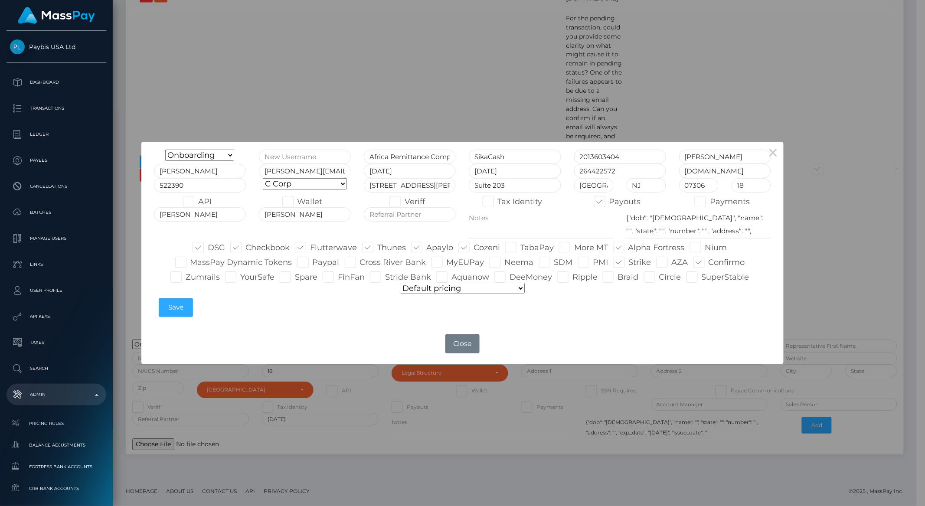
click at [265, 262] on label "MassPay Dynamic Tokens" at bounding box center [233, 262] width 117 height 11
click at [196, 262] on input "MassPay Dynamic Tokens" at bounding box center [193, 260] width 6 height 6
checkbox input "true"
click at [202, 279] on label "Zumrails" at bounding box center [194, 276] width 49 height 11
click at [191, 277] on input "Zumrails" at bounding box center [189, 274] width 6 height 6
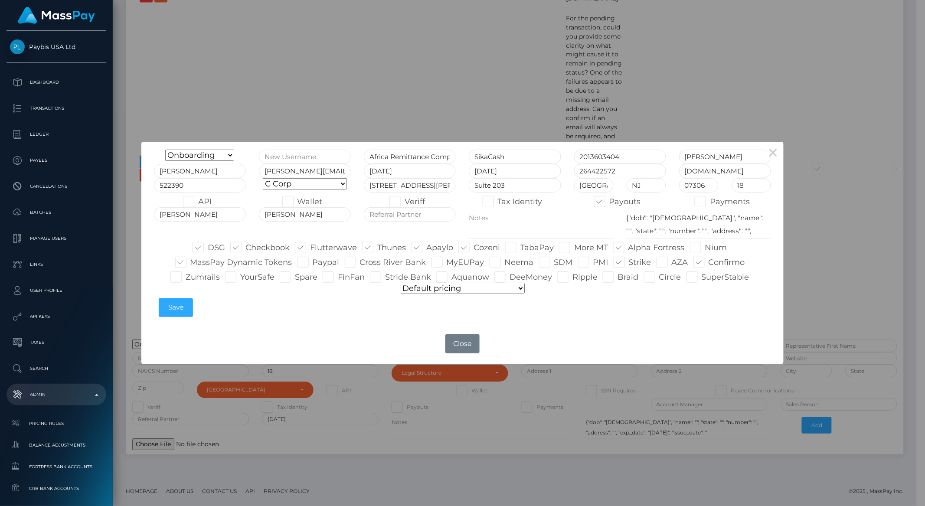
checkbox input "true"
click at [395, 213] on input "text" at bounding box center [410, 214] width 92 height 14
type input "Ryte Payments"
click at [673, 217] on textarea "{"dob": "1979-05-16", "name": "", "state": "", "number": "", "address": "", "ex…" at bounding box center [698, 223] width 144 height 32
click at [678, 232] on textarea "{"dob": "1979-05-16", "name": "", "state": "", "number": "", "address": "", "ex…" at bounding box center [698, 223] width 144 height 32
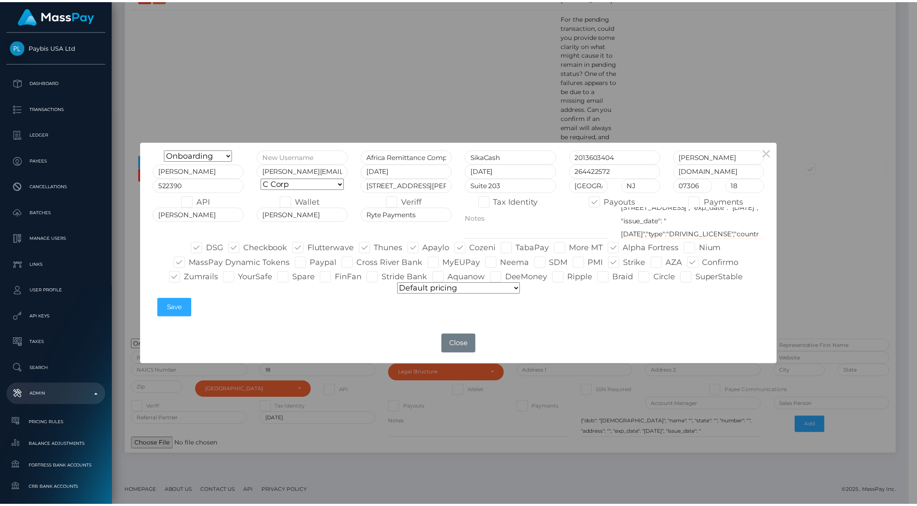
scroll to position [67, 0]
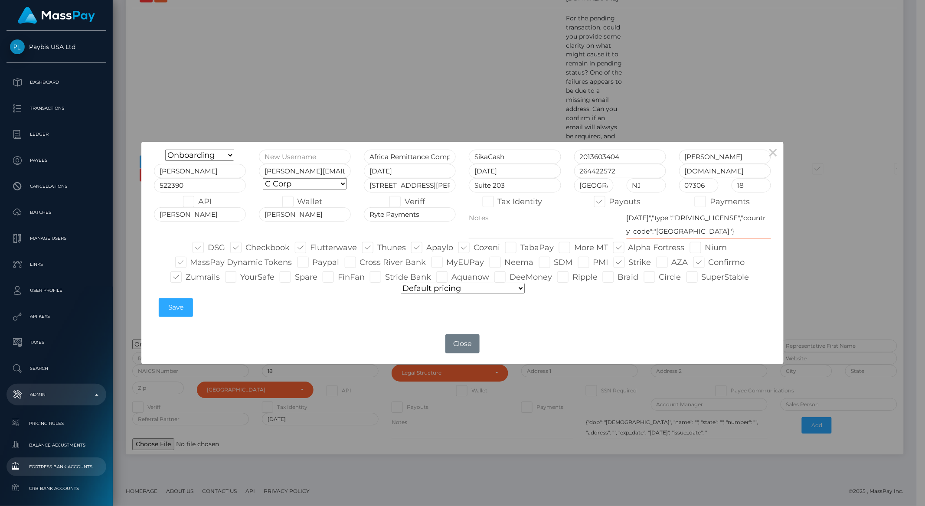
type textarea "{"dob": "1979-12-24", "name": "Adama Barry", "state": "NY", "number": "69054868…"
click at [291, 185] on select "C Corp LLC Partnership Nonprofit S Corp Sole Proprietorship Other" at bounding box center [305, 183] width 84 height 11
select select "LLC"
click at [263, 178] on select "C Corp LLC Partnership Nonprofit S Corp Sole Proprietorship Other" at bounding box center [305, 183] width 84 height 11
click at [167, 304] on button "Save" at bounding box center [176, 307] width 34 height 19
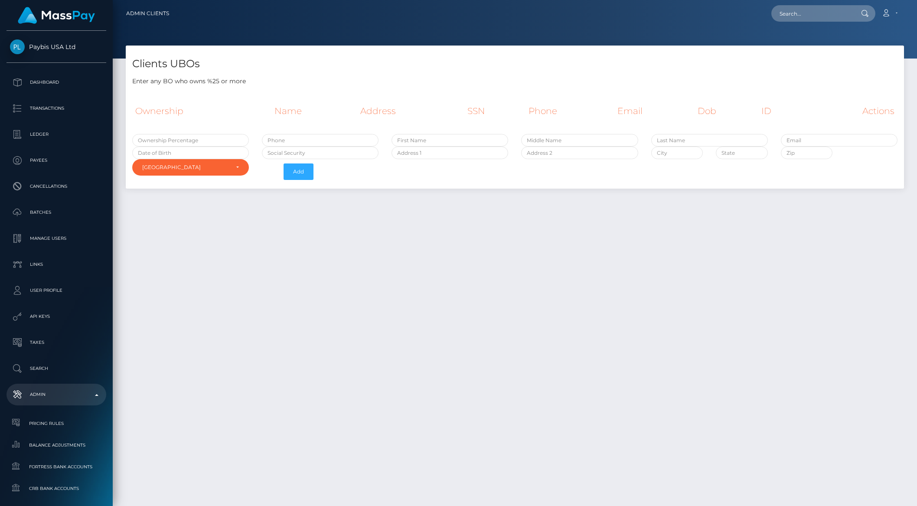
select select "223"
click at [166, 141] on input "text" at bounding box center [190, 140] width 117 height 13
type input "34"
type input "[PERSON_NAME]"
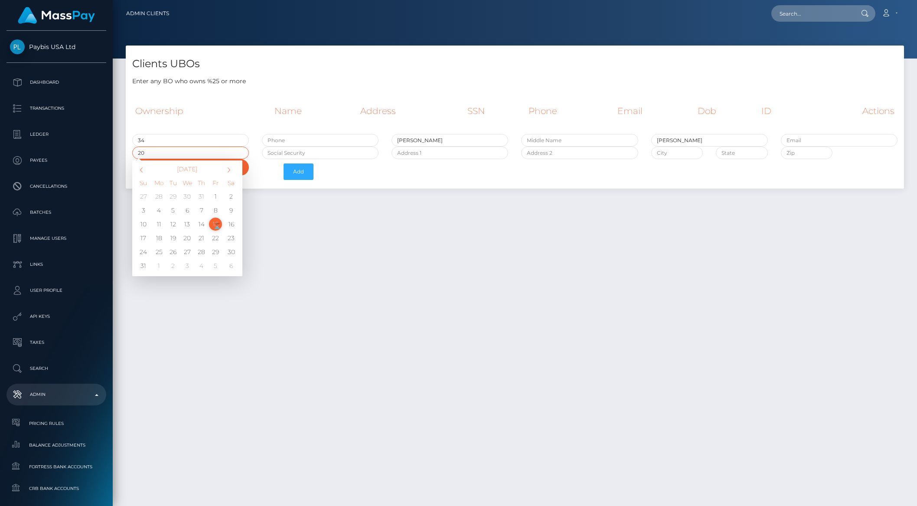
type input "2"
type input "[DATE]"
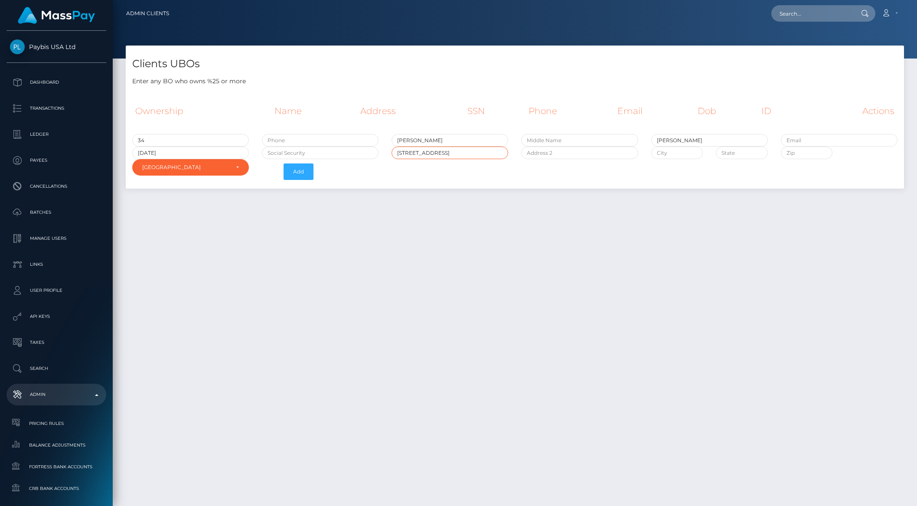
type input "[STREET_ADDRESS]"
type input "FL 1"
type input "[GEOGRAPHIC_DATA]"
type input "NY"
type input "11434"
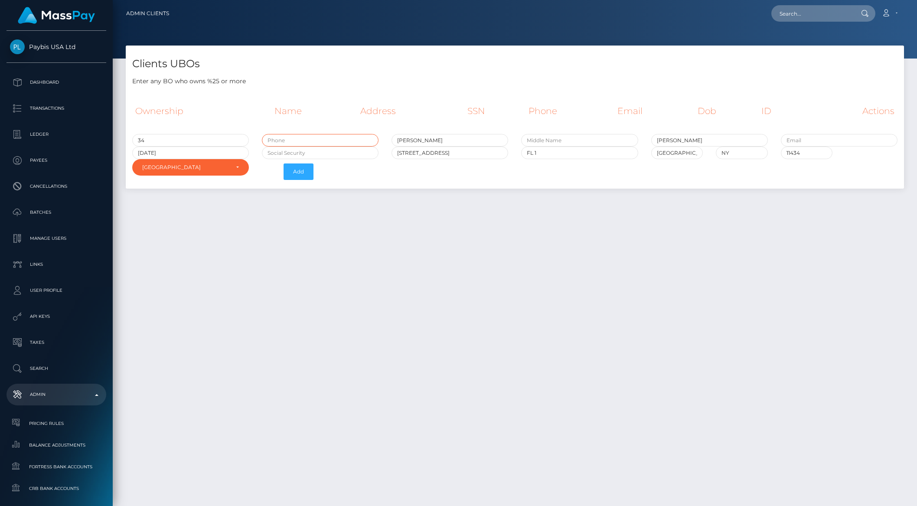
click at [300, 140] on input "text" at bounding box center [320, 140] width 117 height 13
type input "7186072223"
type input "[PERSON_NAME][EMAIL_ADDRESS][PERSON_NAME][DOMAIN_NAME]"
type input "052921240"
click at [299, 171] on button "Add" at bounding box center [298, 171] width 30 height 16
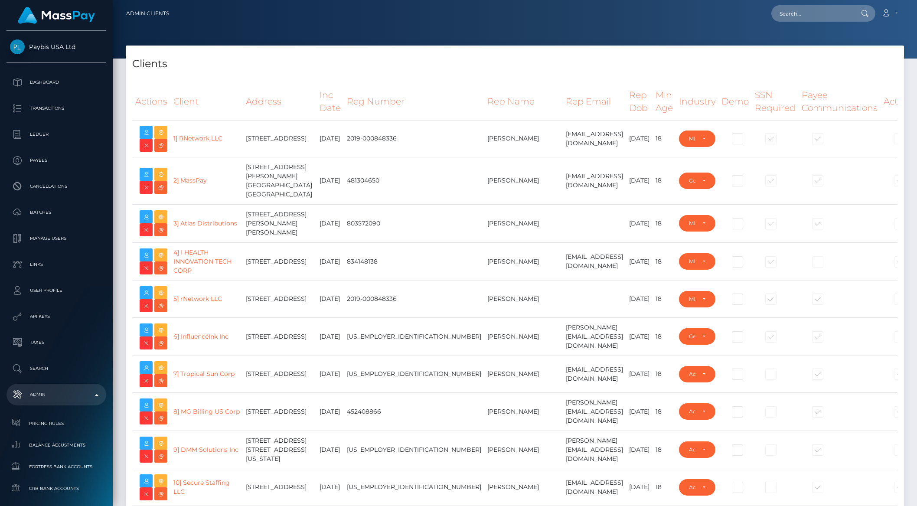
select select "223"
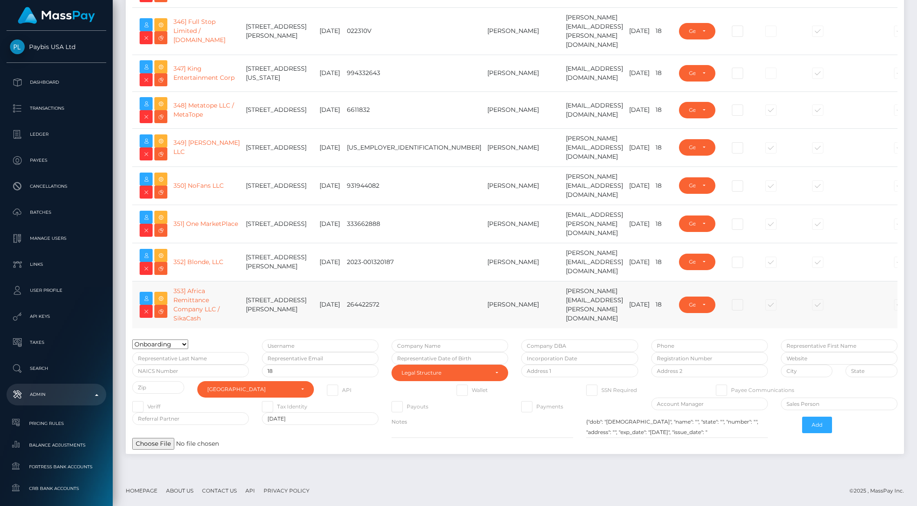
scroll to position [14160, 0]
type input "brentg"
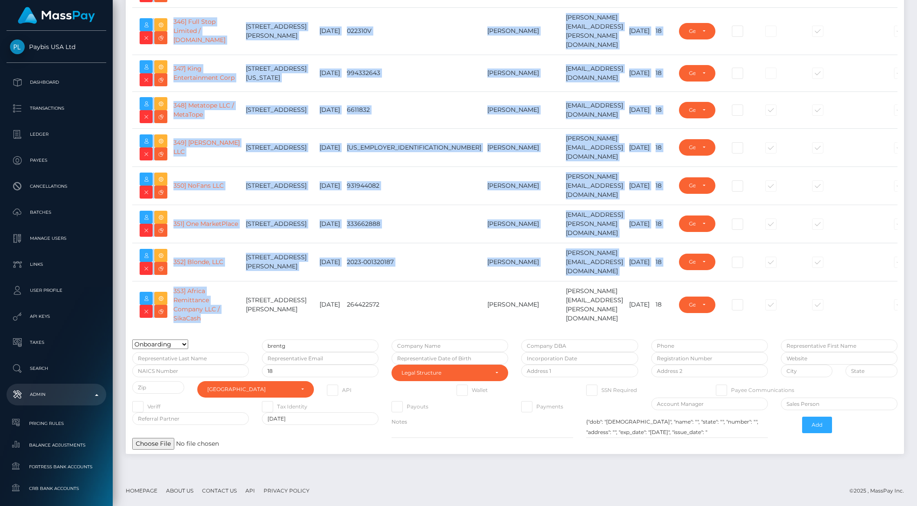
drag, startPoint x: 210, startPoint y: 313, endPoint x: 249, endPoint y: 328, distance: 41.7
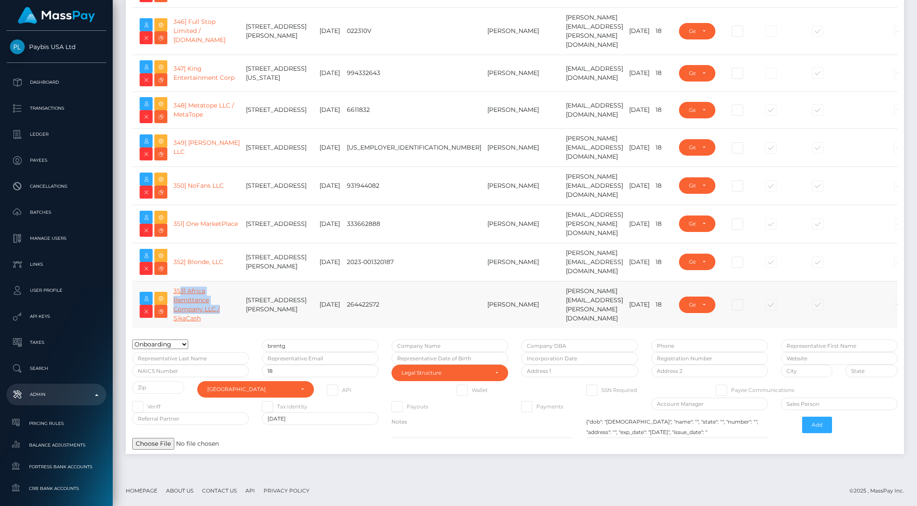
drag, startPoint x: 223, startPoint y: 307, endPoint x: 182, endPoint y: 286, distance: 46.5
click at [182, 286] on td "353] Africa Remittance Company LLC / SikaCash" at bounding box center [206, 304] width 72 height 47
copy link "3] Africa Remittance Company LLC /"
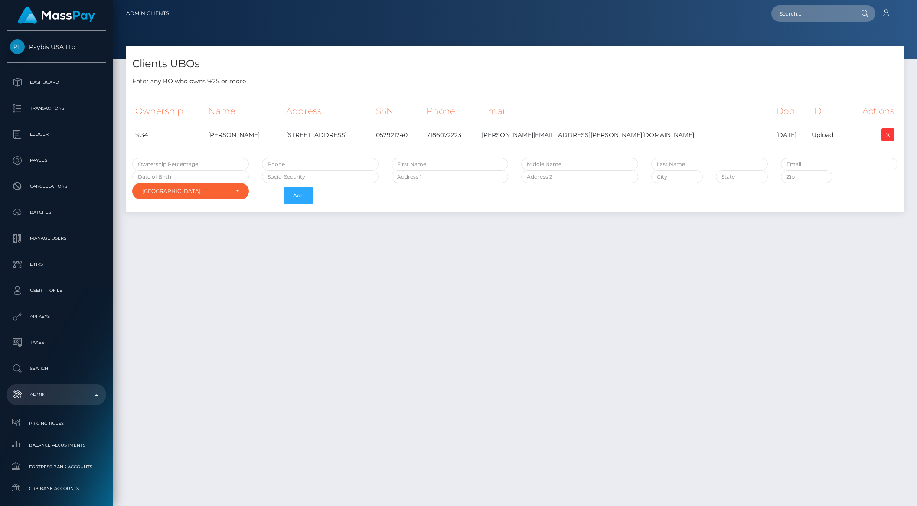
select select "223"
click at [821, 135] on div "Upload" at bounding box center [826, 134] width 31 height 9
